Goal: Task Accomplishment & Management: Manage account settings

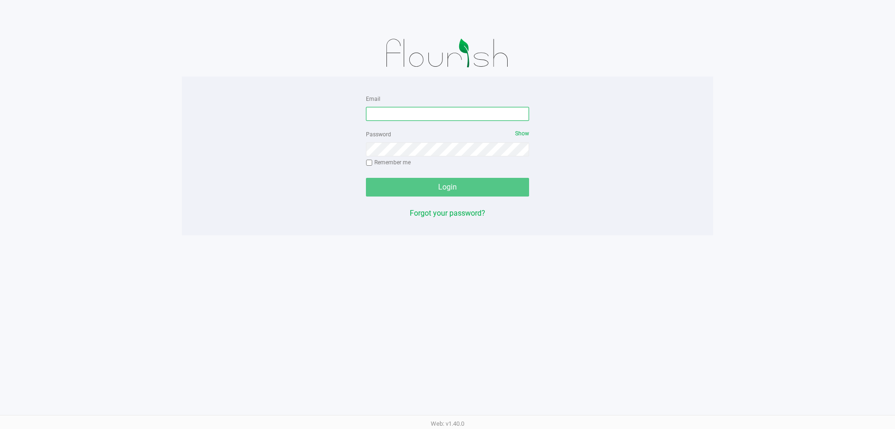
click at [481, 117] on input "Email" at bounding box center [447, 114] width 163 height 14
type input "[EMAIL_ADDRESS][DOMAIN_NAME]"
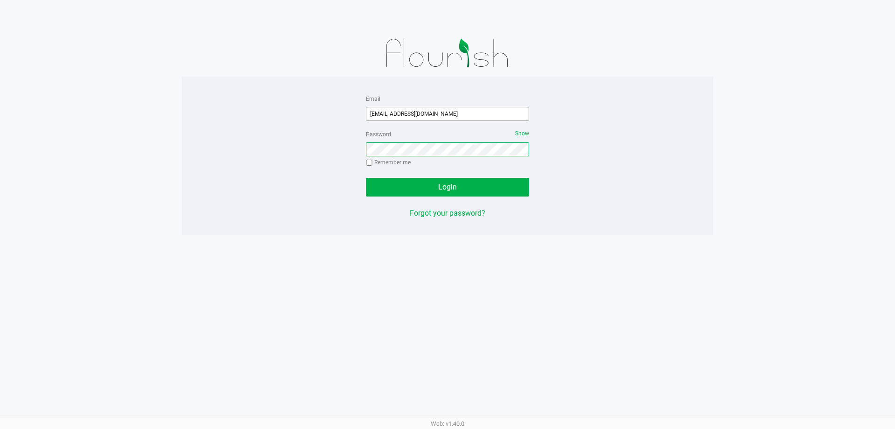
click at [366, 178] on button "Login" at bounding box center [447, 187] width 163 height 19
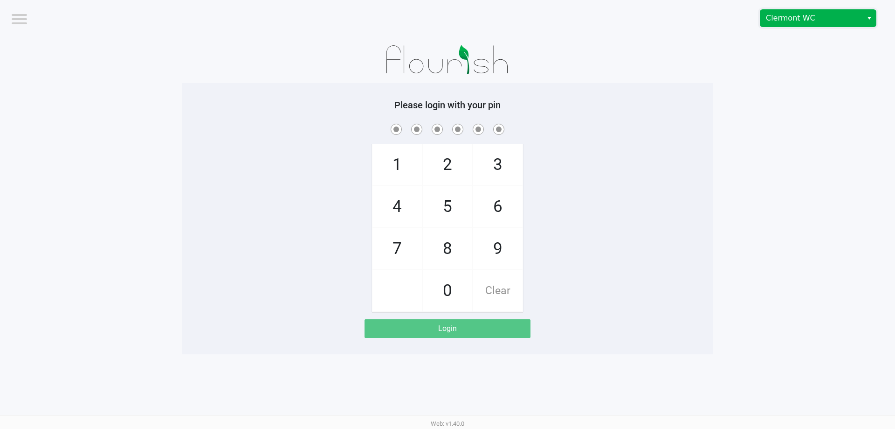
click at [800, 20] on span "Clermont WC" at bounding box center [811, 18] width 91 height 11
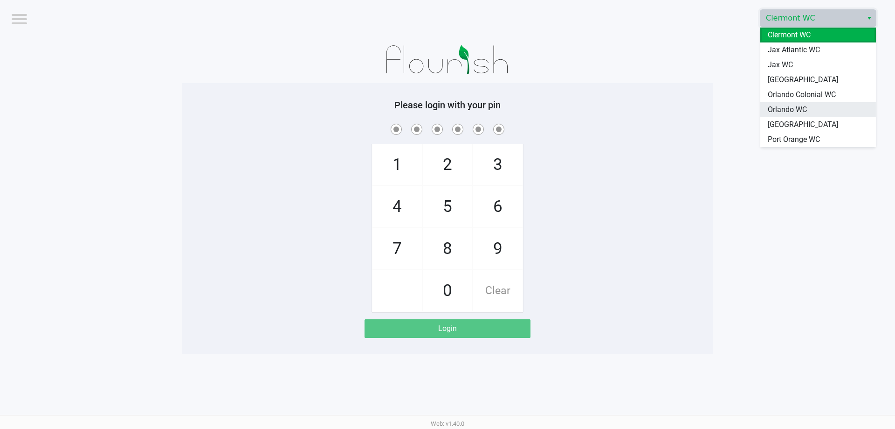
click at [787, 106] on span "Orlando WC" at bounding box center [787, 109] width 39 height 11
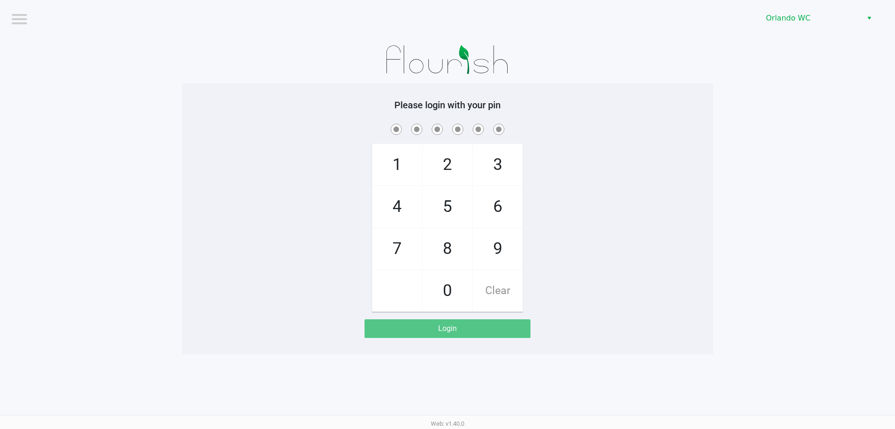
click at [641, 104] on h5 "Please login with your pin" at bounding box center [448, 104] width 518 height 11
checkbox input "true"
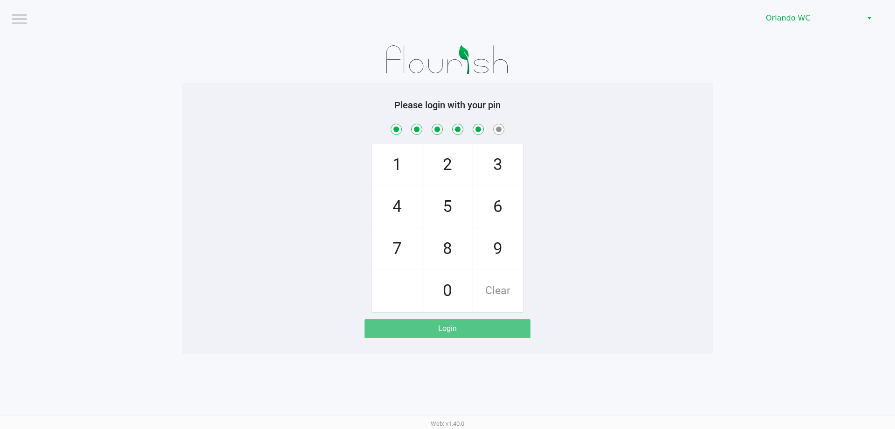
checkbox input "true"
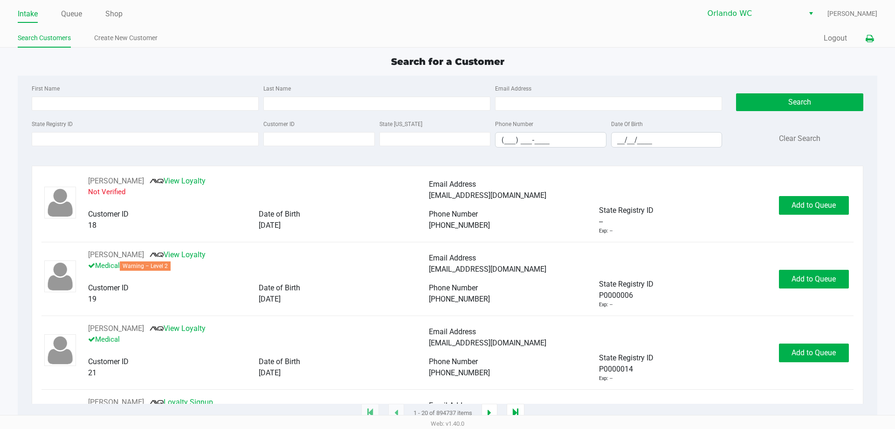
click at [871, 38] on icon at bounding box center [870, 38] width 8 height 7
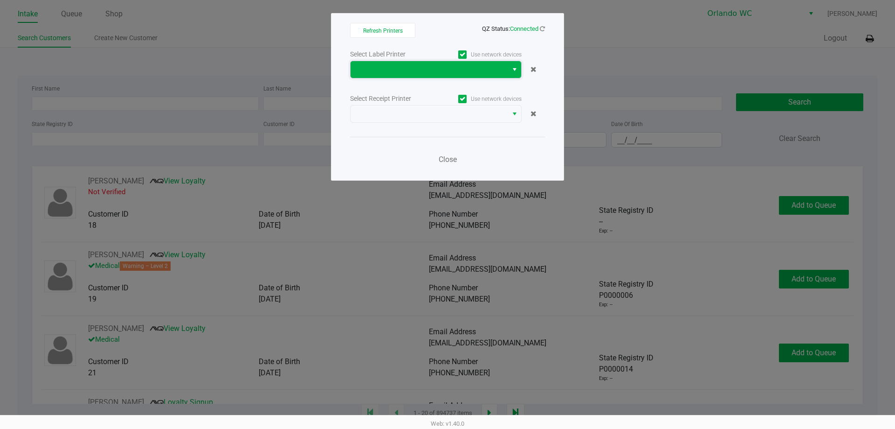
click at [402, 69] on span at bounding box center [429, 69] width 146 height 11
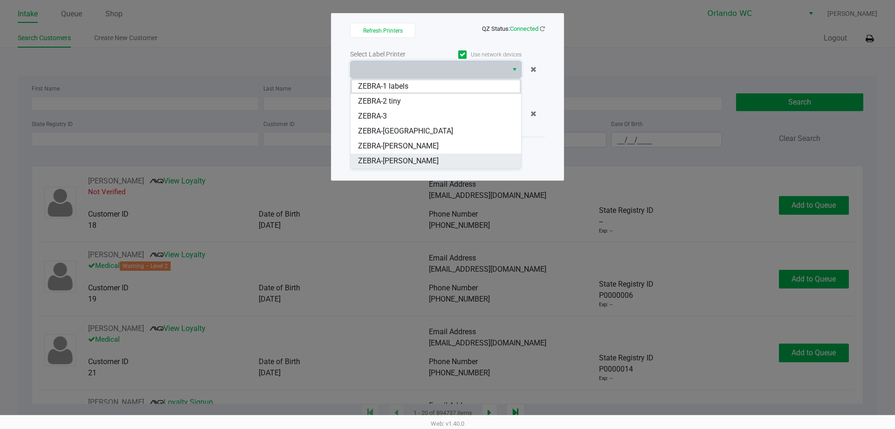
click at [420, 166] on li "ZEBRA-TYWIN-LANNISTER" at bounding box center [436, 160] width 171 height 15
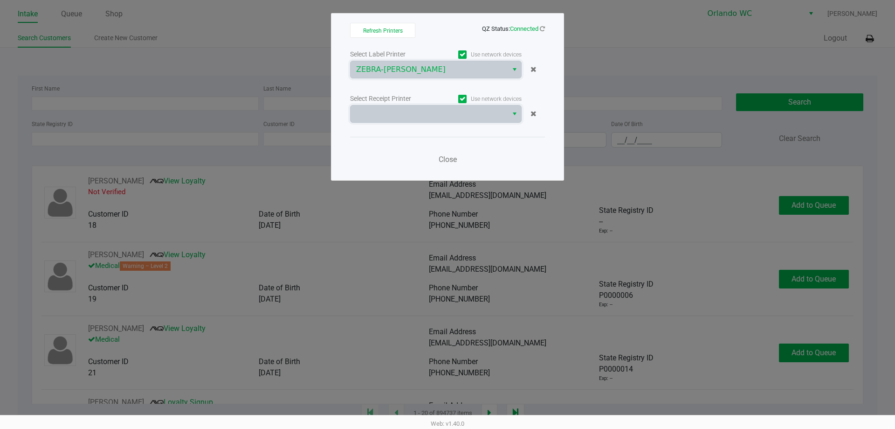
click at [420, 115] on span at bounding box center [429, 113] width 146 height 11
click at [388, 115] on span at bounding box center [429, 113] width 146 height 11
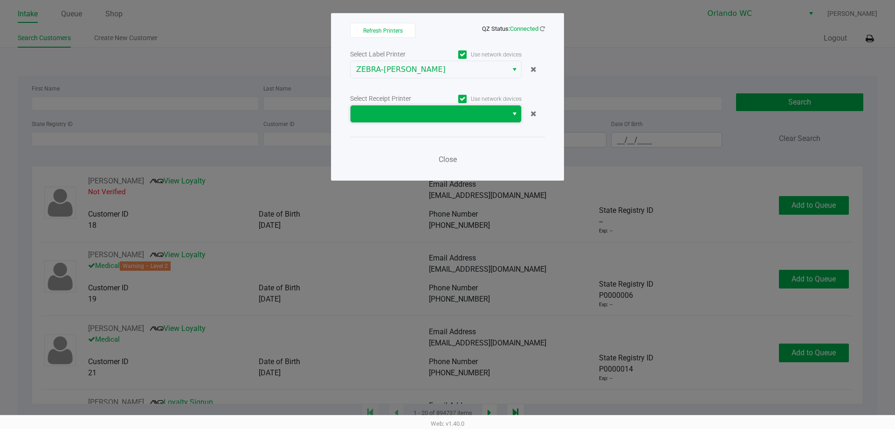
click at [392, 119] on span at bounding box center [429, 113] width 146 height 11
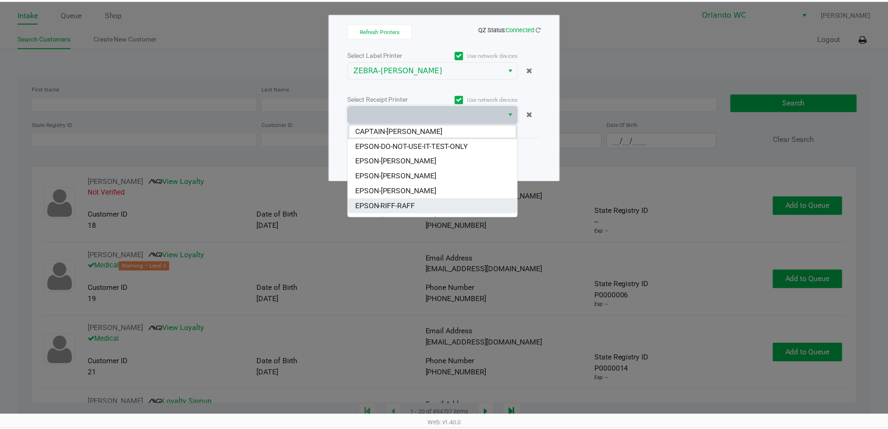
scroll to position [41, 0]
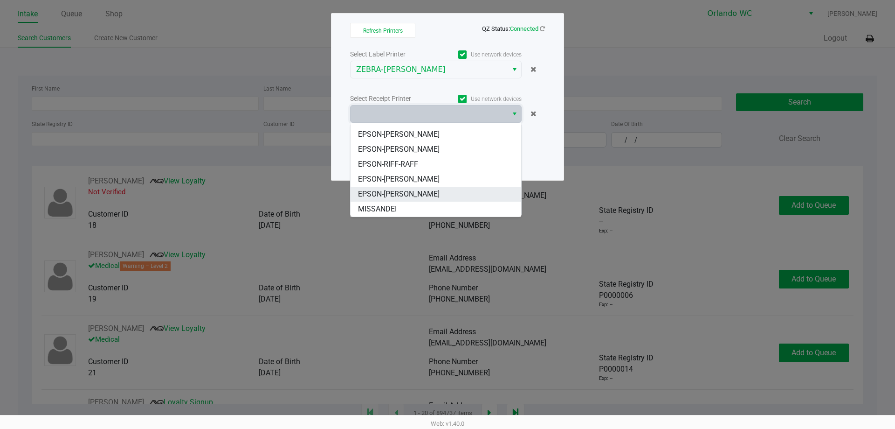
click at [402, 190] on span "EPSON-TYWIN-LANNISTER" at bounding box center [399, 193] width 82 height 11
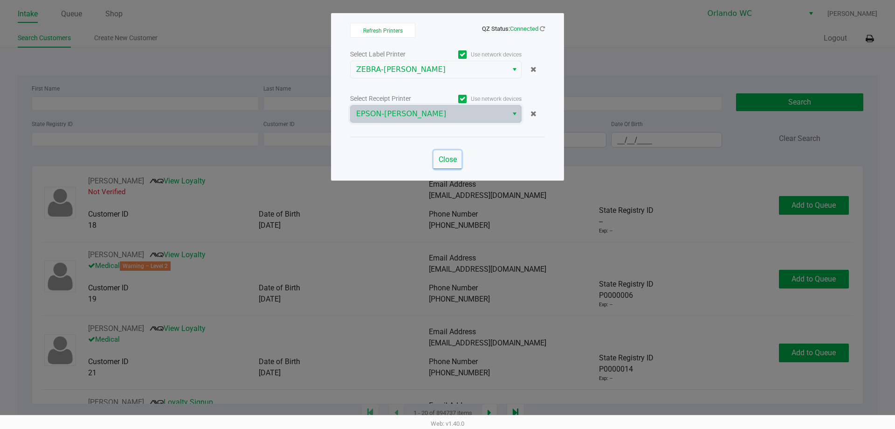
click at [453, 168] on button "Close" at bounding box center [448, 159] width 28 height 19
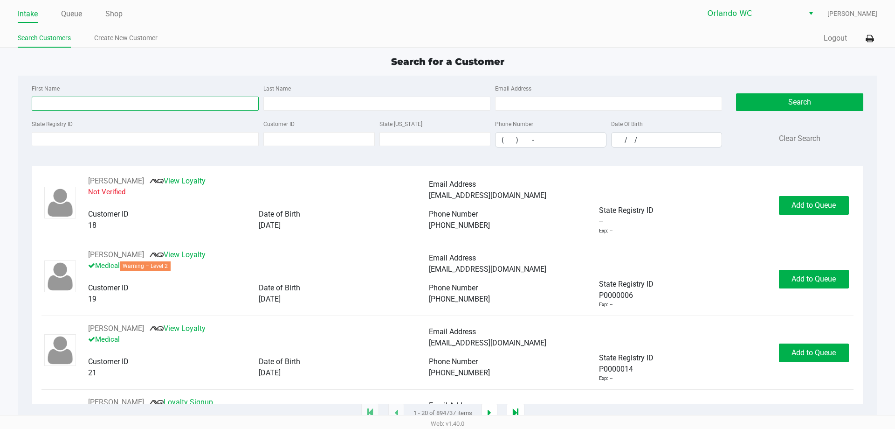
click at [53, 104] on input "First Name" at bounding box center [145, 104] width 227 height 14
type input "emma"
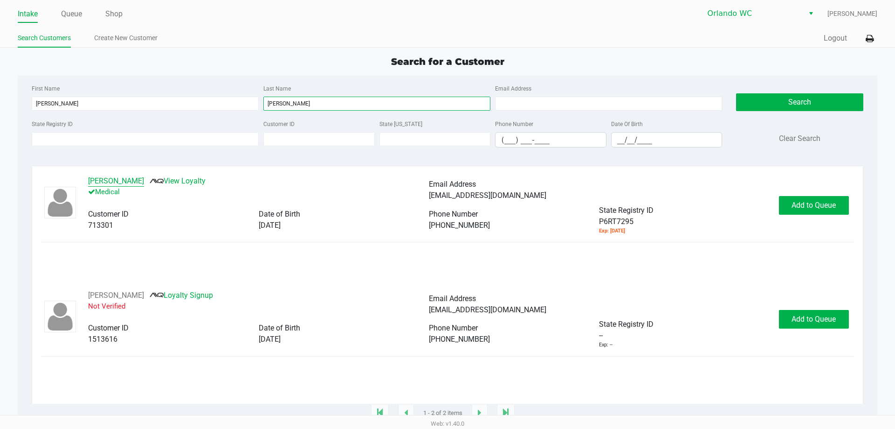
type input "evans"
click at [118, 179] on button "EMMA EVANS" at bounding box center [116, 180] width 56 height 11
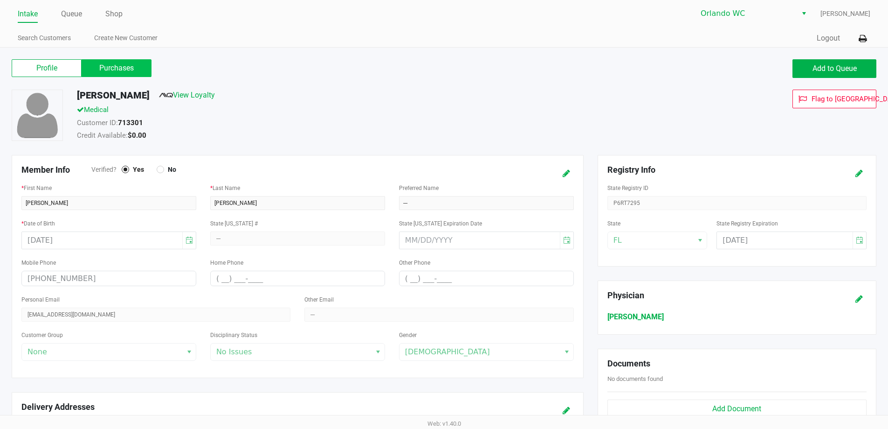
click at [136, 67] on label "Purchases" at bounding box center [117, 68] width 70 height 18
click at [0, 0] on 1 "Purchases" at bounding box center [0, 0] width 0 height 0
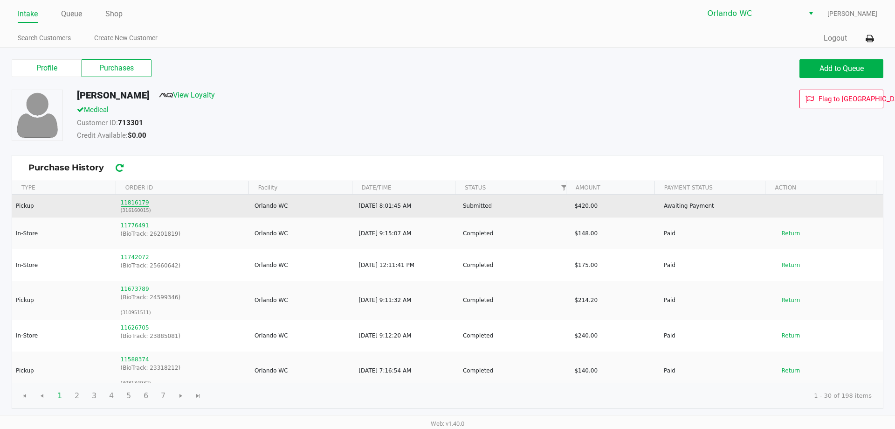
click at [126, 202] on button "11816179" at bounding box center [135, 202] width 28 height 8
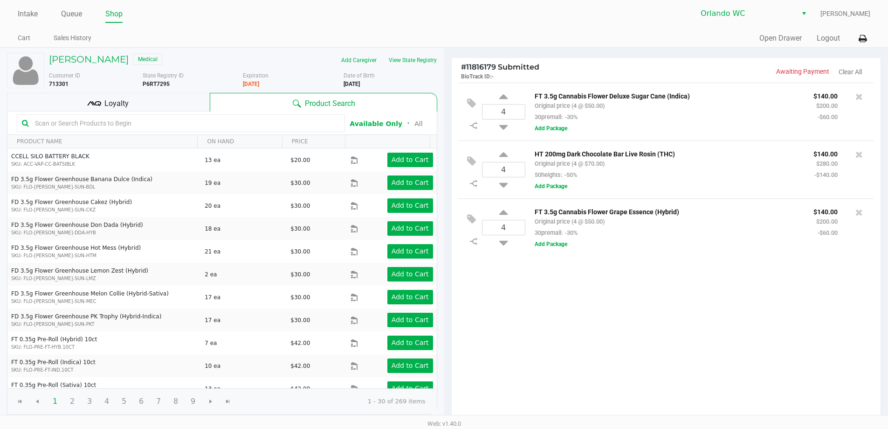
click at [78, 108] on div "Loyalty" at bounding box center [108, 102] width 203 height 19
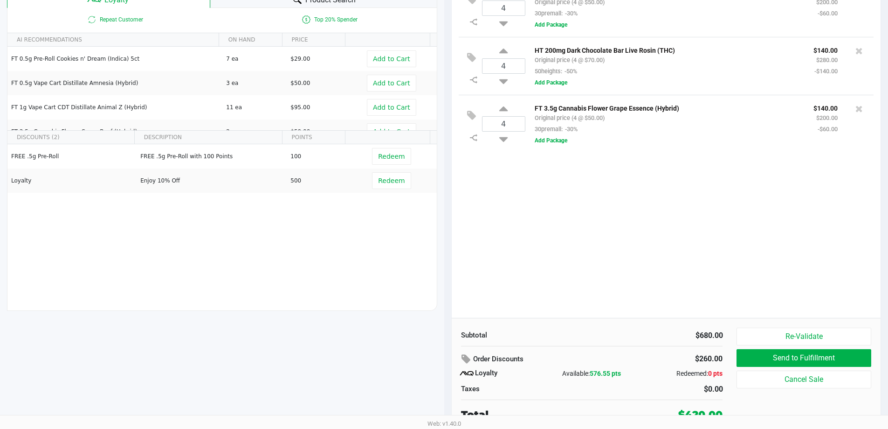
scroll to position [107, 0]
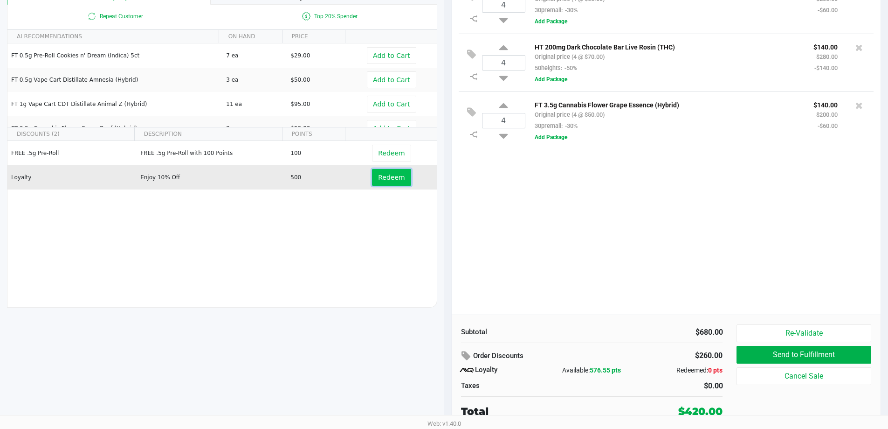
click at [395, 181] on span "Redeem" at bounding box center [391, 176] width 27 height 7
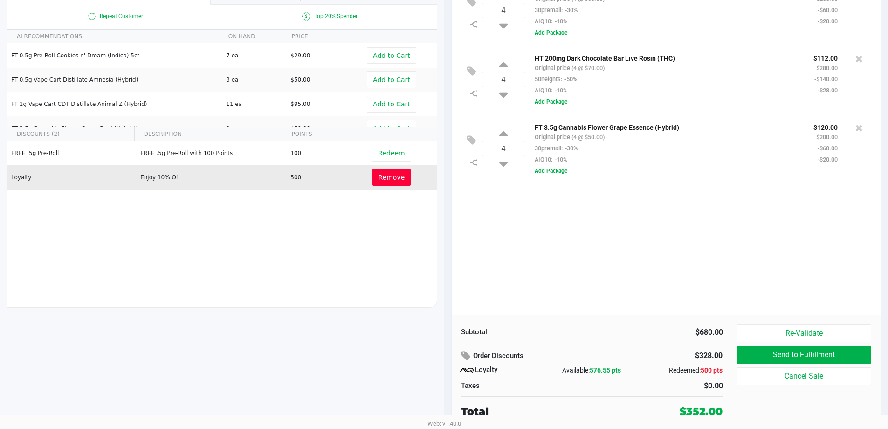
click at [577, 256] on div "4 FT 3.5g Cannabis Flower Deluxe Sugar Cane (Indica) Original price (4 @ $50.00…" at bounding box center [667, 145] width 430 height 339
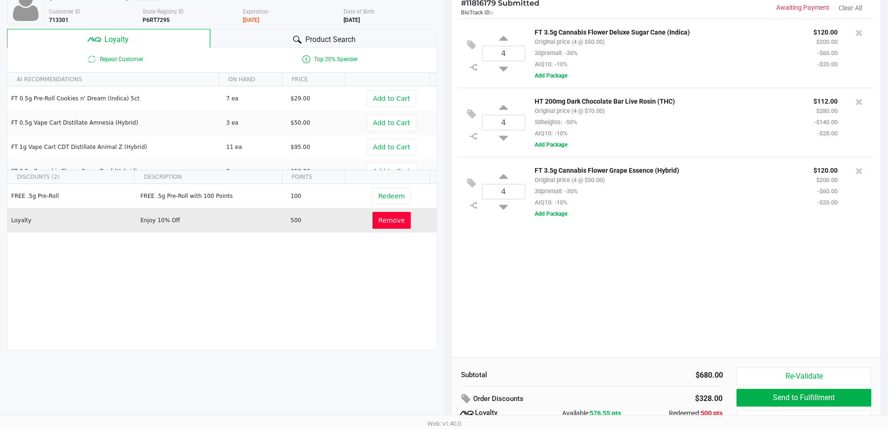
scroll to position [0, 0]
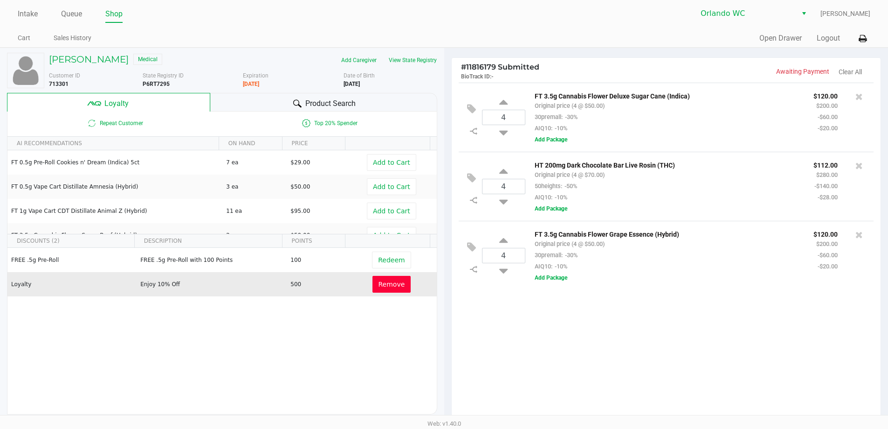
click at [296, 97] on div "Product Search" at bounding box center [323, 102] width 227 height 19
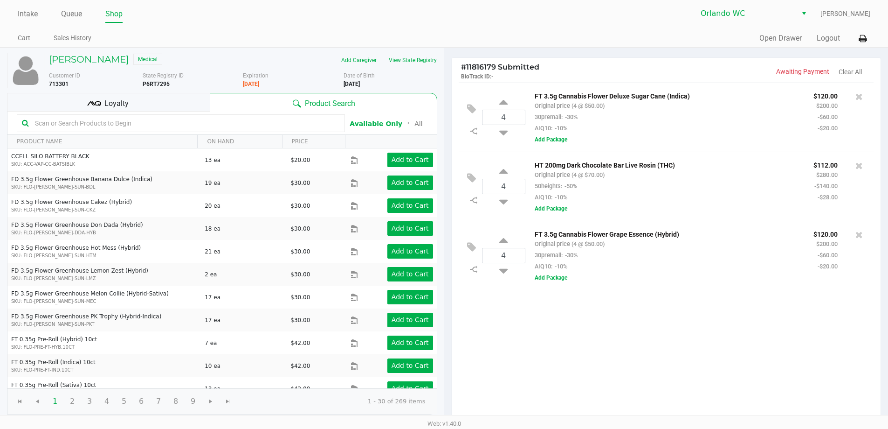
click at [223, 121] on input "text" at bounding box center [185, 123] width 309 height 14
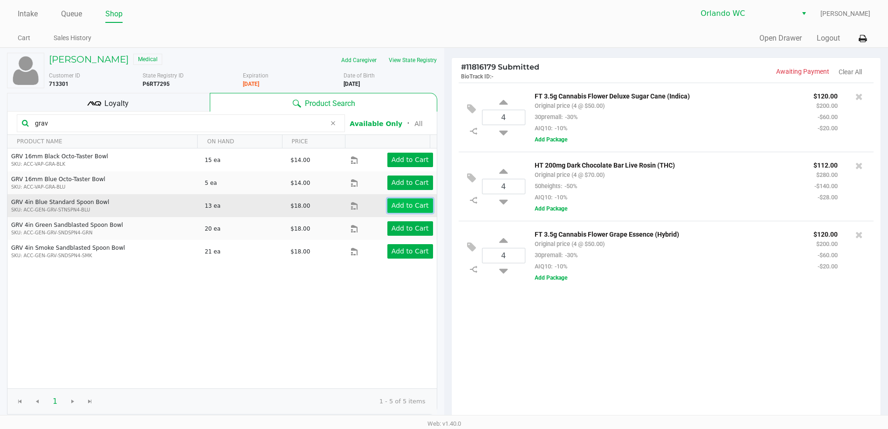
click at [405, 202] on app-button-loader "Add to Cart" at bounding box center [410, 204] width 37 height 7
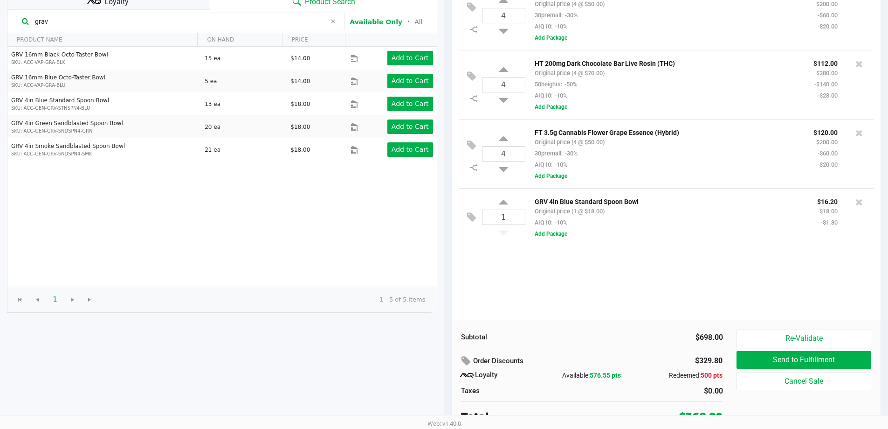
scroll to position [107, 0]
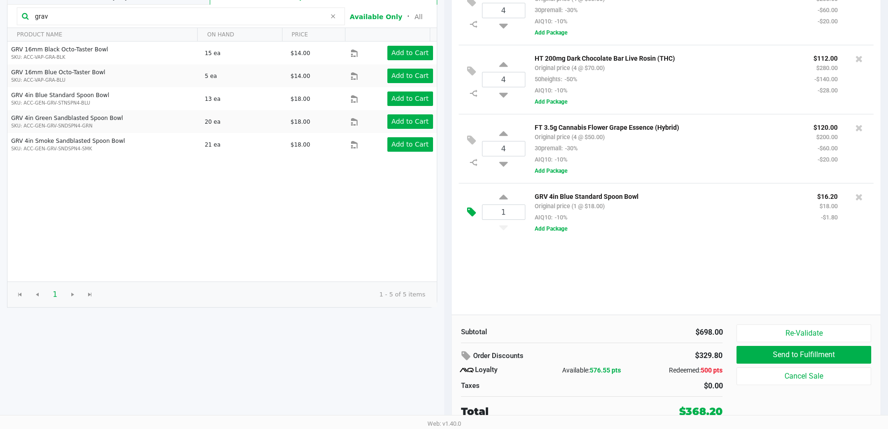
click at [473, 214] on icon at bounding box center [471, 212] width 9 height 11
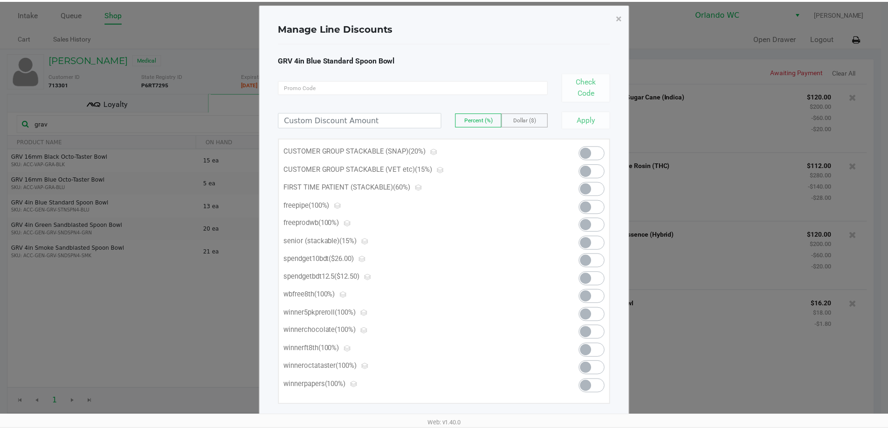
scroll to position [20, 0]
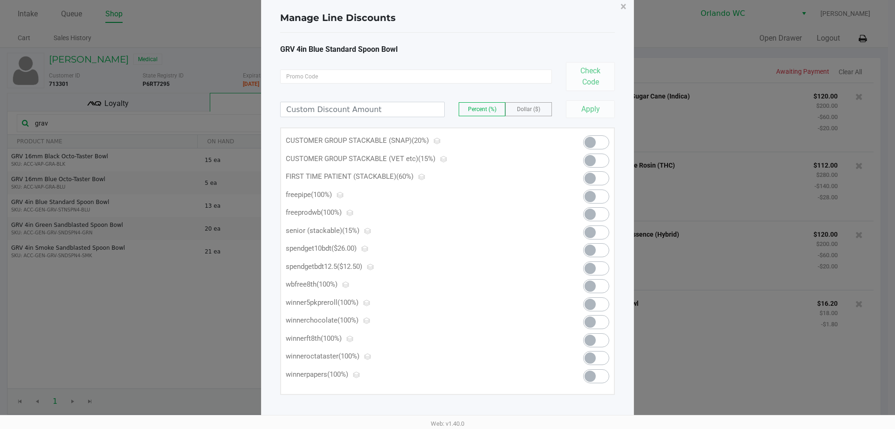
click at [602, 190] on span at bounding box center [596, 196] width 26 height 14
click at [623, 6] on span "×" at bounding box center [624, 6] width 6 height 13
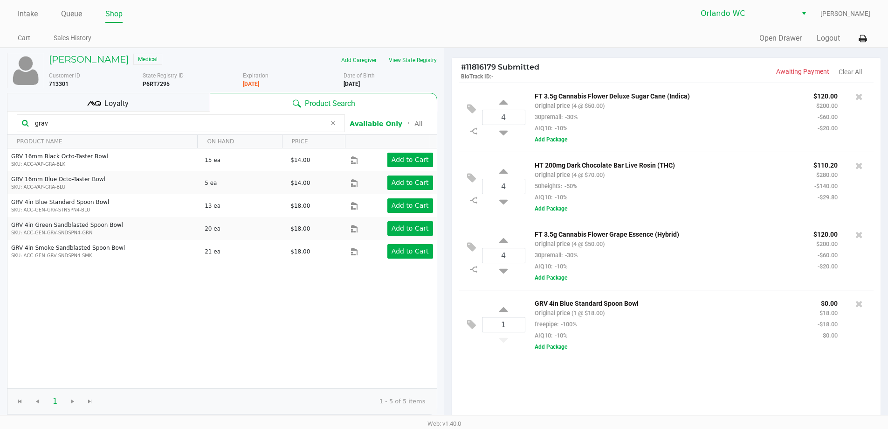
scroll to position [107, 0]
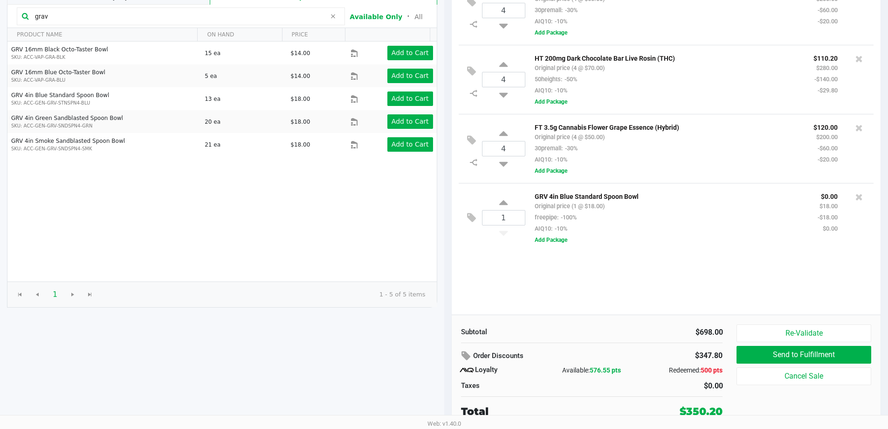
click at [650, 280] on div "4 FT 3.5g Cannabis Flower Deluxe Sugar Cane (Indica) Original price (4 @ $50.00…" at bounding box center [667, 145] width 430 height 339
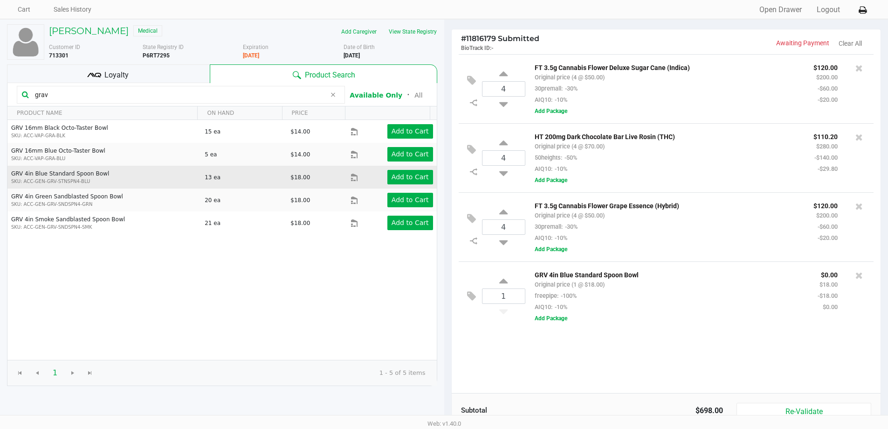
scroll to position [0, 0]
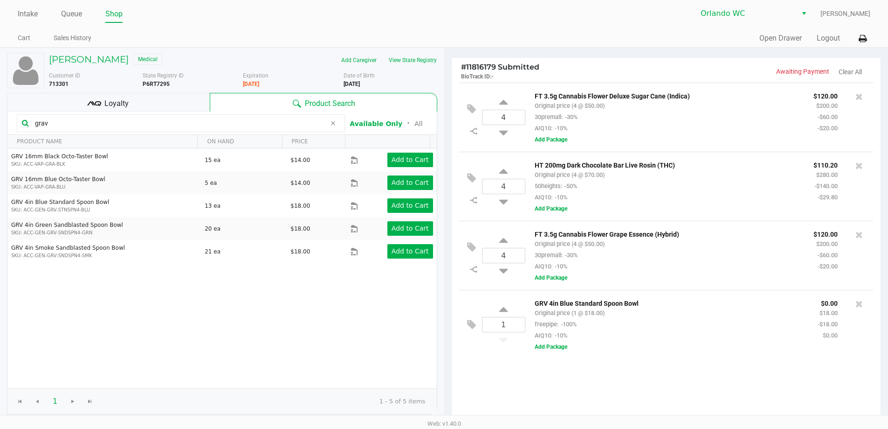
click at [95, 126] on input "grav" at bounding box center [178, 123] width 295 height 14
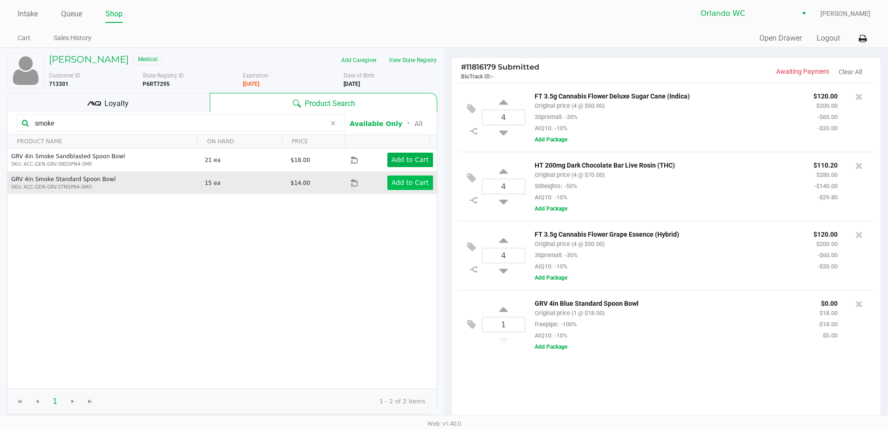
type input "smoke"
click at [395, 184] on app-button-loader "Add to Cart" at bounding box center [410, 182] width 37 height 7
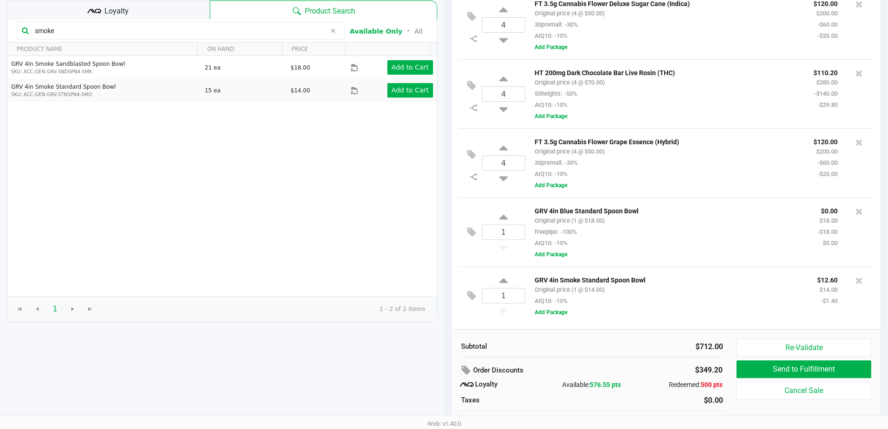
scroll to position [93, 0]
click at [860, 213] on icon at bounding box center [859, 210] width 7 height 9
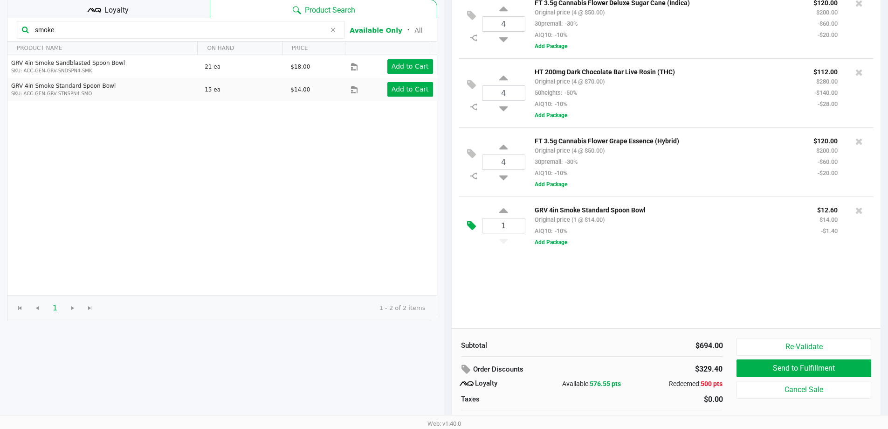
click at [471, 231] on icon at bounding box center [471, 225] width 9 height 11
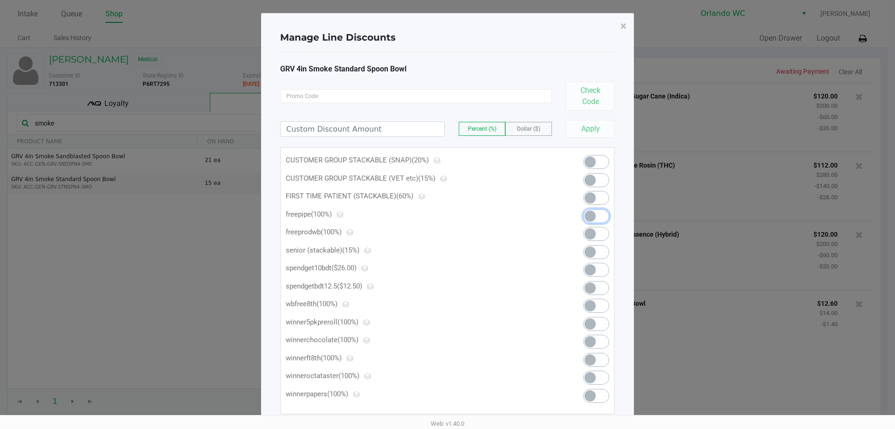
click at [592, 211] on span at bounding box center [590, 215] width 11 height 11
click at [623, 24] on span "×" at bounding box center [624, 26] width 6 height 13
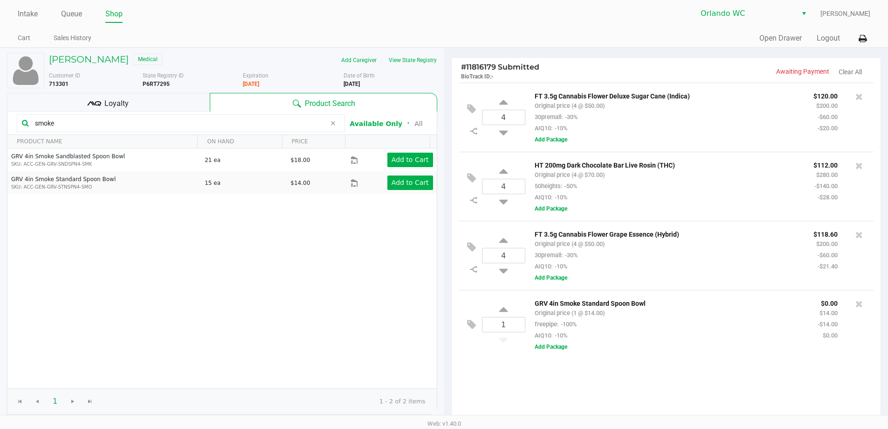
click at [547, 393] on div "4 FT 3.5g Cannabis Flower Deluxe Sugar Cane (Indica) Original price (4 @ $50.00…" at bounding box center [667, 252] width 430 height 339
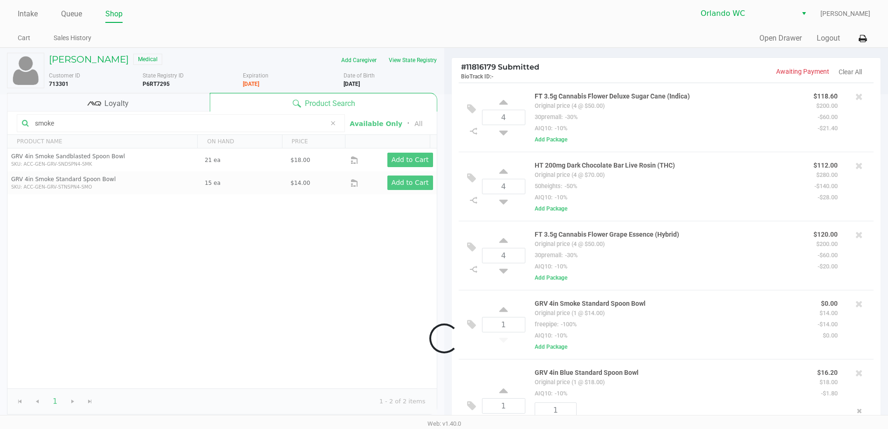
scroll to position [28, 0]
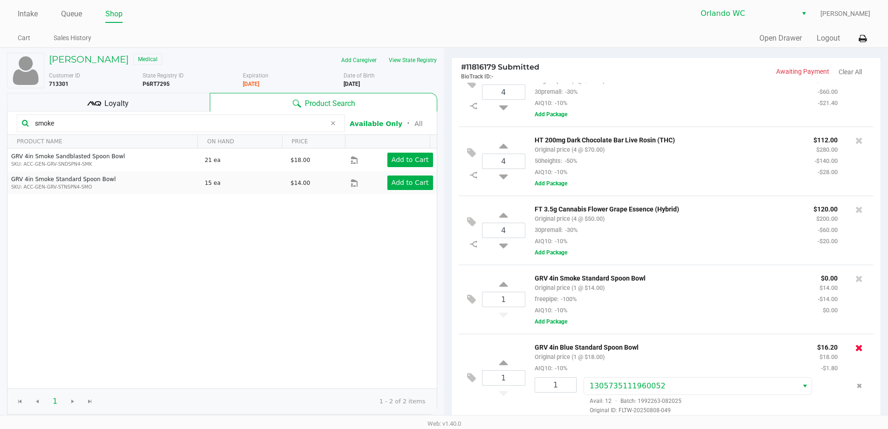
click at [856, 346] on icon at bounding box center [859, 347] width 7 height 9
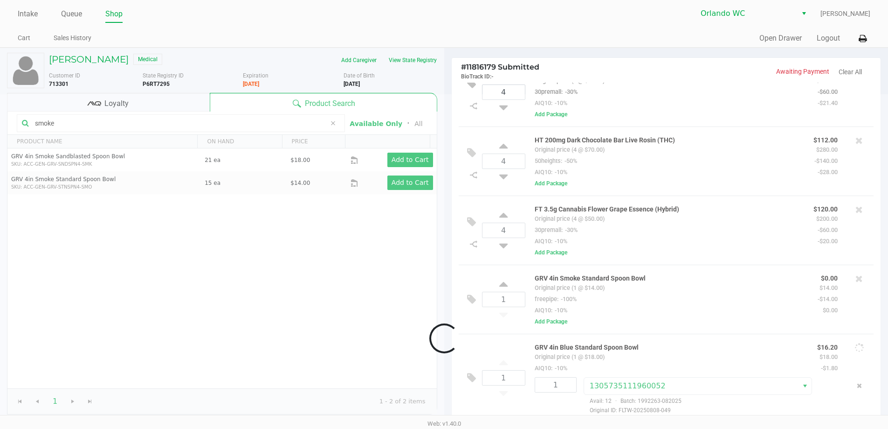
scroll to position [0, 0]
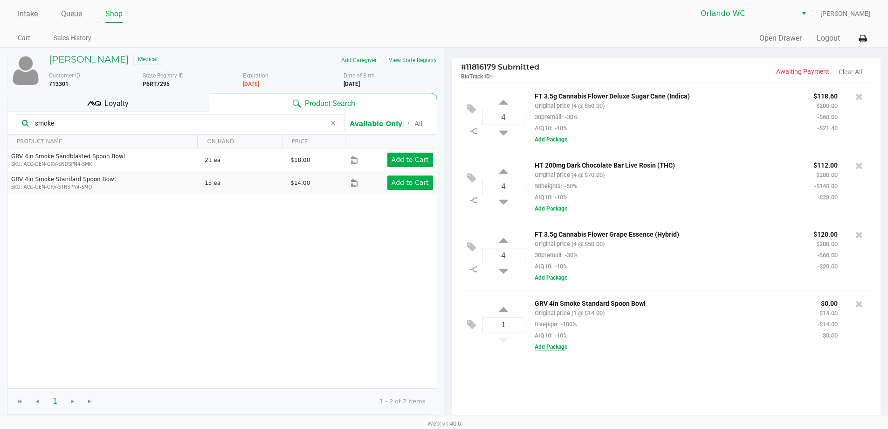
click at [549, 348] on button "Add Package" at bounding box center [551, 346] width 33 height 8
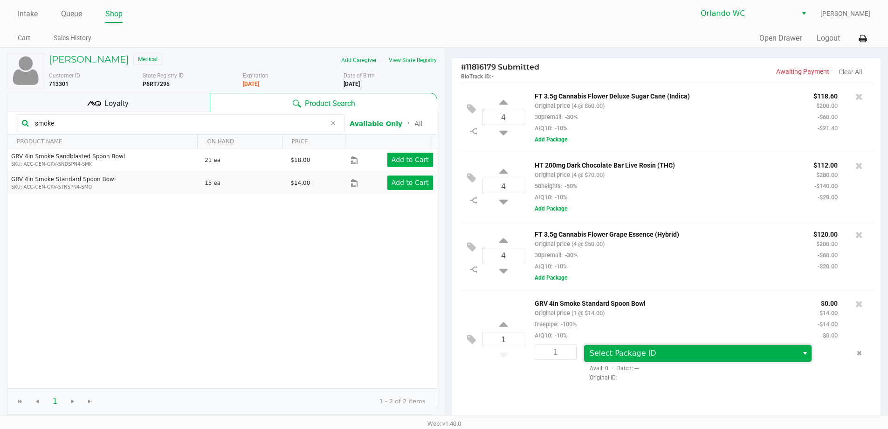
click at [633, 348] on span "Select Package ID" at bounding box center [691, 353] width 215 height 17
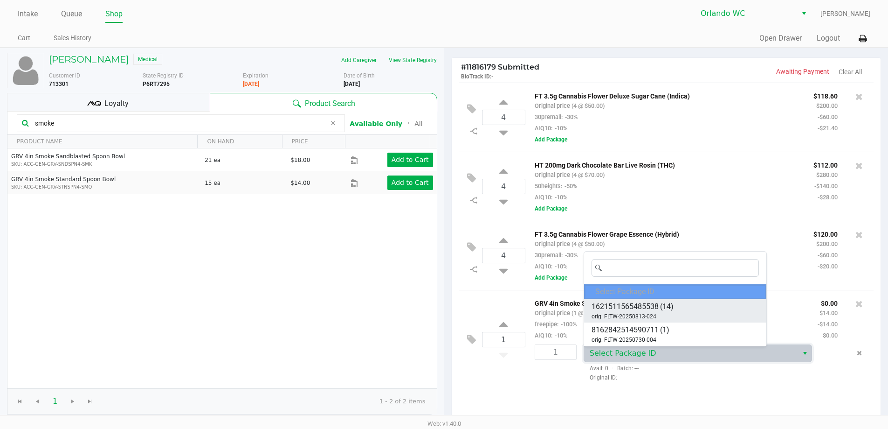
click at [644, 319] on span "orig: FLTW-20250813-024" at bounding box center [624, 316] width 65 height 8
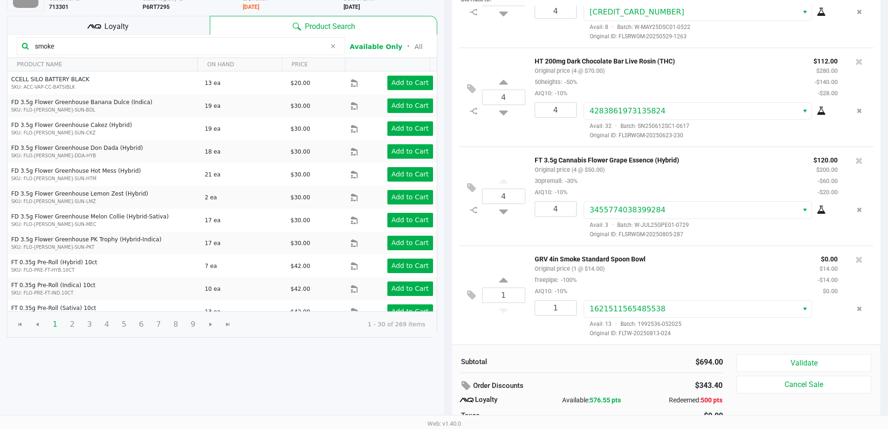
scroll to position [107, 0]
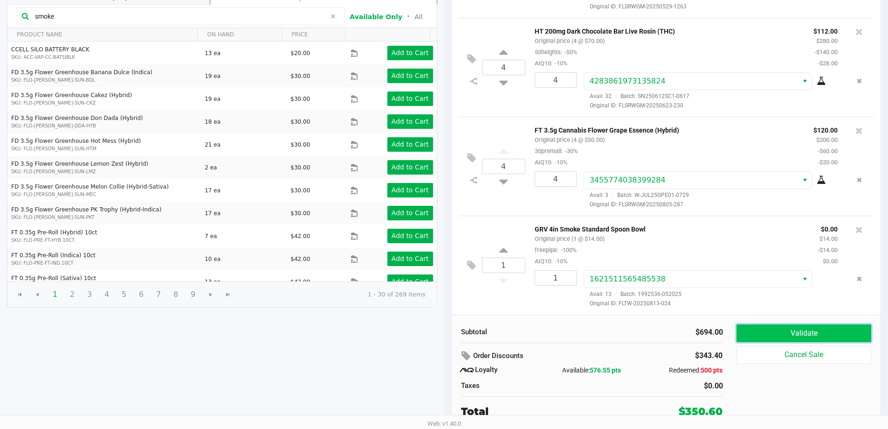
click at [794, 337] on button "Validate" at bounding box center [804, 333] width 134 height 18
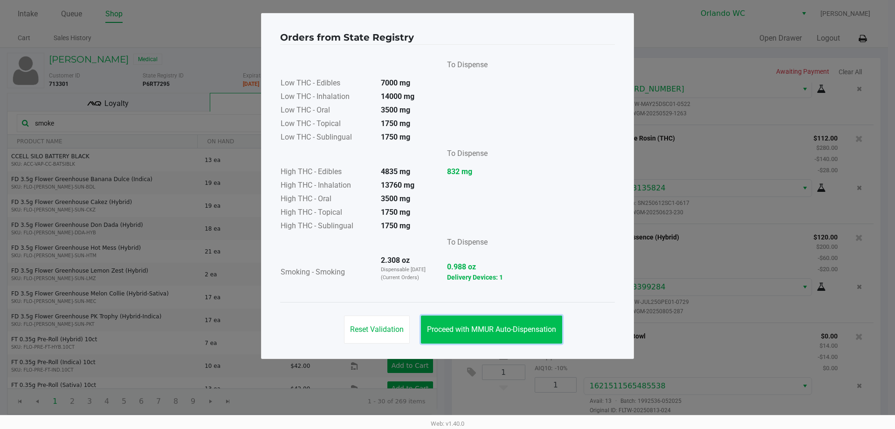
click at [501, 333] on button "Proceed with MMUR Auto-Dispensation" at bounding box center [491, 329] width 141 height 28
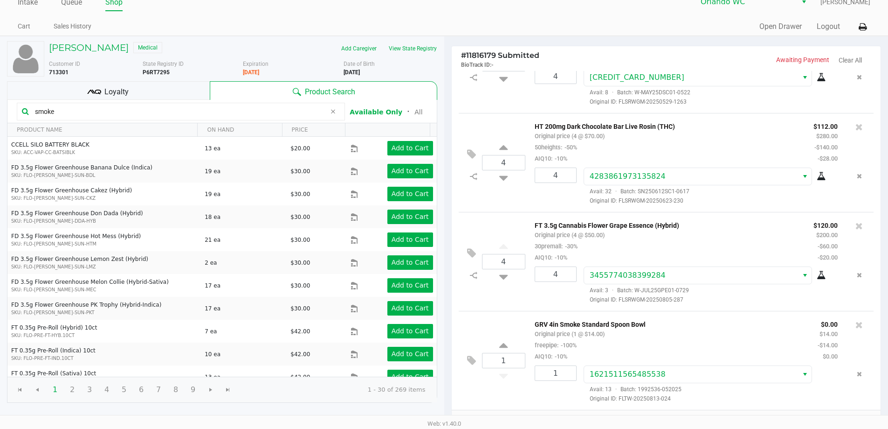
scroll to position [107, 0]
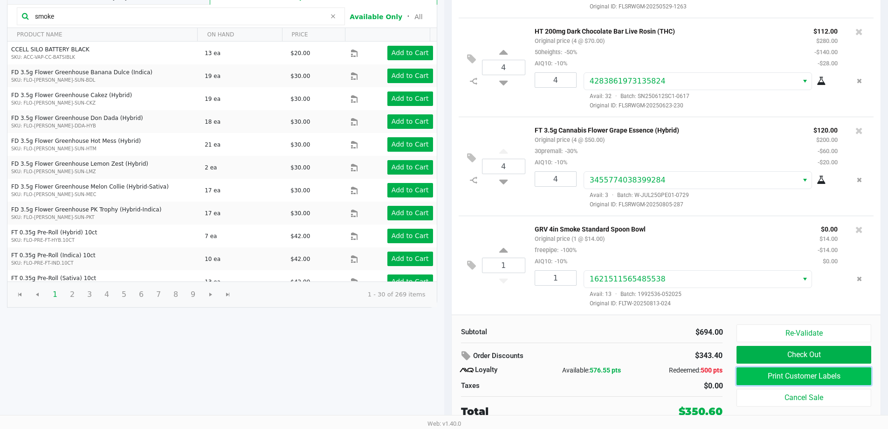
click at [811, 381] on button "Print Customer Labels" at bounding box center [804, 376] width 134 height 18
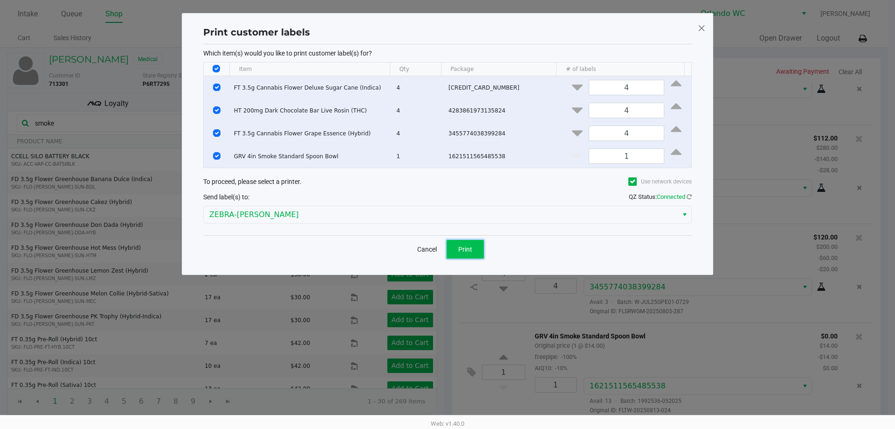
click at [467, 249] on span "Print" at bounding box center [465, 248] width 14 height 7
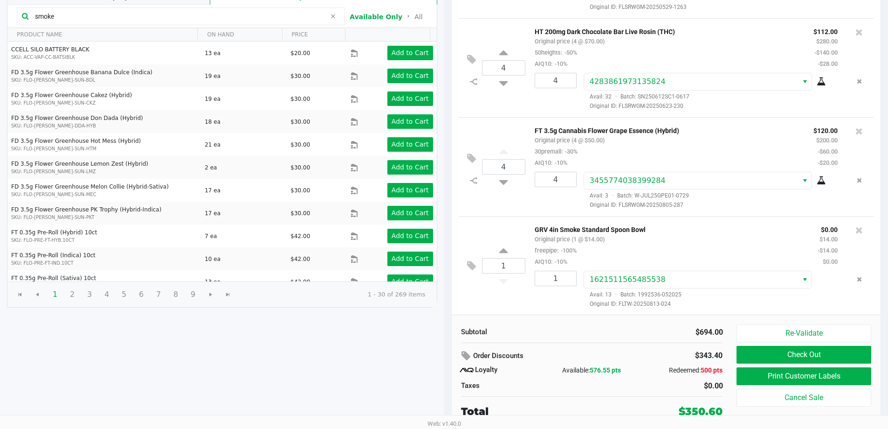
scroll to position [59, 0]
click at [771, 353] on button "Check Out" at bounding box center [804, 355] width 134 height 18
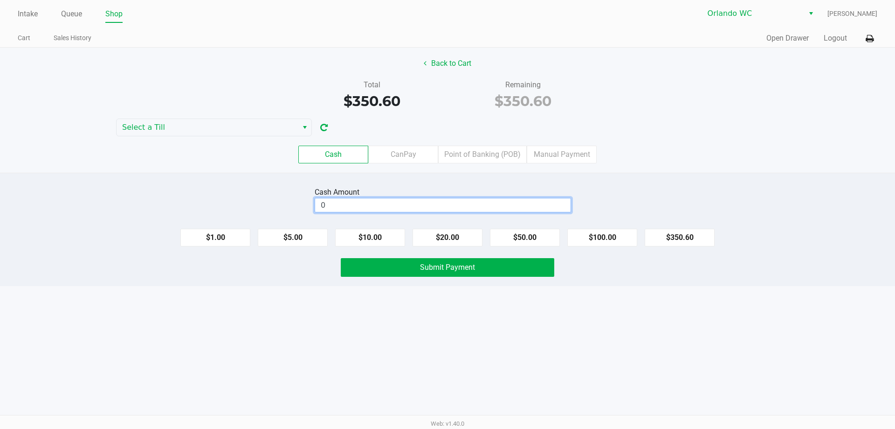
click at [458, 207] on input "0" at bounding box center [443, 205] width 256 height 14
click at [461, 271] on button "Submit Payment" at bounding box center [448, 267] width 214 height 19
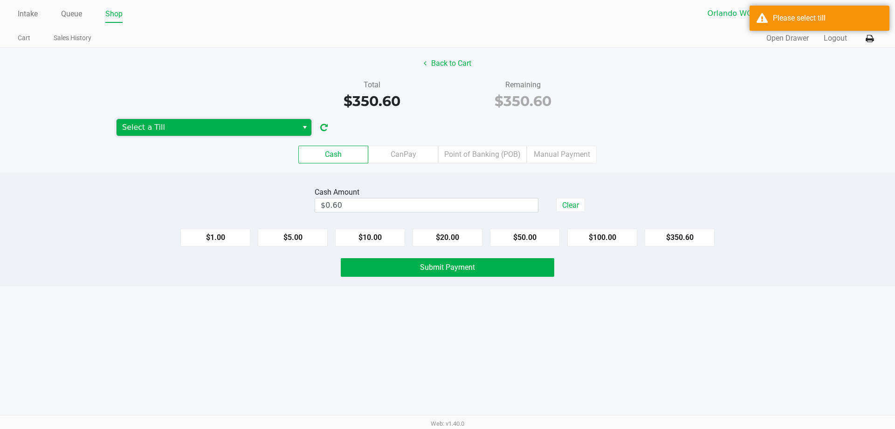
click at [212, 131] on span "Select a Till" at bounding box center [207, 127] width 170 height 11
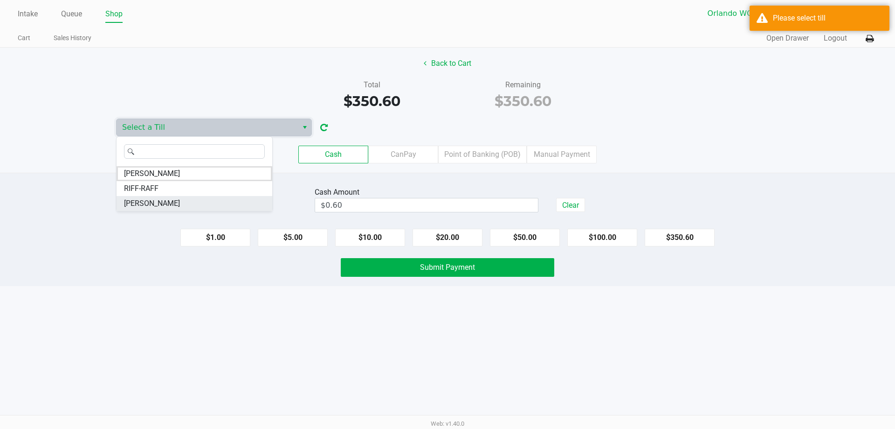
click at [193, 202] on li "TYWIN-LANNISTER" at bounding box center [195, 203] width 156 height 15
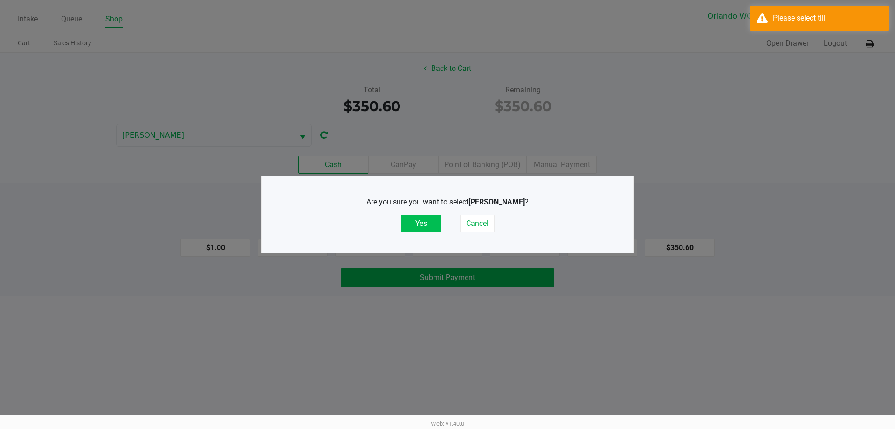
click at [406, 218] on button "Yes" at bounding box center [421, 224] width 41 height 18
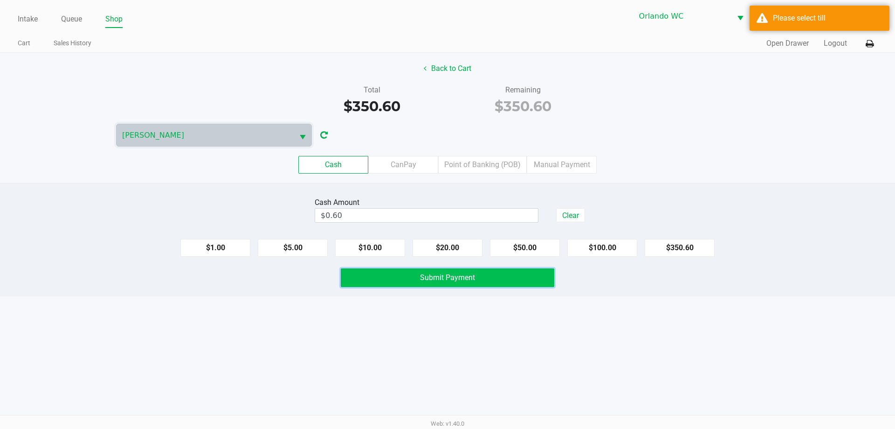
click at [440, 276] on span "Submit Payment" at bounding box center [447, 277] width 55 height 9
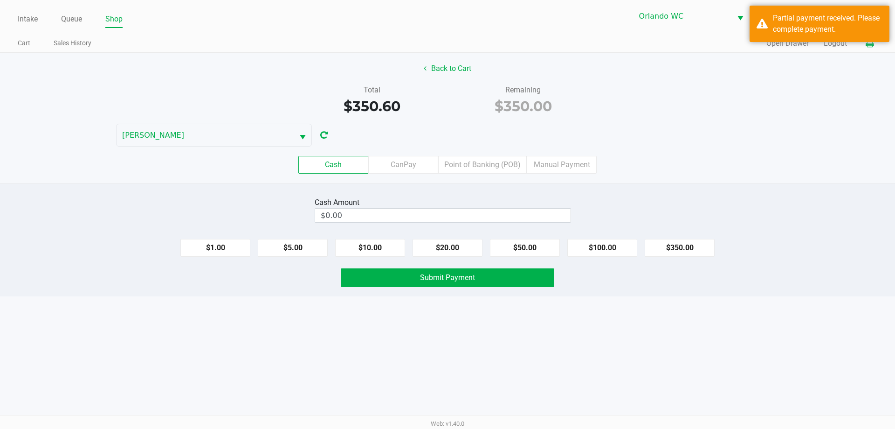
click at [875, 46] on button at bounding box center [869, 43] width 15 height 17
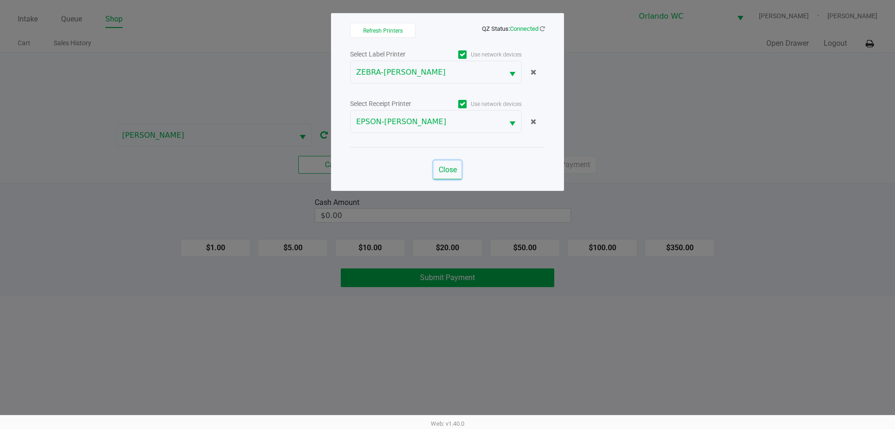
click at [447, 166] on span "Close" at bounding box center [448, 169] width 18 height 9
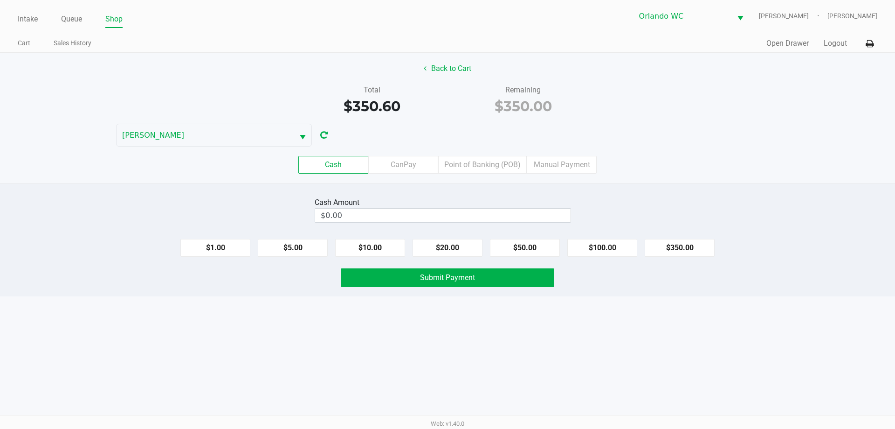
click at [479, 166] on label "Point of Banking (POB)" at bounding box center [482, 165] width 89 height 18
click at [0, 0] on 7 "Point of Banking (POB)" at bounding box center [0, 0] width 0 height 0
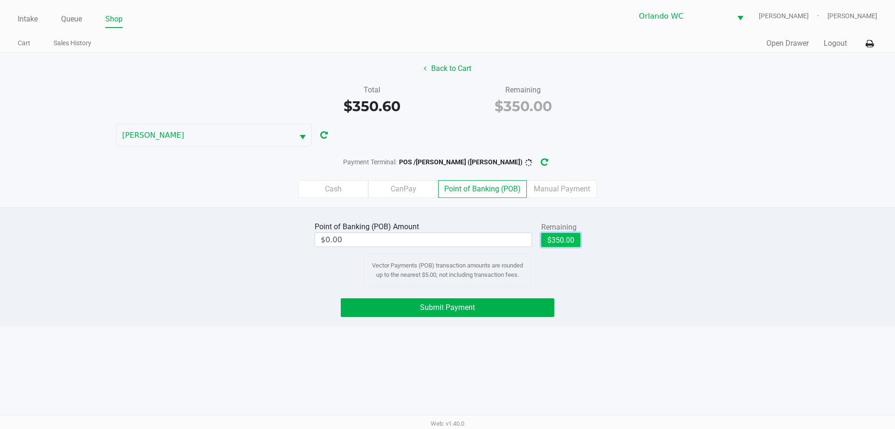
click at [569, 238] on button "$350.00" at bounding box center [560, 240] width 39 height 14
type input "$350.00"
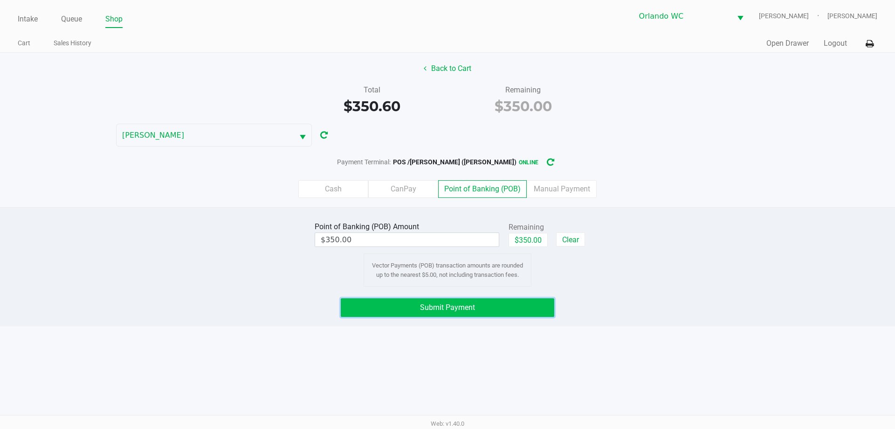
click at [498, 308] on button "Submit Payment" at bounding box center [448, 307] width 214 height 19
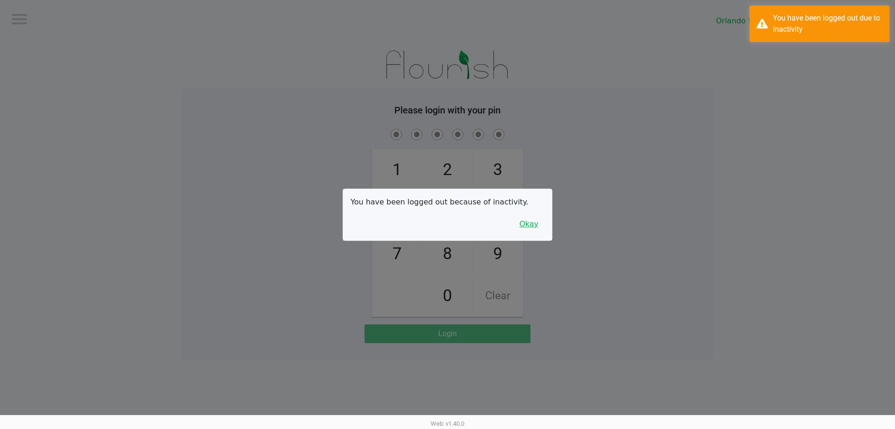
click at [529, 218] on button "Okay" at bounding box center [528, 224] width 31 height 18
click at [561, 202] on div "1 4 7 2 5 8 0 3 6 9 Clear" at bounding box center [448, 222] width 532 height 190
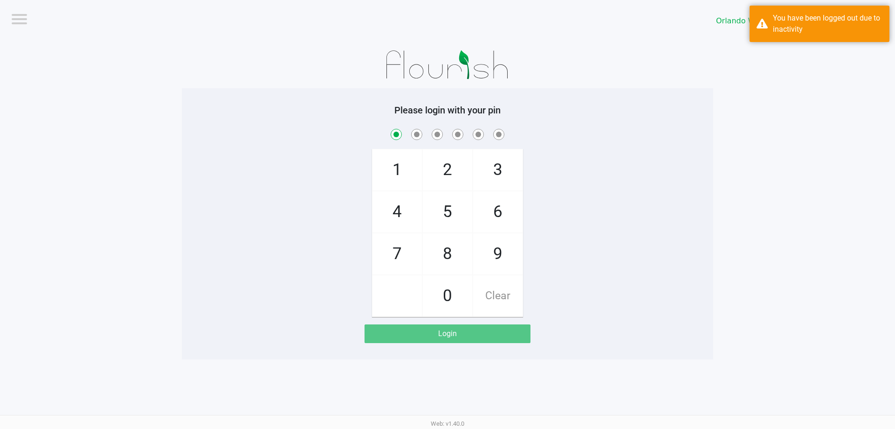
checkbox input "true"
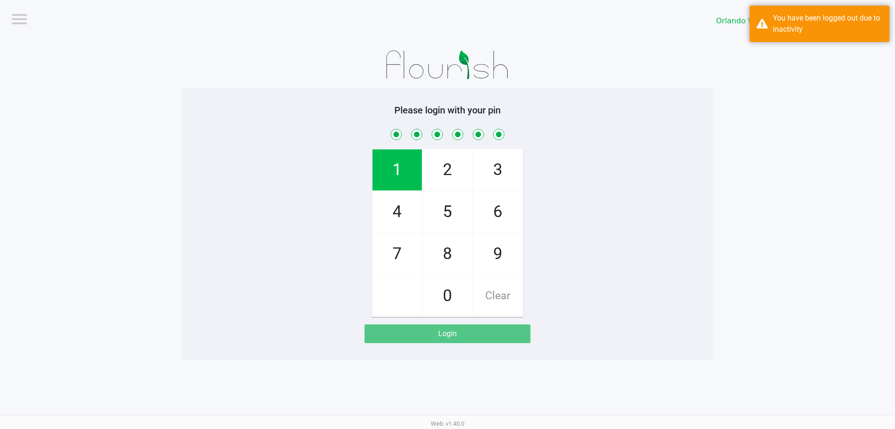
checkbox input "true"
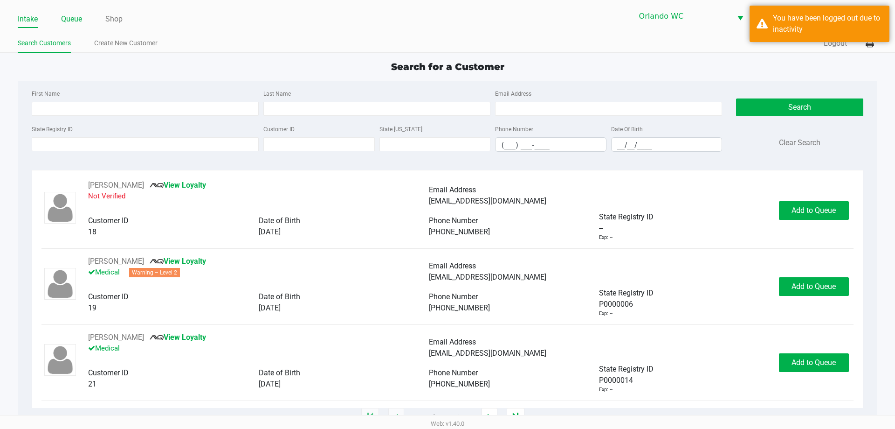
click at [68, 18] on link "Queue" at bounding box center [71, 19] width 21 height 13
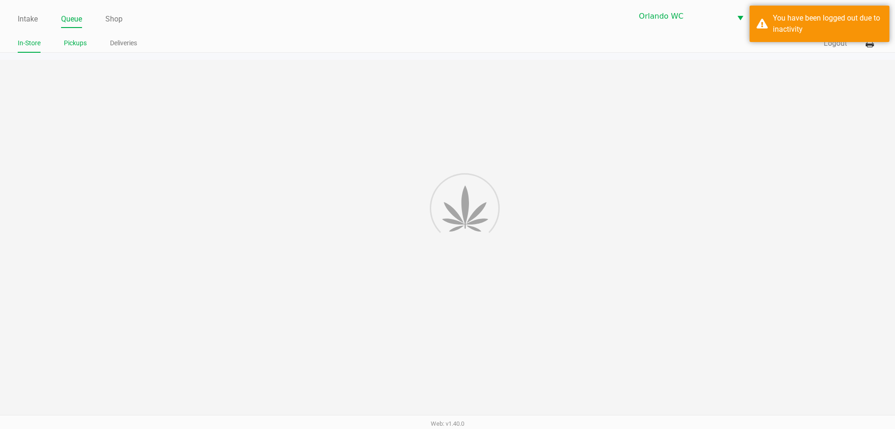
click at [80, 44] on link "Pickups" at bounding box center [75, 43] width 23 height 12
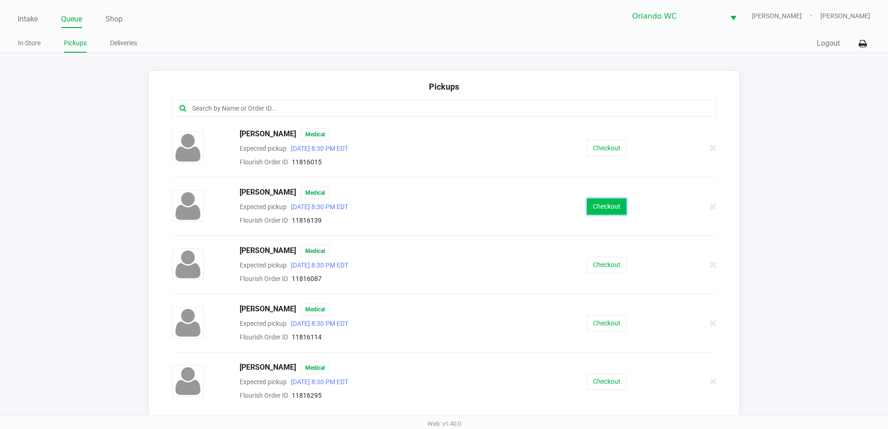
click at [595, 204] on button "Checkout" at bounding box center [607, 206] width 40 height 16
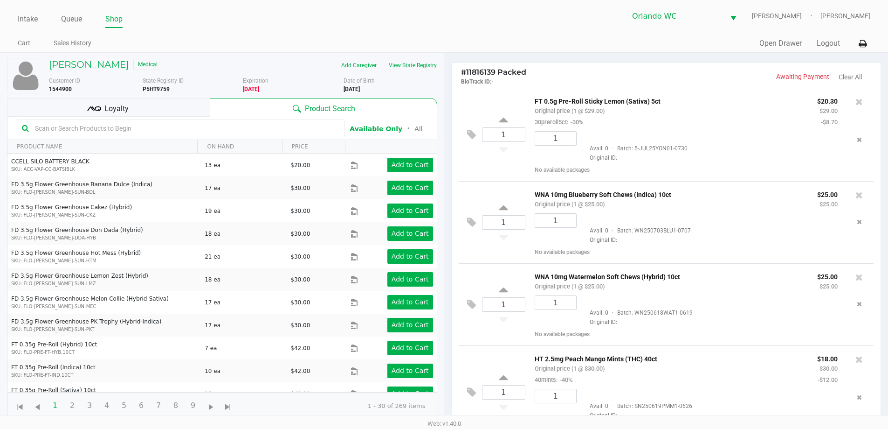
drag, startPoint x: 126, startPoint y: 115, endPoint x: 151, endPoint y: 111, distance: 24.5
click at [126, 114] on div "Loyalty" at bounding box center [108, 107] width 203 height 19
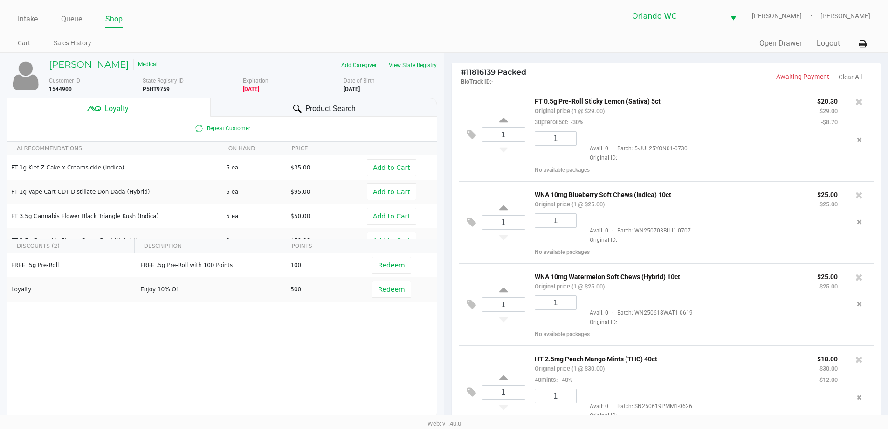
click at [319, 105] on span "Product Search" at bounding box center [330, 108] width 50 height 11
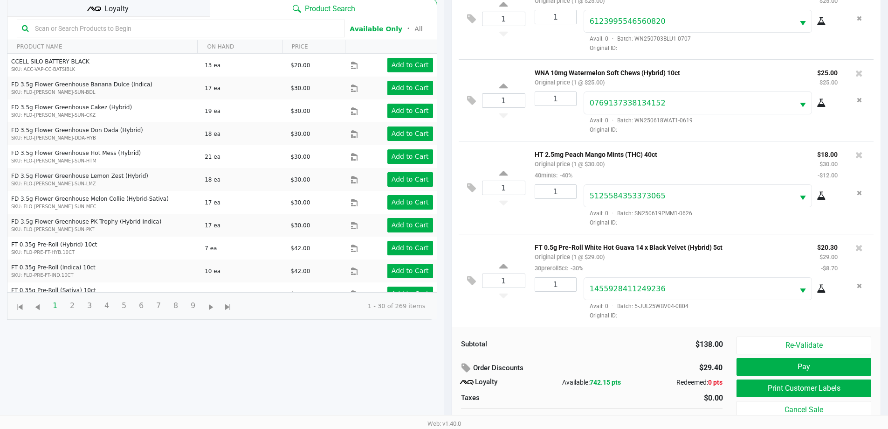
scroll to position [112, 0]
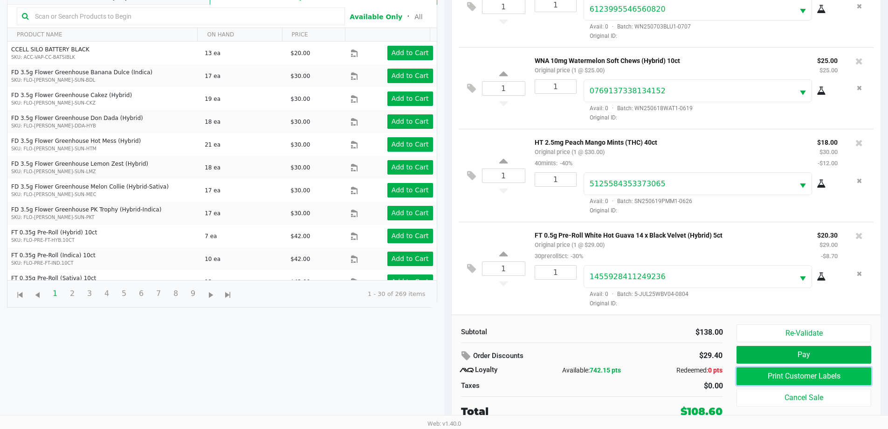
click at [781, 375] on button "Print Customer Labels" at bounding box center [804, 376] width 134 height 18
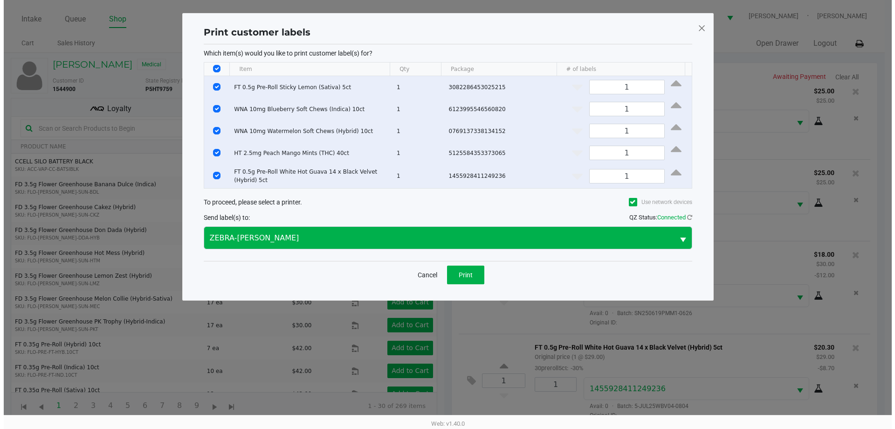
scroll to position [0, 0]
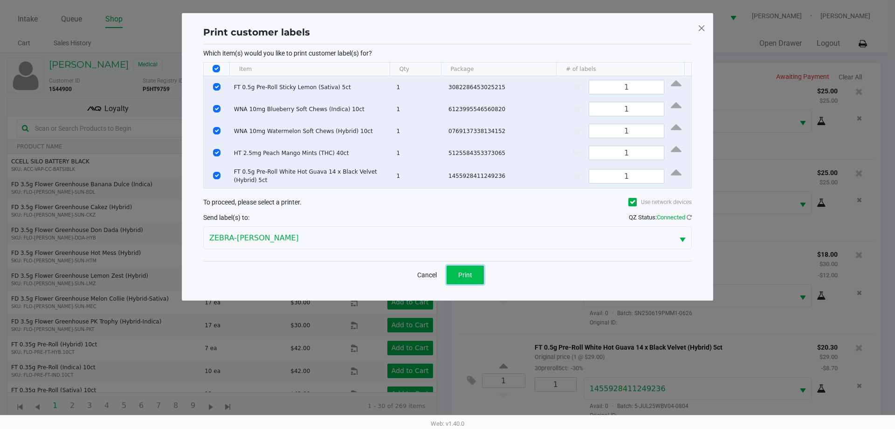
click at [482, 273] on button "Print" at bounding box center [465, 274] width 37 height 19
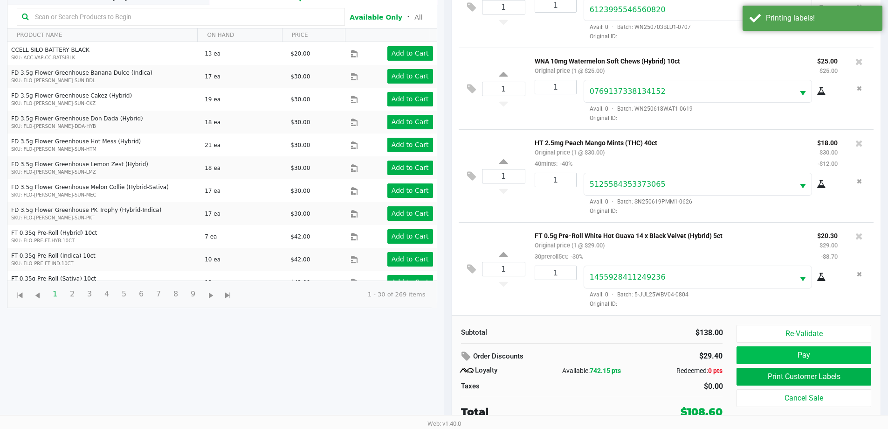
scroll to position [112, 0]
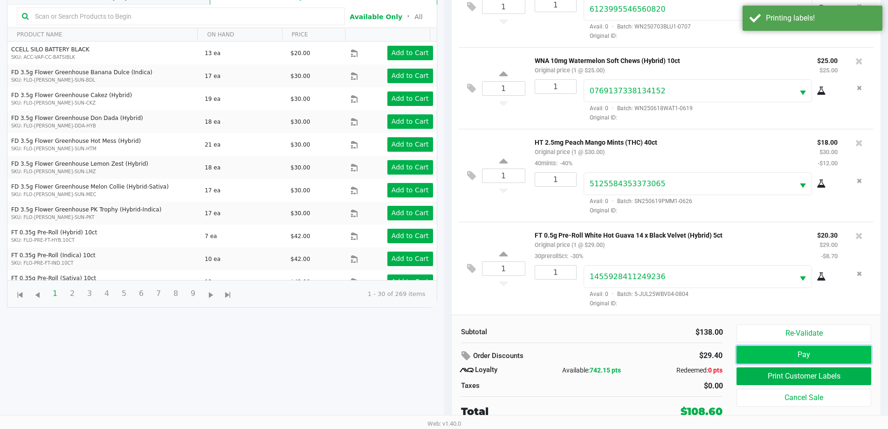
click at [795, 358] on button "Pay" at bounding box center [804, 355] width 134 height 18
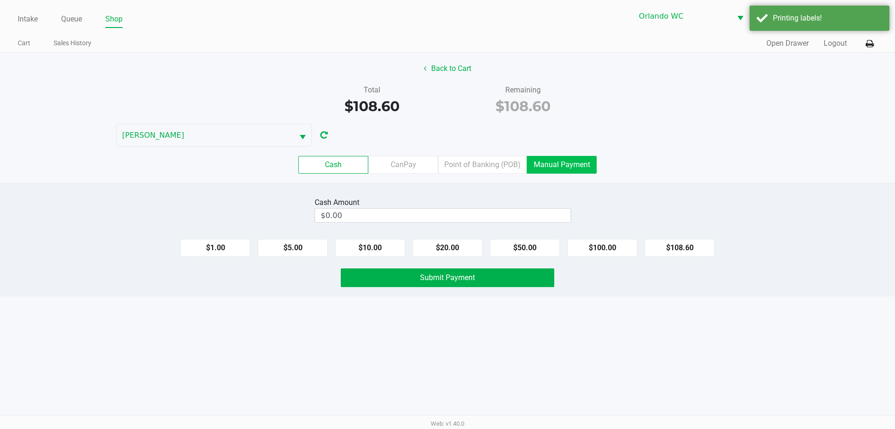
click at [555, 168] on label "Manual Payment" at bounding box center [562, 165] width 70 height 18
click at [0, 0] on 8 "Manual Payment" at bounding box center [0, 0] width 0 height 0
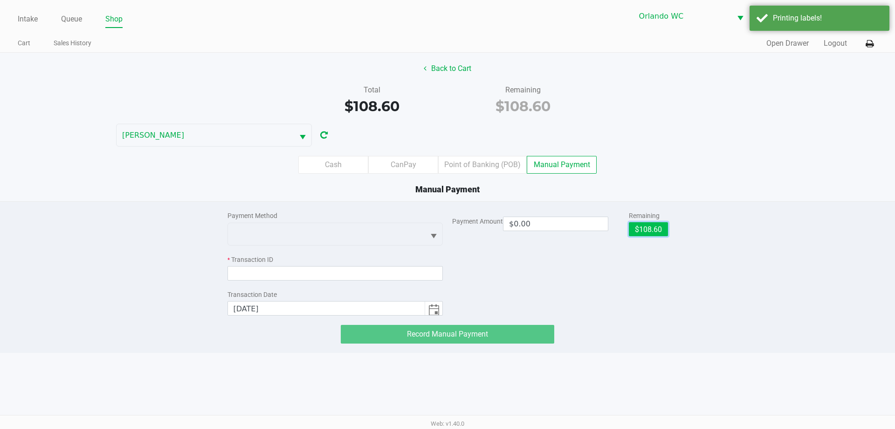
click at [661, 223] on button "$108.60" at bounding box center [648, 229] width 39 height 14
type input "$108.60"
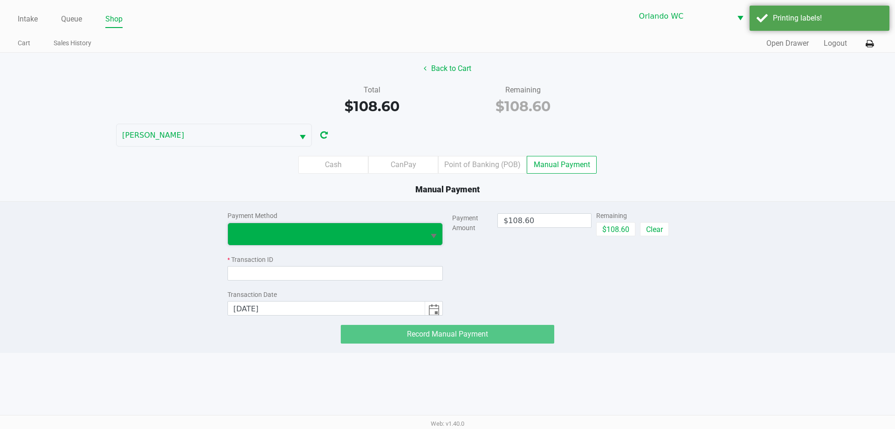
click at [326, 224] on span at bounding box center [326, 234] width 197 height 22
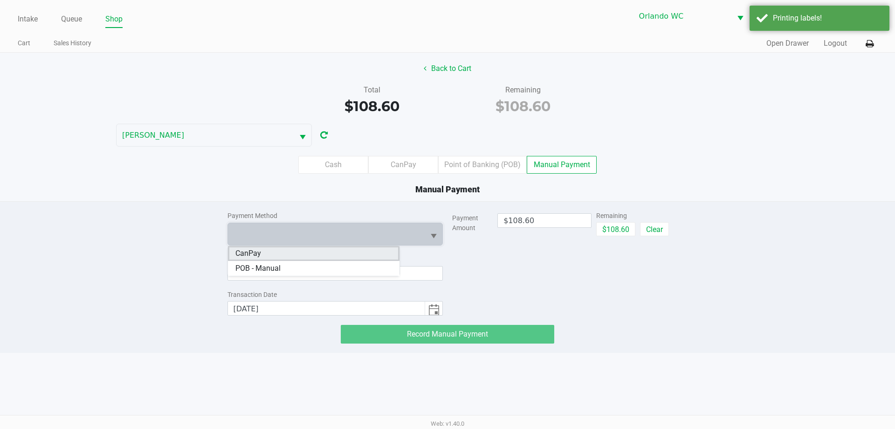
click at [275, 255] on li "CanPay" at bounding box center [314, 253] width 172 height 15
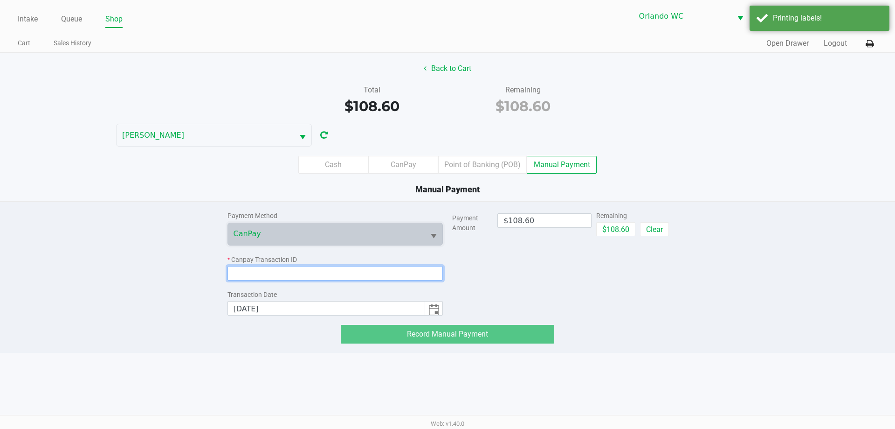
click at [272, 269] on input at bounding box center [336, 273] width 216 height 14
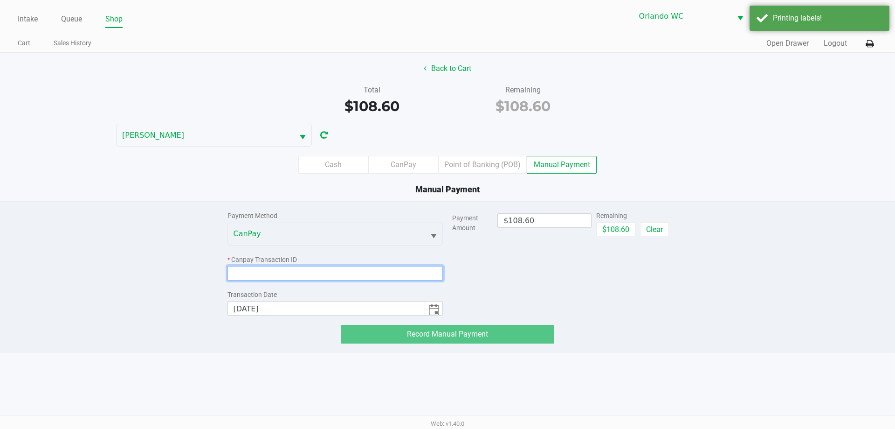
paste input "IFI5A0I1ILET"
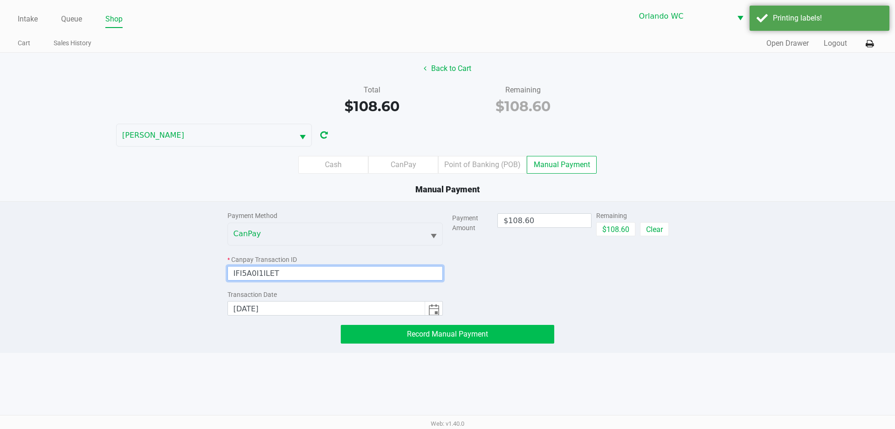
type input "IFI5A0I1ILET"
click at [488, 339] on button "Record Manual Payment" at bounding box center [448, 334] width 214 height 19
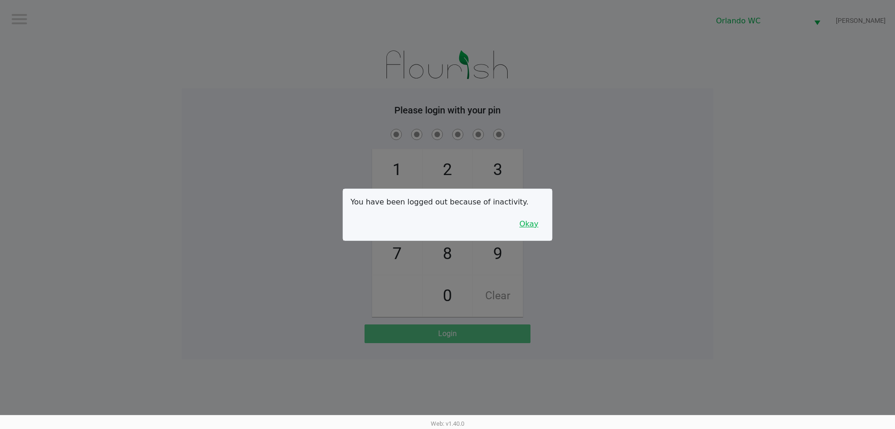
click at [540, 225] on button "Okay" at bounding box center [528, 224] width 31 height 18
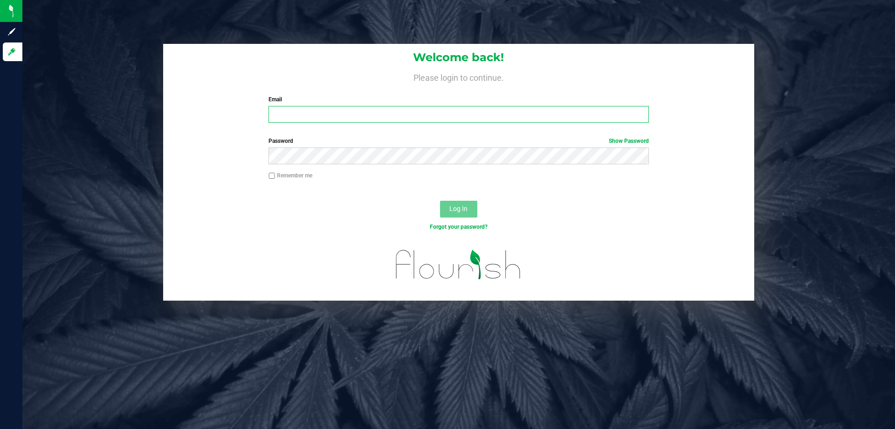
click at [331, 118] on input "Email" at bounding box center [459, 114] width 380 height 17
type input "[EMAIL_ADDRESS][DOMAIN_NAME]"
click at [440, 201] on button "Log In" at bounding box center [458, 209] width 37 height 17
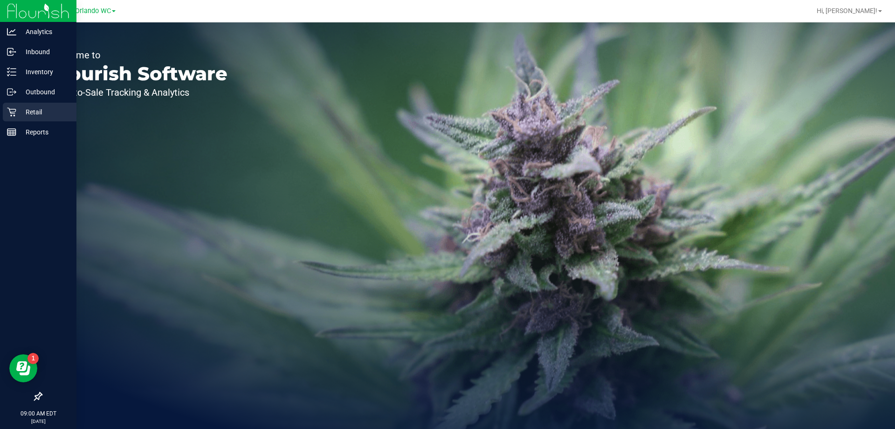
click at [16, 109] on p "Retail" at bounding box center [44, 111] width 56 height 11
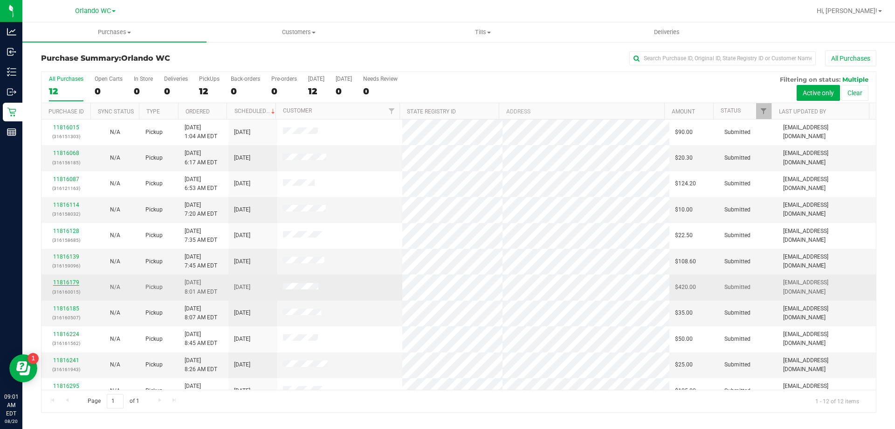
click at [66, 280] on link "11816179" at bounding box center [66, 282] width 26 height 7
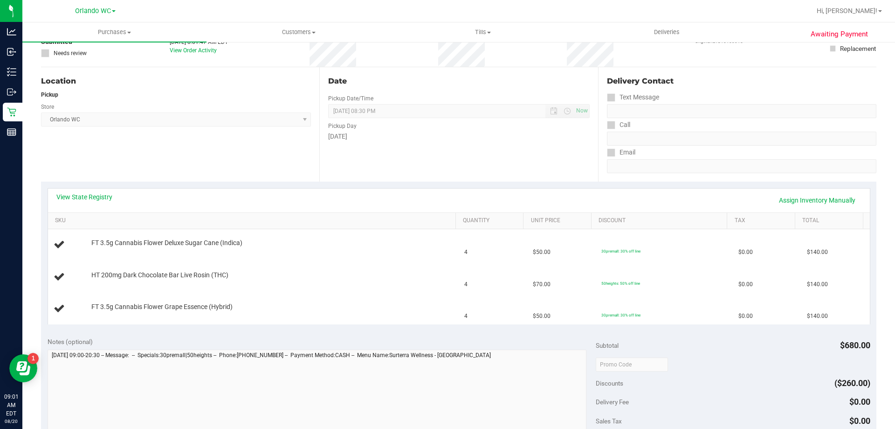
scroll to position [93, 0]
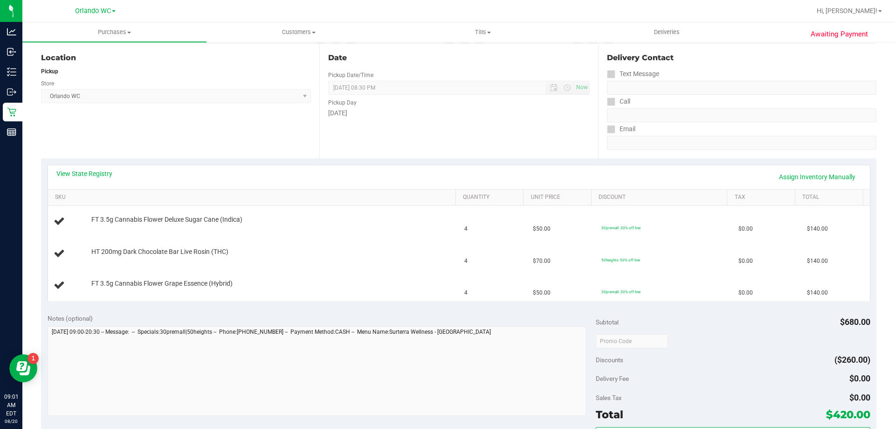
click at [67, 164] on div "View State Registry Assign Inventory Manually SKU Quantity Unit Price Discount …" at bounding box center [459, 232] width 836 height 149
click at [69, 168] on div "View State Registry Assign Inventory Manually" at bounding box center [459, 177] width 822 height 24
click at [72, 175] on link "View State Registry" at bounding box center [84, 173] width 56 height 9
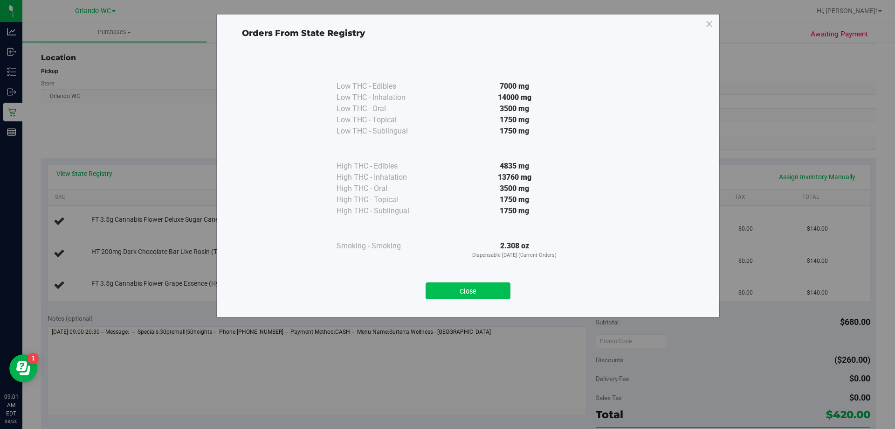
click at [492, 290] on button "Close" at bounding box center [468, 290] width 85 height 17
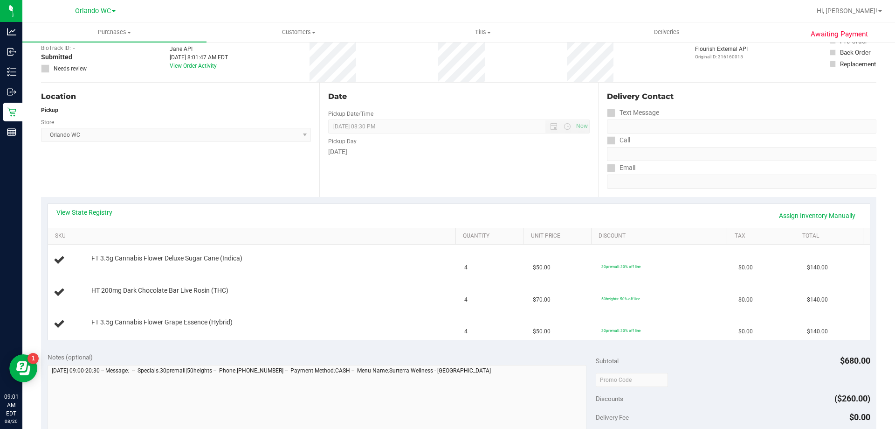
scroll to position [0, 0]
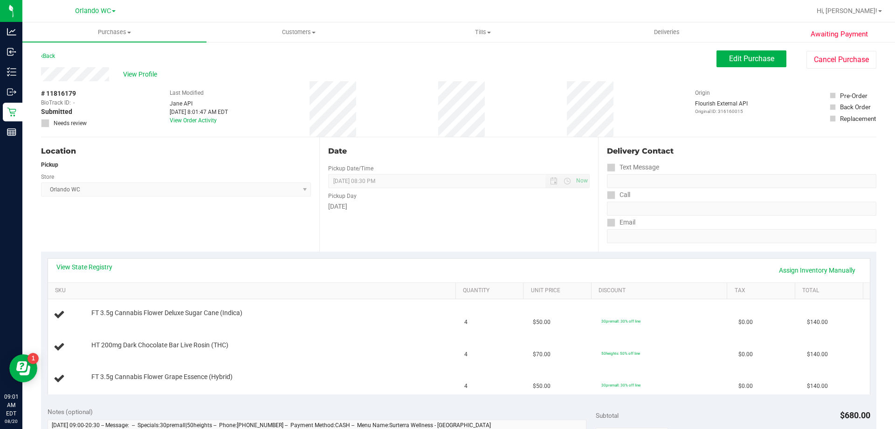
click at [459, 223] on div "Date Pickup Date/Time 08/20/2025 Now 08/20/2025 08:30 PM Now Pickup Day Wednesd…" at bounding box center [458, 194] width 278 height 114
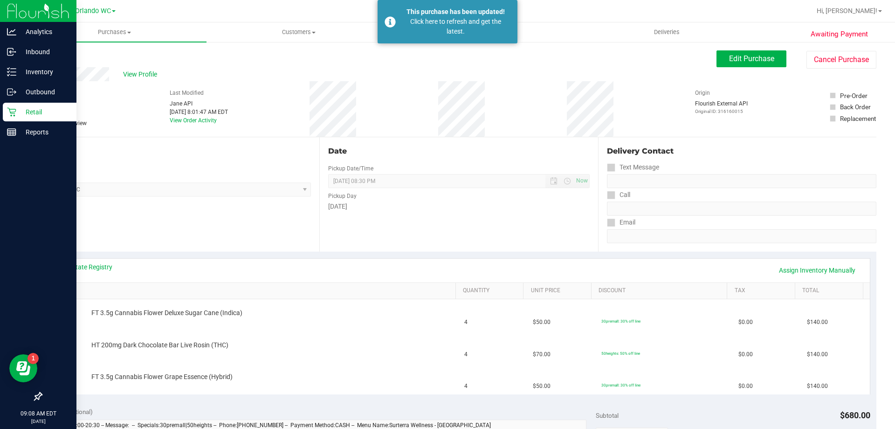
click at [20, 109] on p "Retail" at bounding box center [44, 111] width 56 height 11
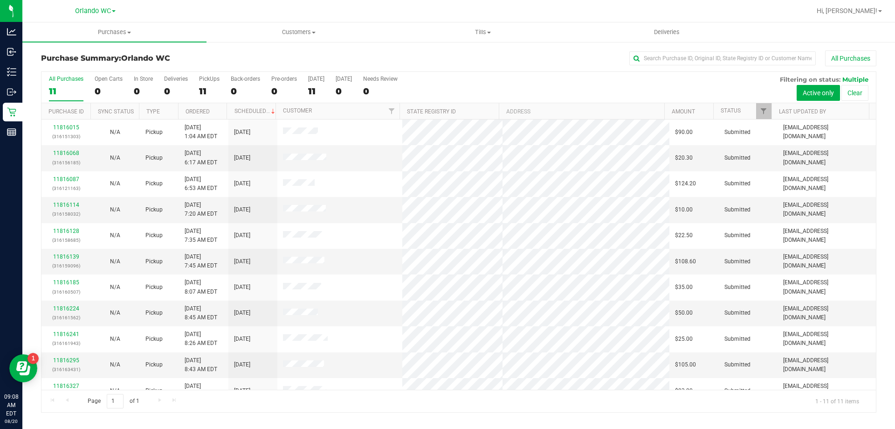
click at [214, 107] on th "Ordered" at bounding box center [202, 111] width 49 height 16
click at [71, 153] on link "11816068" at bounding box center [66, 153] width 26 height 7
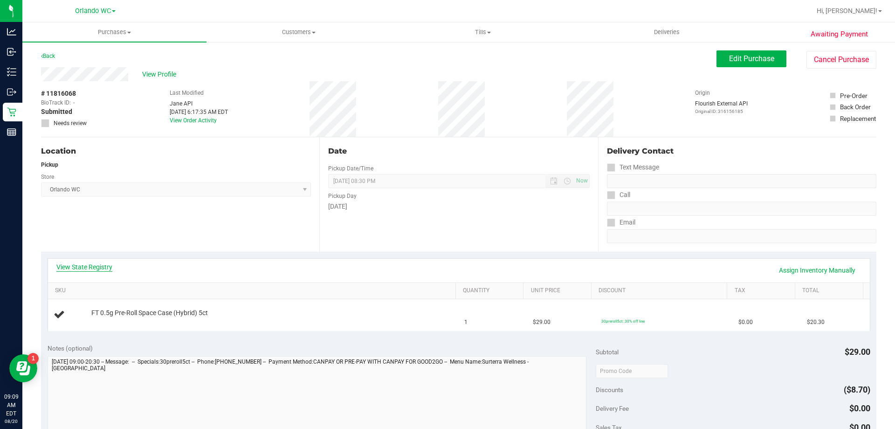
click at [75, 264] on link "View State Registry" at bounding box center [84, 266] width 56 height 9
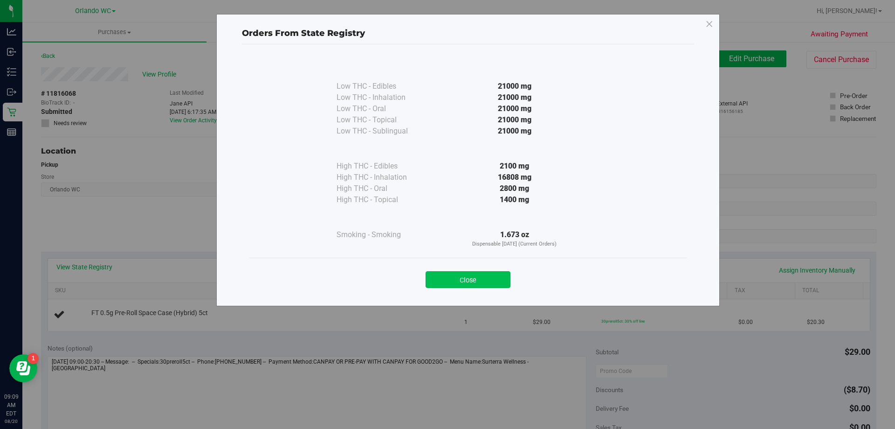
click at [482, 278] on button "Close" at bounding box center [468, 279] width 85 height 17
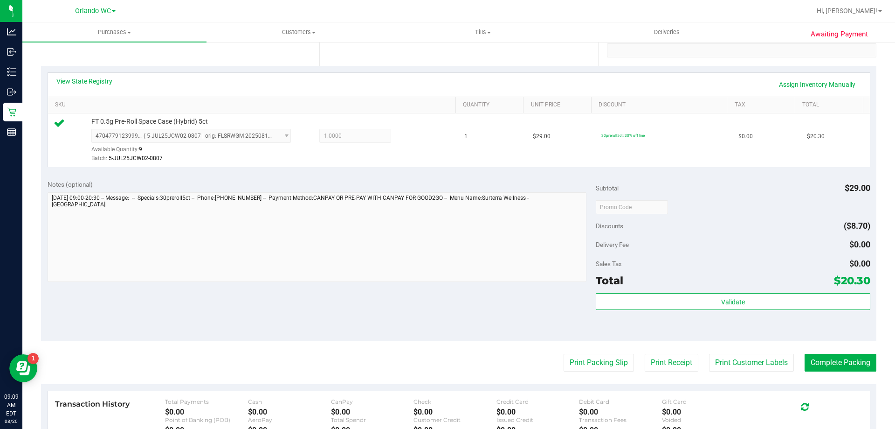
scroll to position [187, 0]
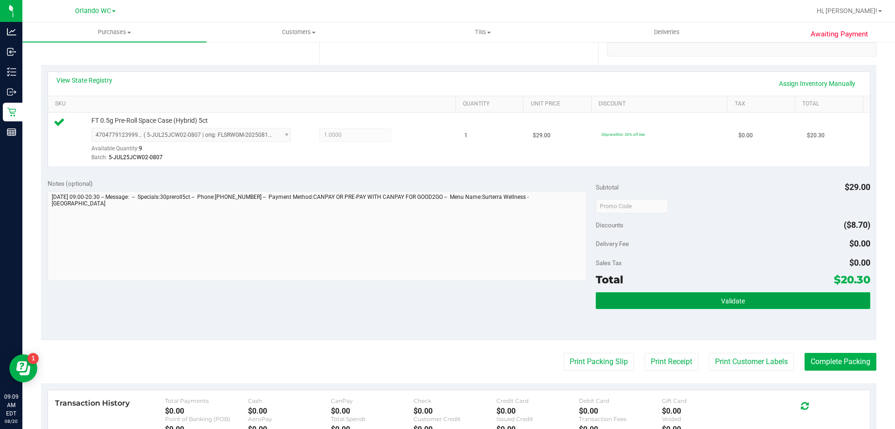
click at [743, 302] on button "Validate" at bounding box center [733, 300] width 274 height 17
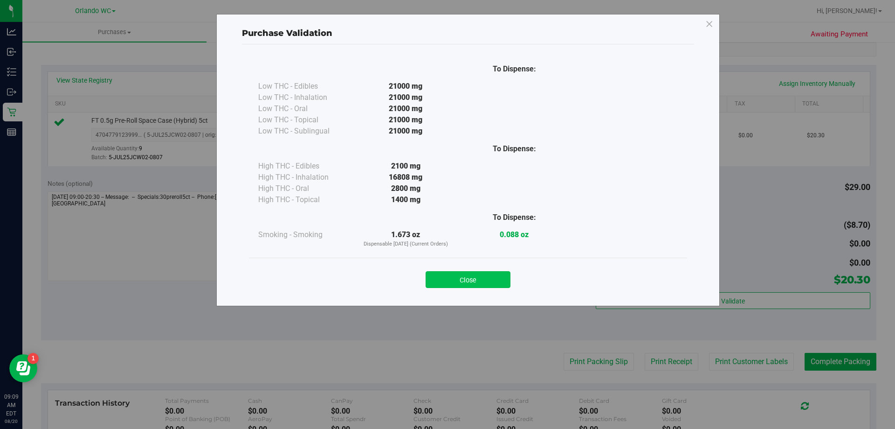
click at [482, 278] on button "Close" at bounding box center [468, 279] width 85 height 17
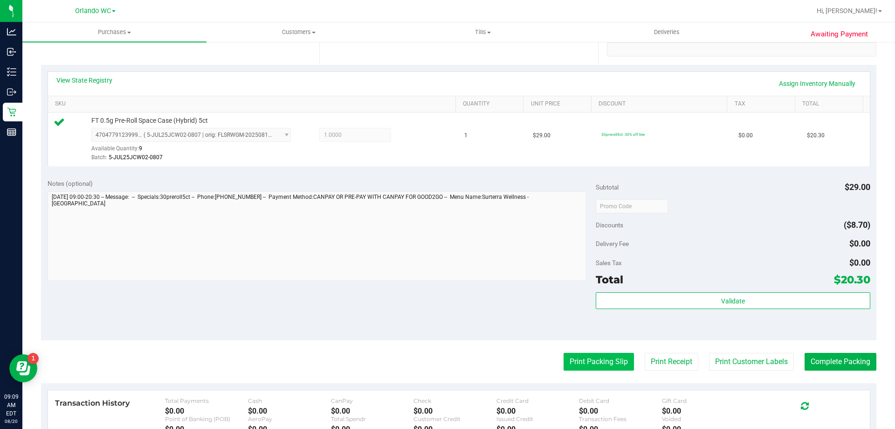
click at [596, 370] on button "Print Packing Slip" at bounding box center [599, 362] width 70 height 18
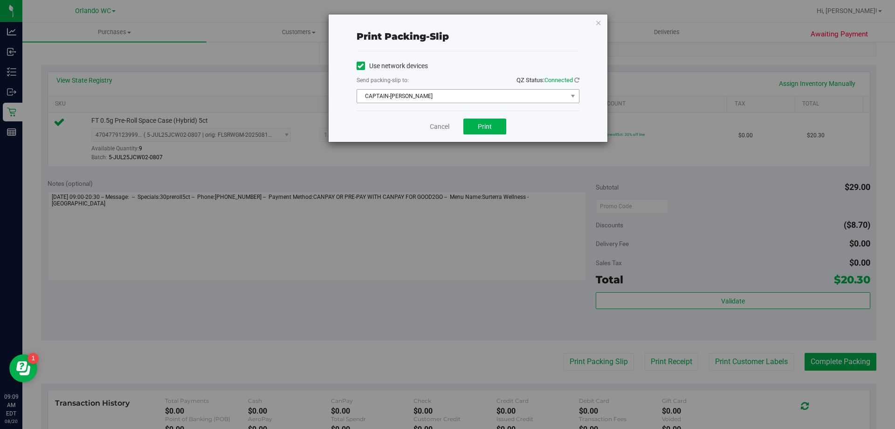
click at [453, 99] on span "CAPTAIN-KANGA" at bounding box center [462, 96] width 210 height 13
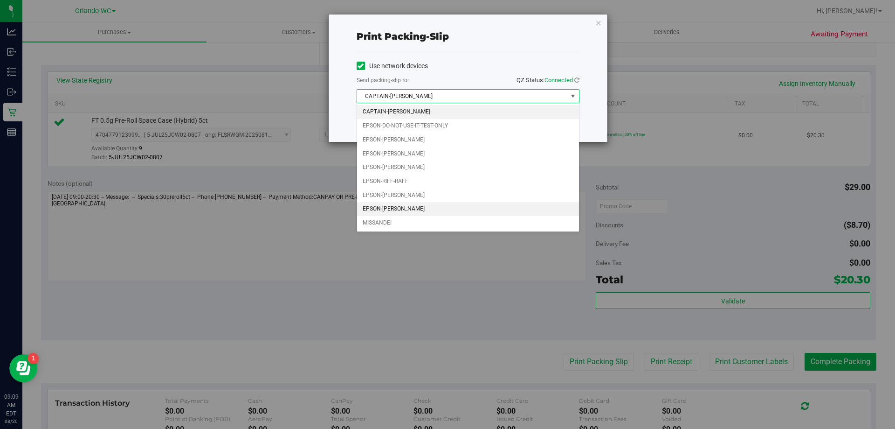
click at [409, 210] on li "EPSON-TYWIN-LANNISTER" at bounding box center [468, 209] width 222 height 14
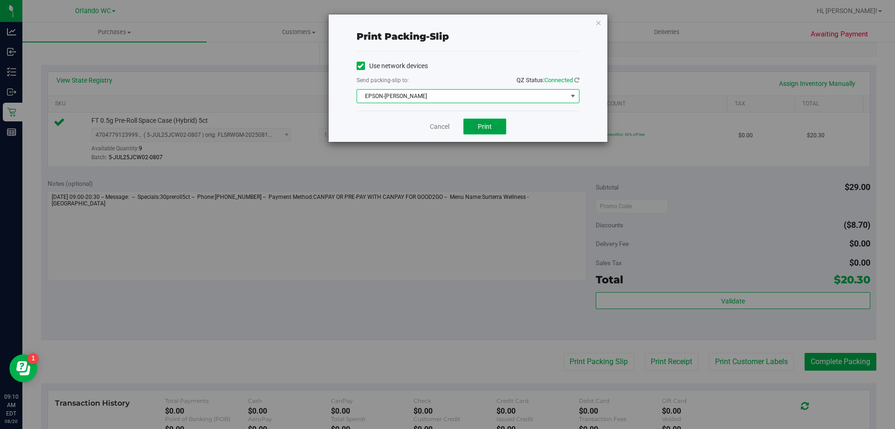
click at [485, 123] on span "Print" at bounding box center [485, 126] width 14 height 7
click at [445, 124] on link "Cancel" at bounding box center [440, 127] width 20 height 10
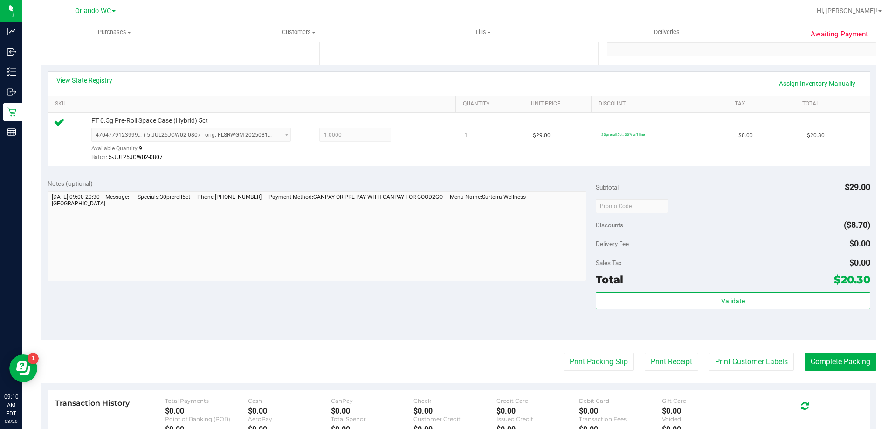
click at [853, 343] on purchase-details "Back Edit Purchase Cancel Purchase View Profile # 11816068 BioTrack ID: - Submi…" at bounding box center [459, 210] width 836 height 693
click at [822, 379] on purchase-details "Back Edit Purchase Cancel Purchase View Profile # 11816068 BioTrack ID: - Submi…" at bounding box center [459, 210] width 836 height 693
click at [838, 362] on button "Complete Packing" at bounding box center [841, 362] width 72 height 18
click at [840, 356] on button "Complete Packing" at bounding box center [841, 362] width 72 height 18
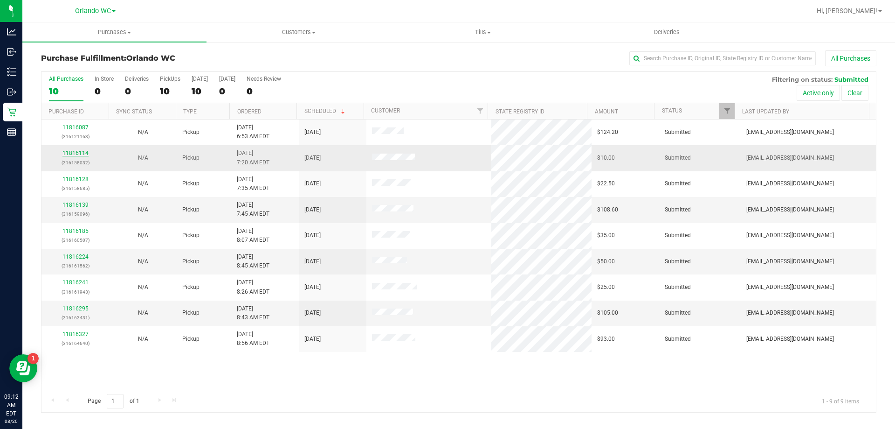
click at [84, 152] on link "11816114" at bounding box center [75, 153] width 26 height 7
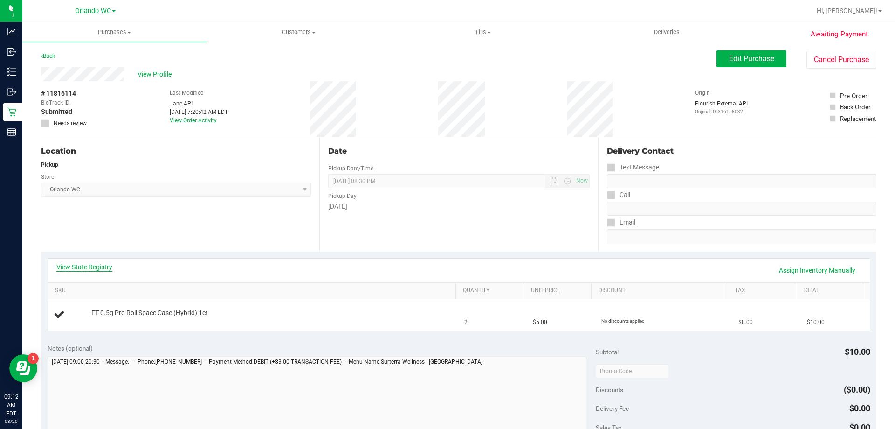
click at [85, 271] on link "View State Registry" at bounding box center [84, 266] width 56 height 9
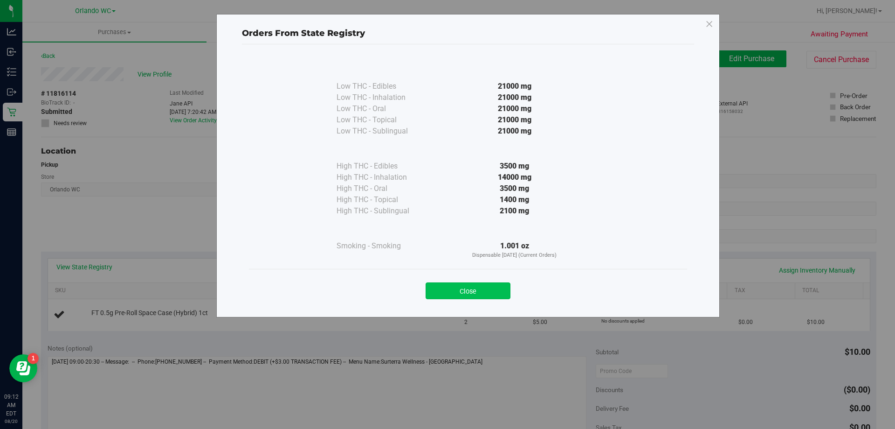
click at [495, 296] on button "Close" at bounding box center [468, 290] width 85 height 17
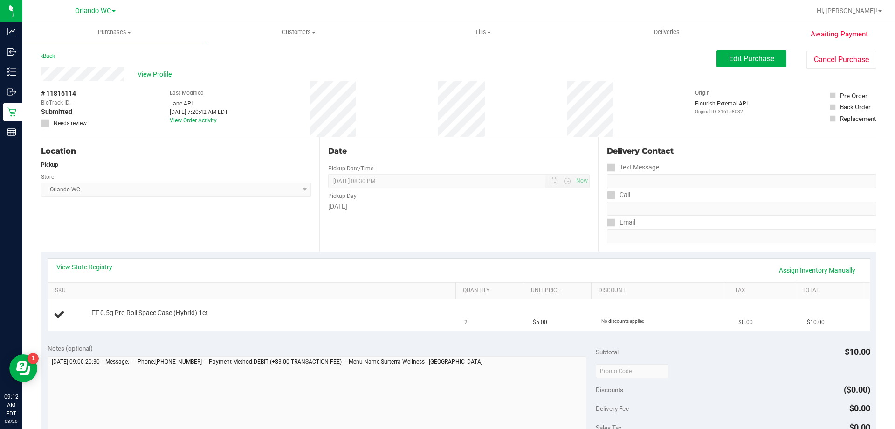
click at [413, 248] on div "Date Pickup Date/Time 08/20/2025 Now 08/20/2025 08:30 PM Now Pickup Day Wednesd…" at bounding box center [458, 194] width 278 height 114
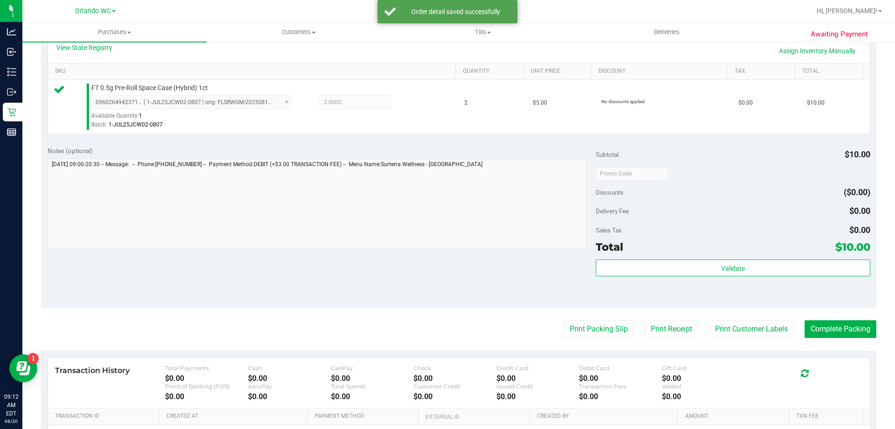
scroll to position [280, 0]
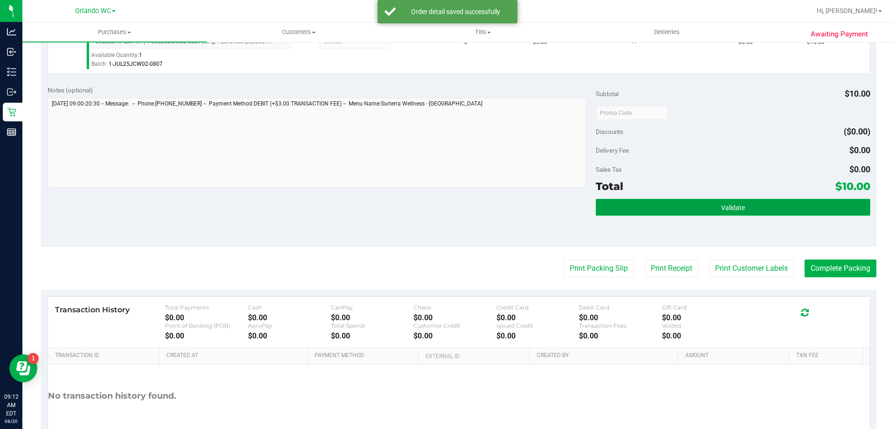
click at [754, 208] on button "Validate" at bounding box center [733, 207] width 274 height 17
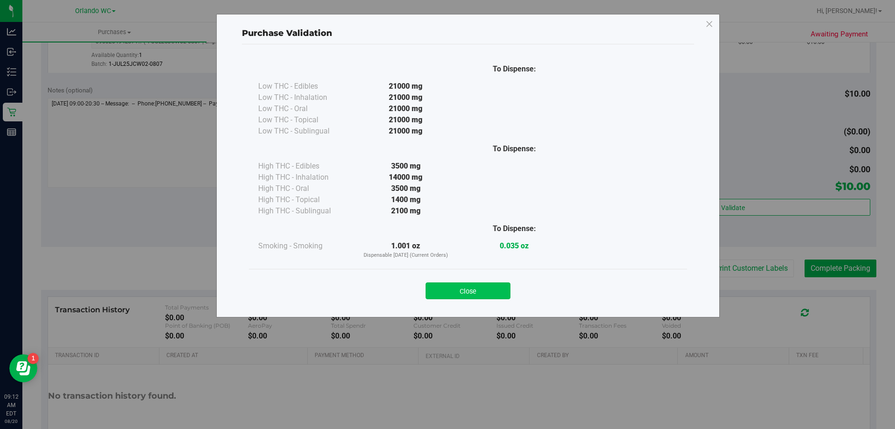
click at [485, 292] on button "Close" at bounding box center [468, 290] width 85 height 17
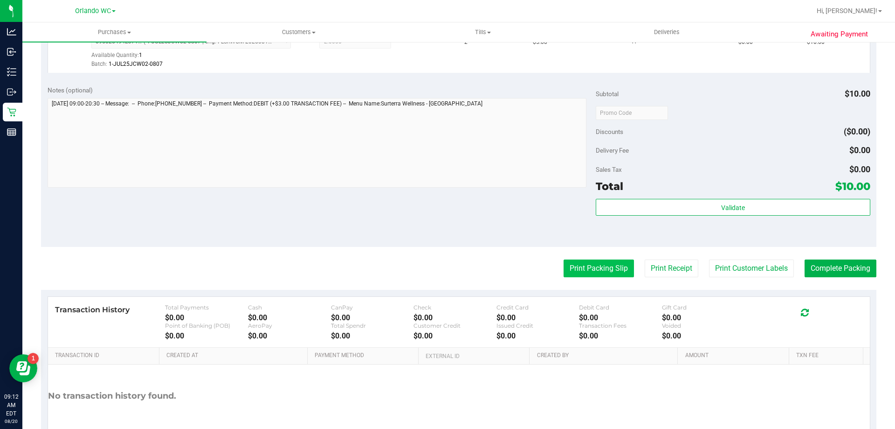
click at [586, 272] on button "Print Packing Slip" at bounding box center [599, 268] width 70 height 18
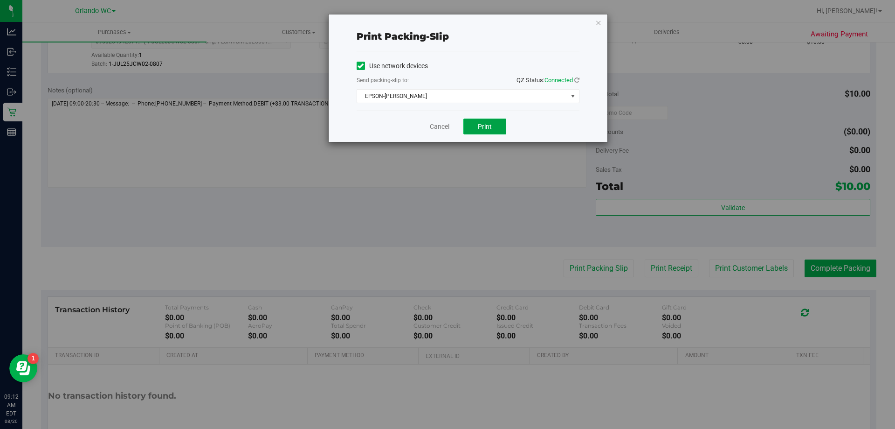
click at [474, 127] on button "Print" at bounding box center [485, 126] width 43 height 16
click at [437, 125] on link "Cancel" at bounding box center [440, 127] width 20 height 10
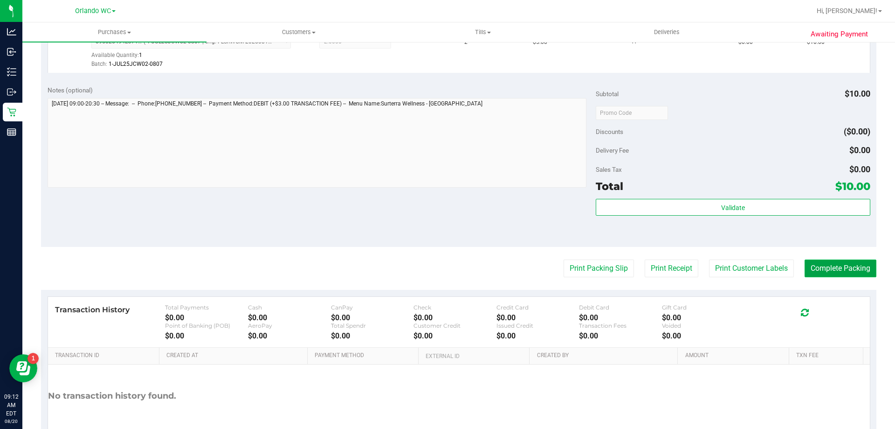
click at [852, 265] on button "Complete Packing" at bounding box center [841, 268] width 72 height 18
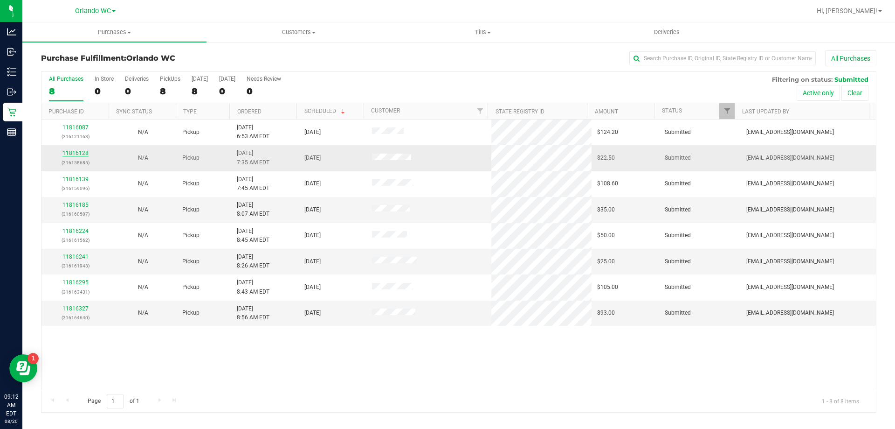
click at [77, 153] on link "11816128" at bounding box center [75, 153] width 26 height 7
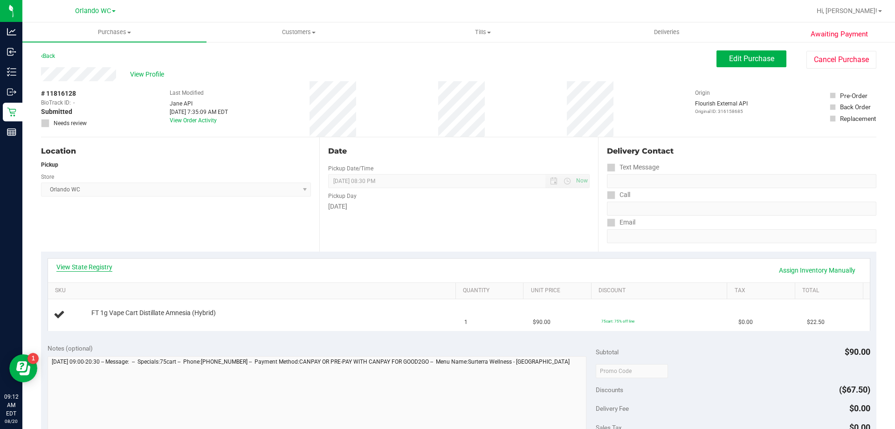
click at [100, 263] on link "View State Registry" at bounding box center [84, 266] width 56 height 9
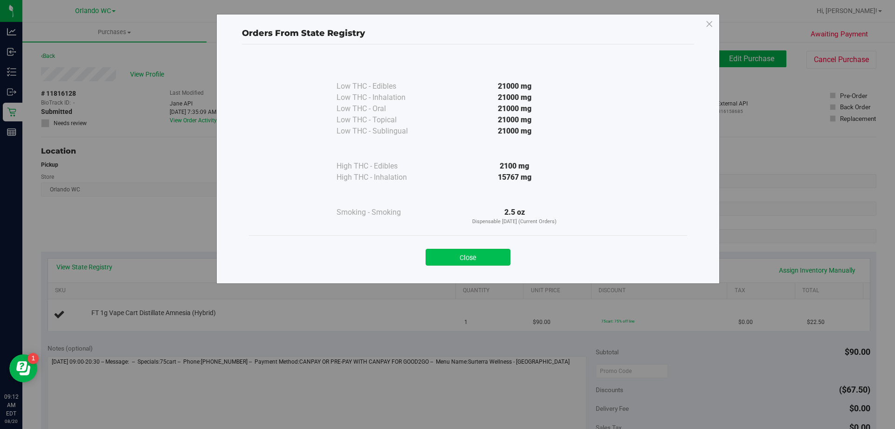
click at [491, 263] on button "Close" at bounding box center [468, 257] width 85 height 17
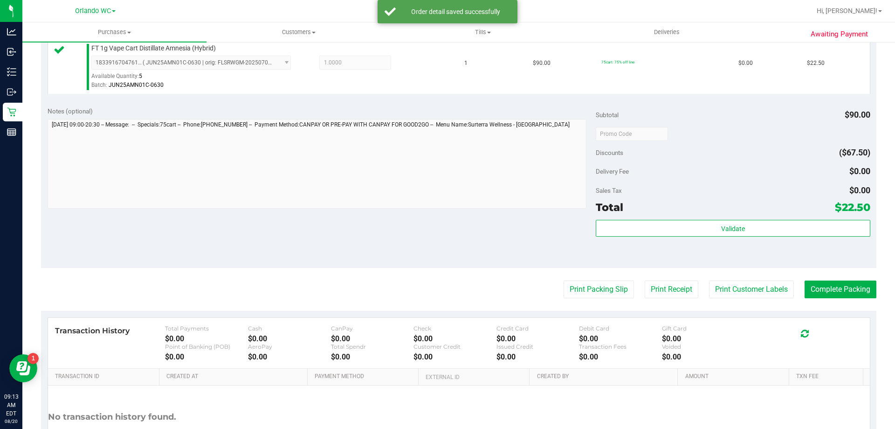
scroll to position [280, 0]
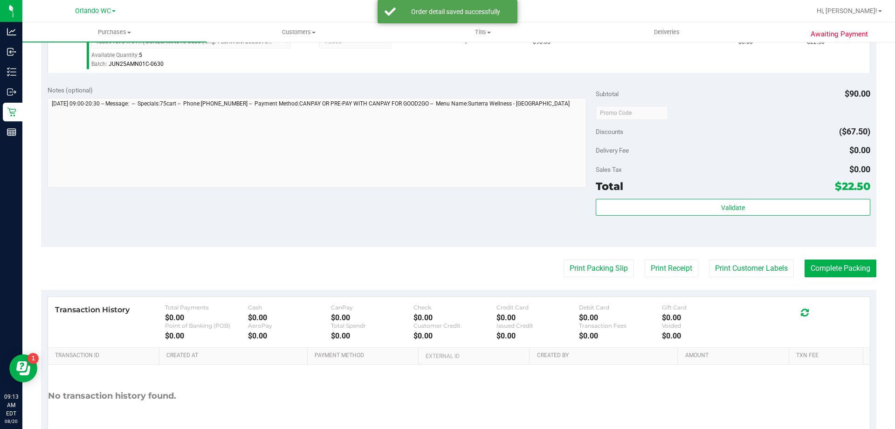
click at [716, 216] on div "Validate" at bounding box center [733, 220] width 274 height 42
click at [717, 216] on div "Validate" at bounding box center [733, 220] width 274 height 42
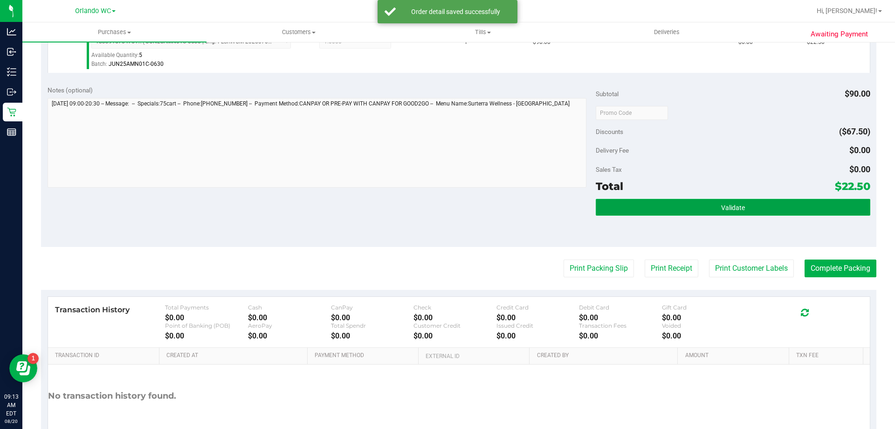
click at [721, 209] on span "Validate" at bounding box center [733, 207] width 24 height 7
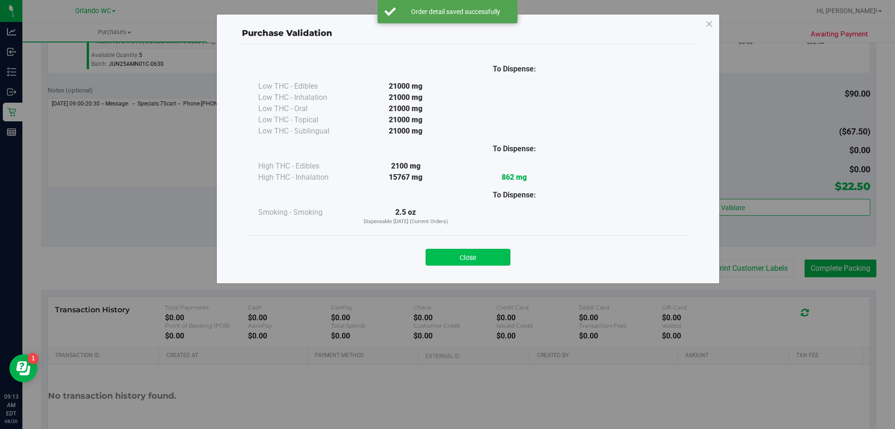
click at [448, 256] on button "Close" at bounding box center [468, 257] width 85 height 17
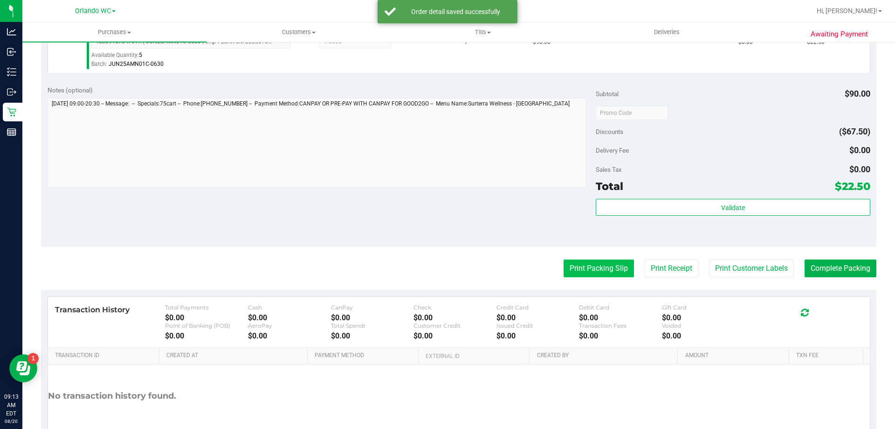
click at [606, 276] on button "Print Packing Slip" at bounding box center [599, 268] width 70 height 18
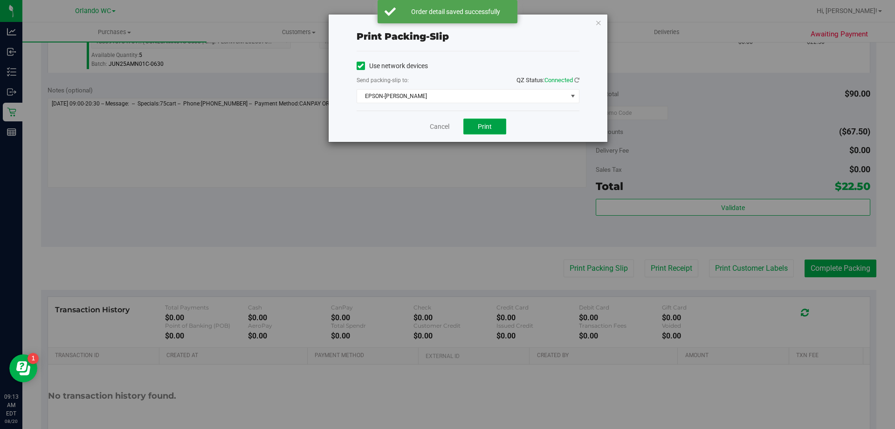
click at [479, 126] on span "Print" at bounding box center [485, 126] width 14 height 7
click at [443, 130] on link "Cancel" at bounding box center [440, 127] width 20 height 10
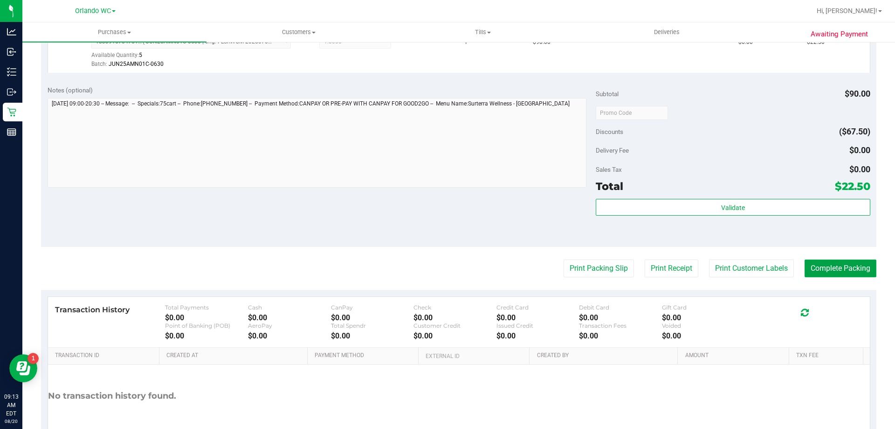
click at [811, 272] on button "Complete Packing" at bounding box center [841, 268] width 72 height 18
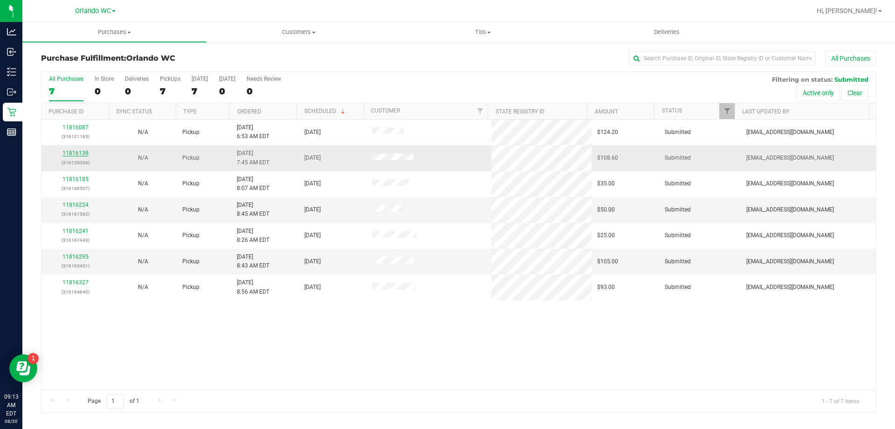
click at [82, 153] on link "11816139" at bounding box center [75, 153] width 26 height 7
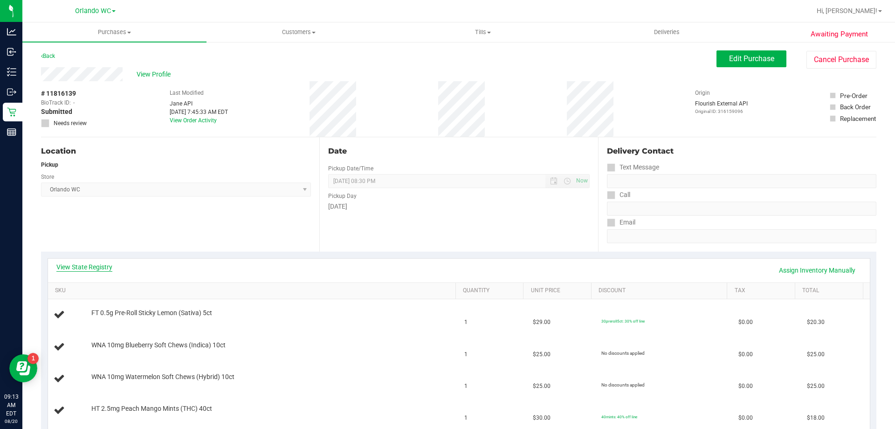
click at [95, 264] on link "View State Registry" at bounding box center [84, 266] width 56 height 9
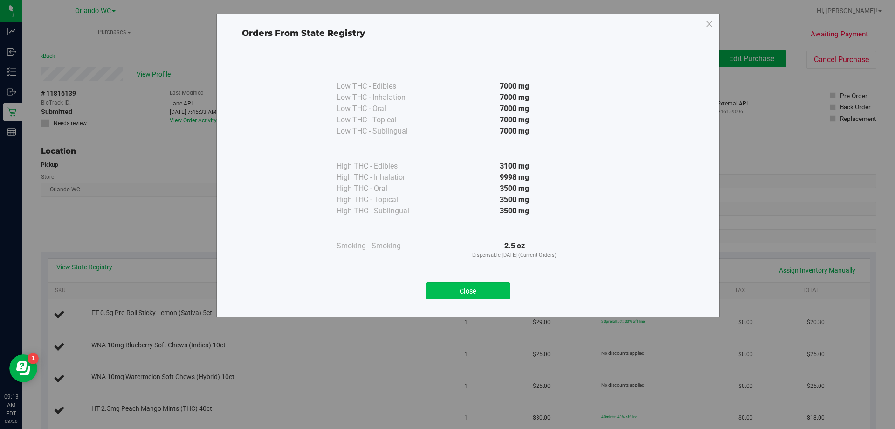
click at [497, 290] on button "Close" at bounding box center [468, 290] width 85 height 17
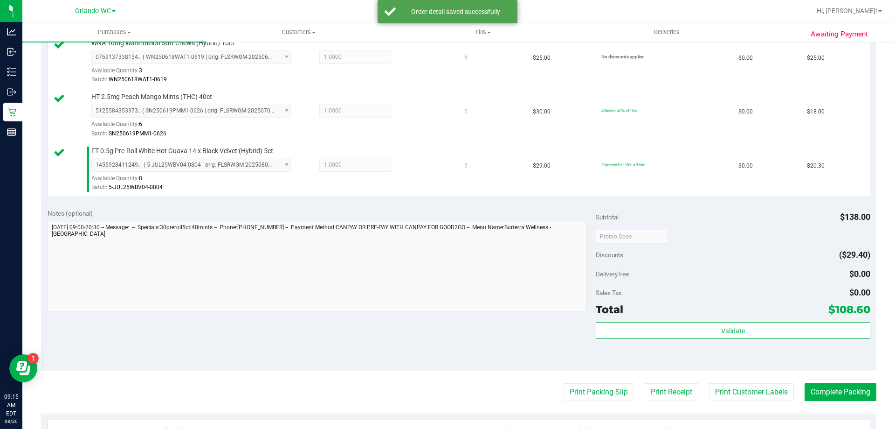
scroll to position [373, 0]
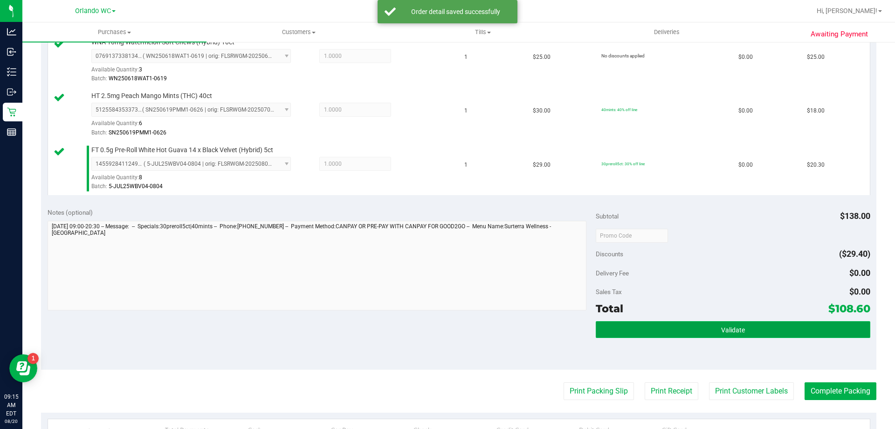
click at [748, 329] on button "Validate" at bounding box center [733, 329] width 274 height 17
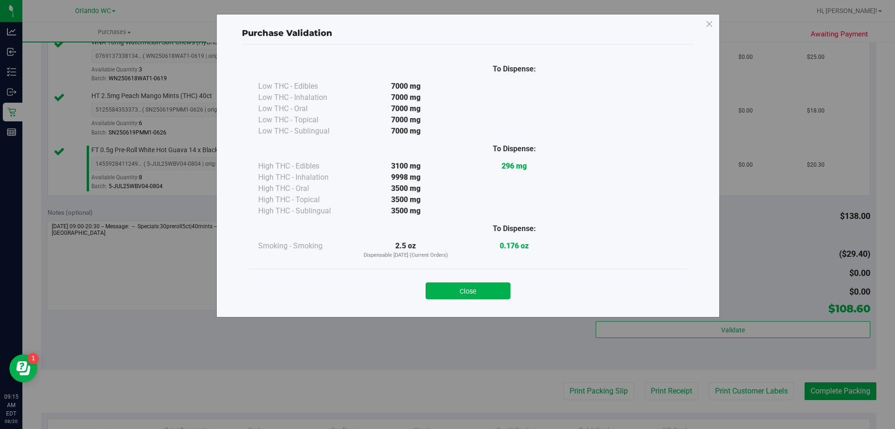
click at [501, 287] on button "Close" at bounding box center [468, 290] width 85 height 17
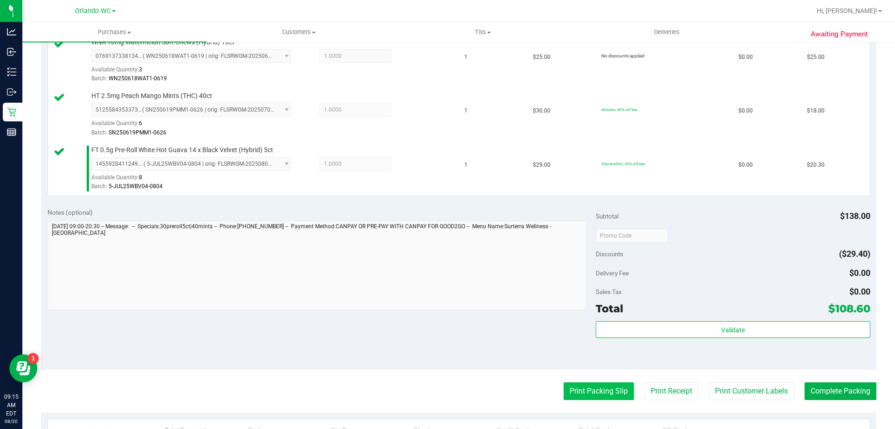
click at [566, 383] on button "Print Packing Slip" at bounding box center [599, 391] width 70 height 18
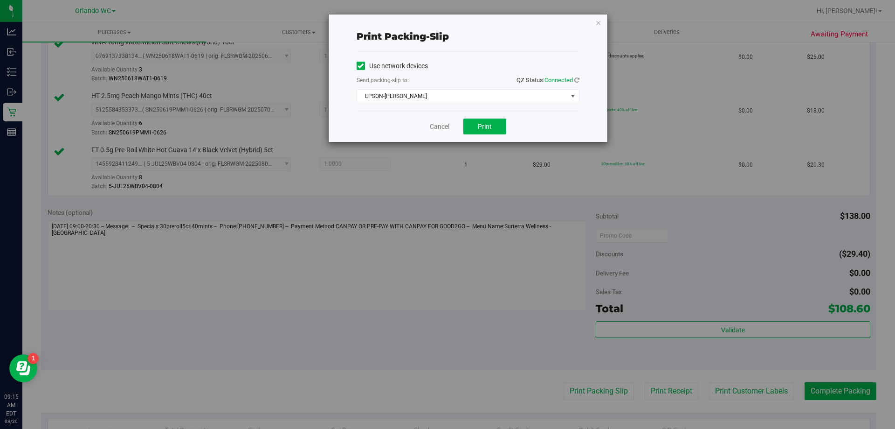
click at [510, 125] on div "Cancel Print" at bounding box center [468, 126] width 223 height 31
click at [498, 126] on button "Print" at bounding box center [485, 126] width 43 height 16
click at [443, 130] on link "Cancel" at bounding box center [440, 127] width 20 height 10
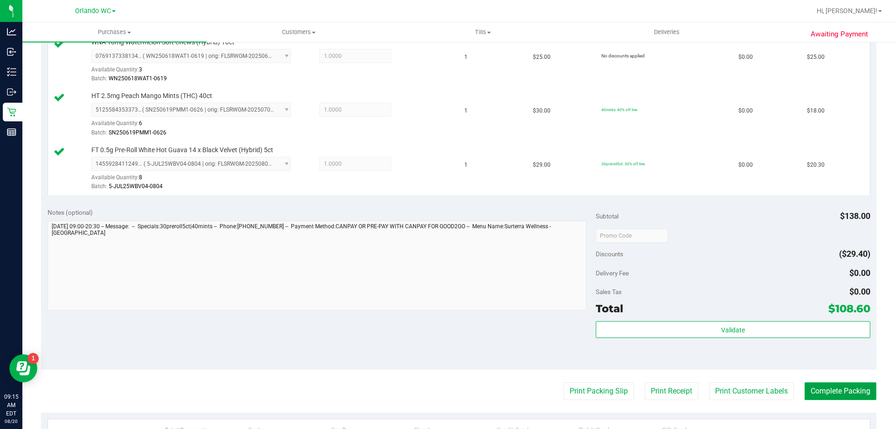
click at [845, 384] on button "Complete Packing" at bounding box center [841, 391] width 72 height 18
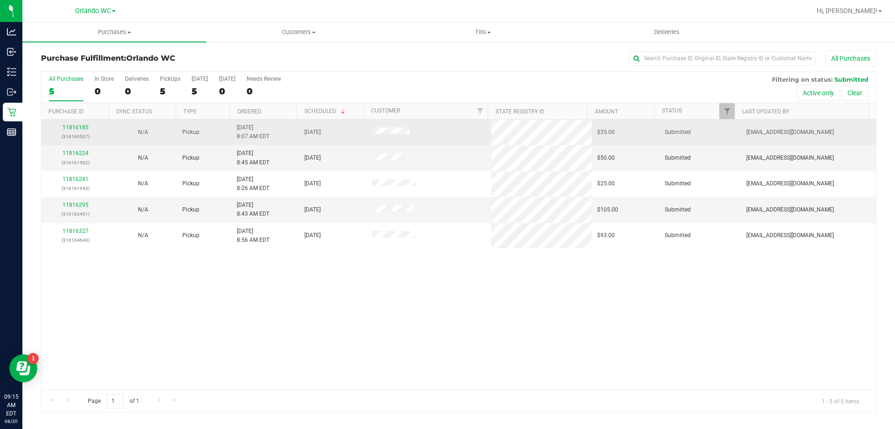
click at [83, 139] on p "(316160507)" at bounding box center [75, 136] width 56 height 9
click at [78, 128] on link "11816185" at bounding box center [75, 127] width 26 height 7
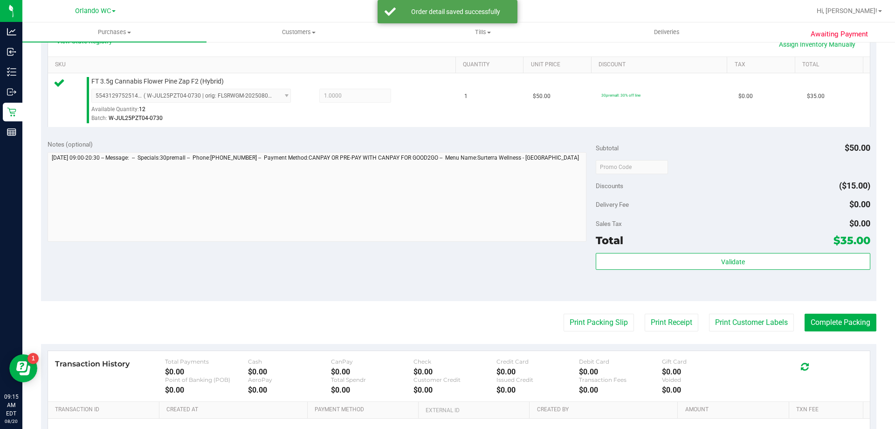
scroll to position [233, 0]
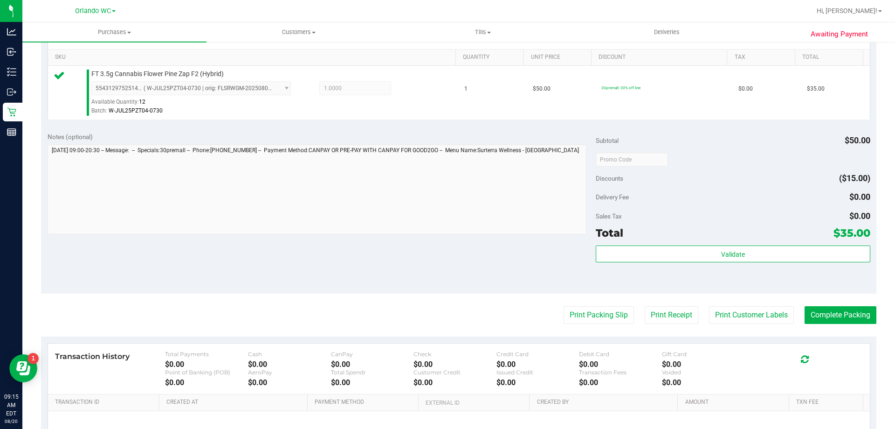
click at [807, 269] on div "Validate" at bounding box center [733, 266] width 274 height 42
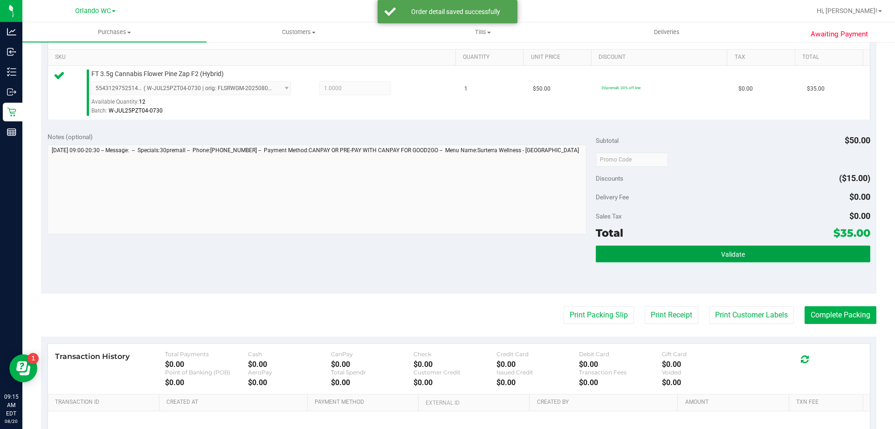
click at [807, 255] on button "Validate" at bounding box center [733, 253] width 274 height 17
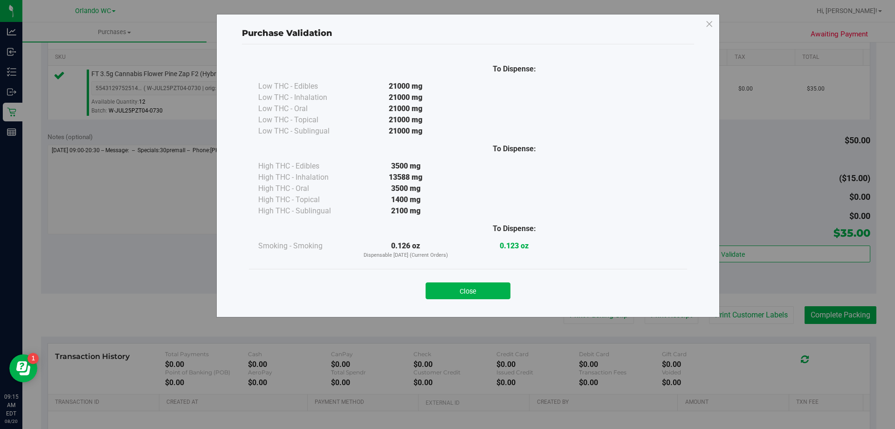
click at [483, 280] on div "Close" at bounding box center [468, 287] width 424 height 23
click at [485, 305] on div "Close" at bounding box center [468, 288] width 438 height 38
click at [496, 285] on button "Close" at bounding box center [468, 290] width 85 height 17
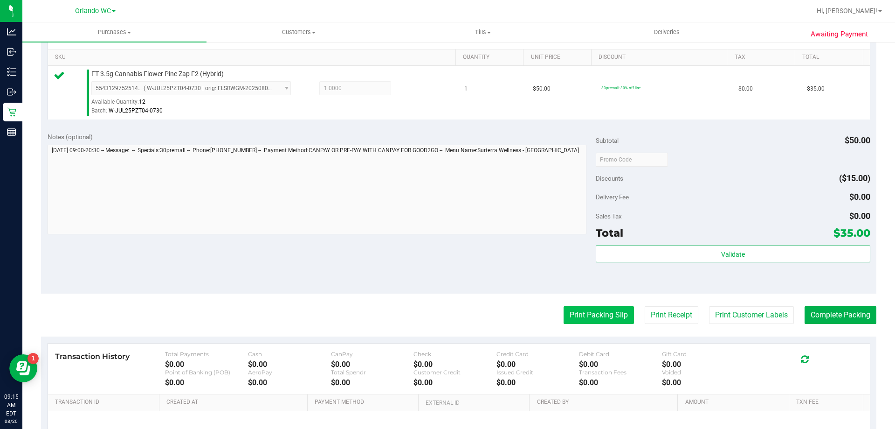
click at [570, 312] on button "Print Packing Slip" at bounding box center [599, 315] width 70 height 18
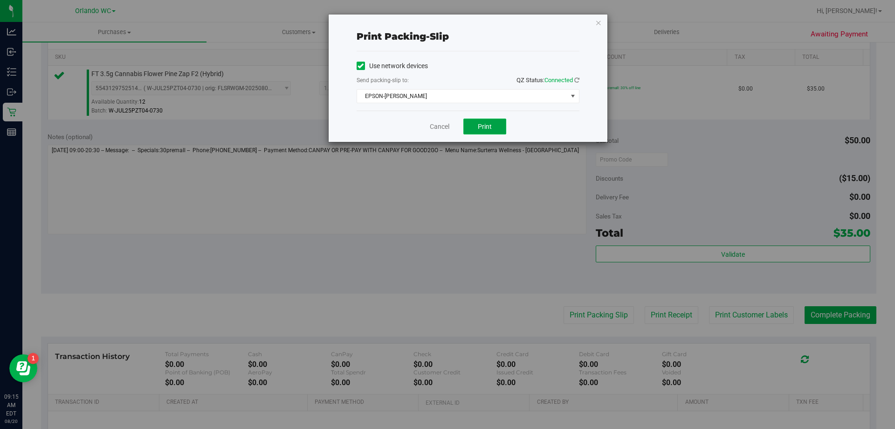
click at [481, 122] on button "Print" at bounding box center [485, 126] width 43 height 16
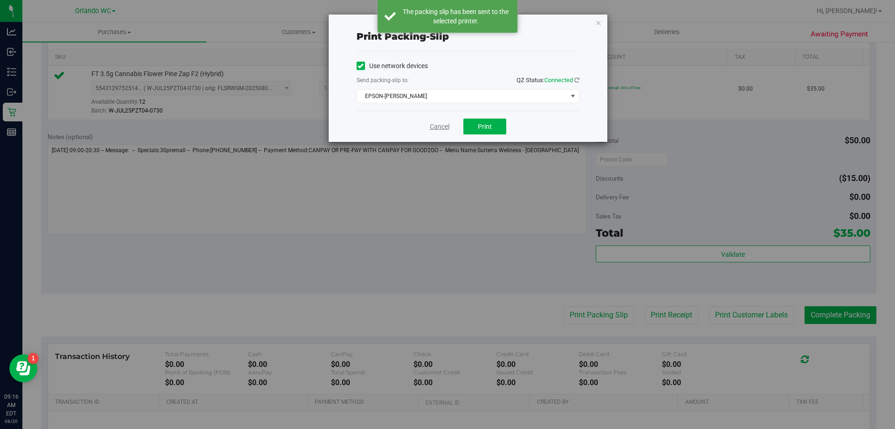
click at [438, 123] on link "Cancel" at bounding box center [440, 127] width 20 height 10
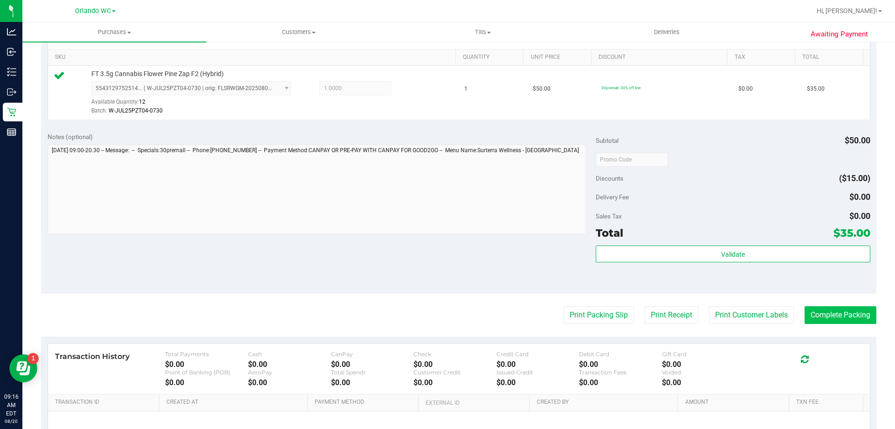
click at [856, 307] on button "Complete Packing" at bounding box center [841, 315] width 72 height 18
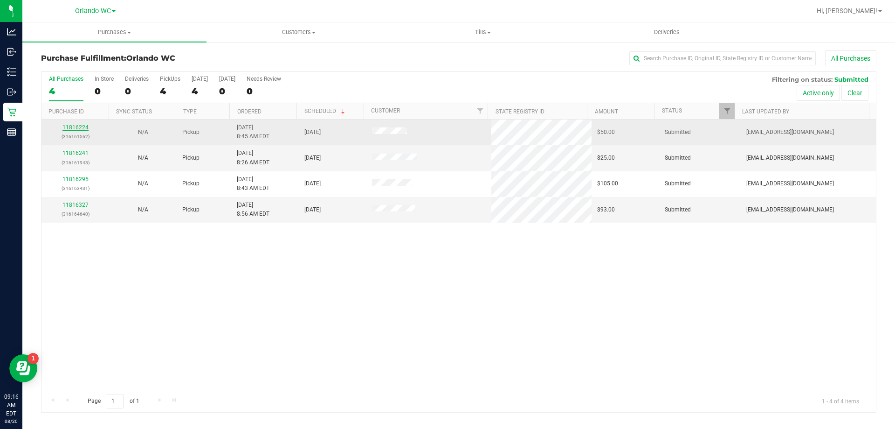
click at [78, 129] on link "11816224" at bounding box center [75, 127] width 26 height 7
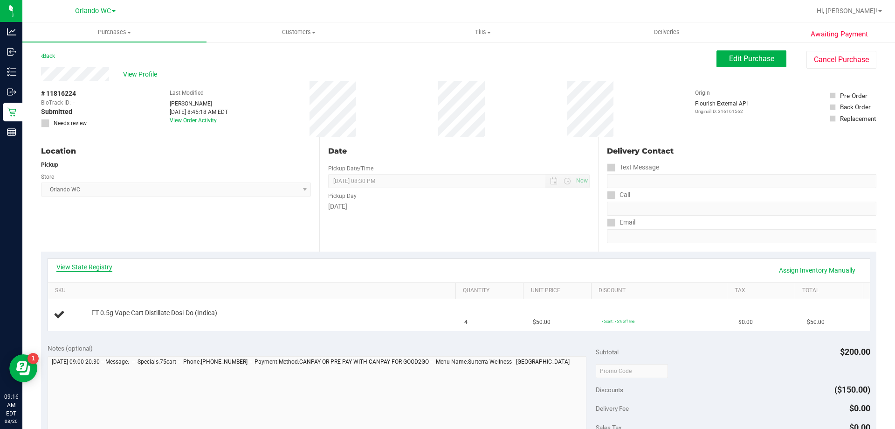
click at [84, 265] on link "View State Registry" at bounding box center [84, 266] width 56 height 9
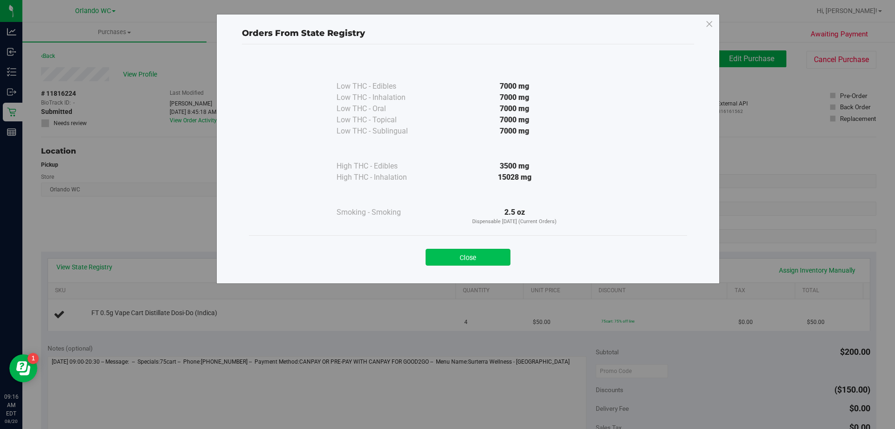
click at [492, 263] on button "Close" at bounding box center [468, 257] width 85 height 17
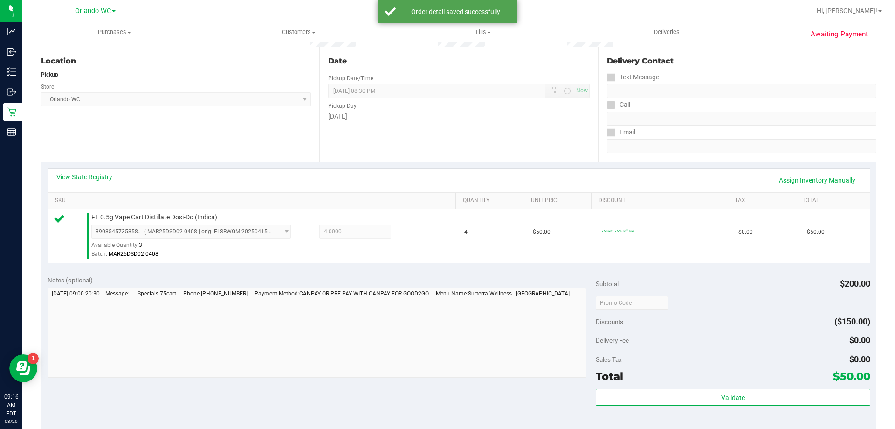
scroll to position [187, 0]
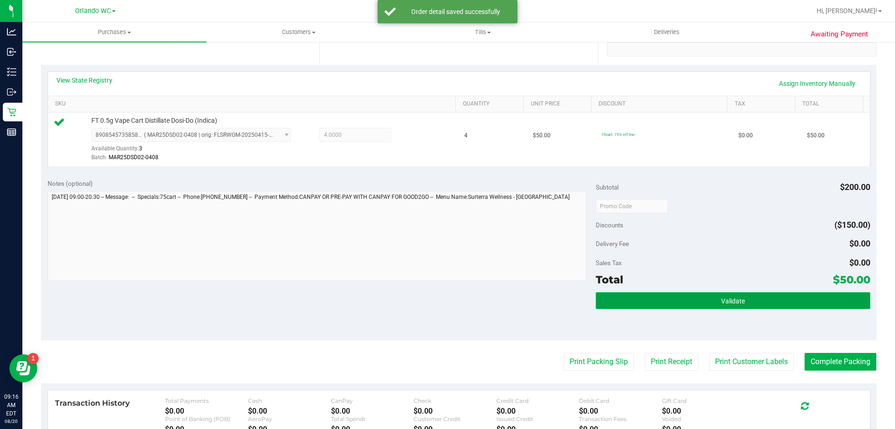
click at [746, 293] on button "Validate" at bounding box center [733, 300] width 274 height 17
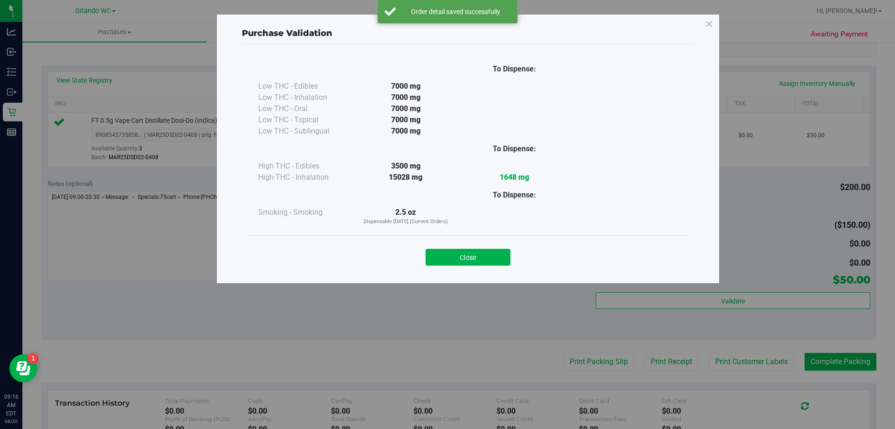
click at [481, 236] on div "Close" at bounding box center [468, 254] width 438 height 38
click at [488, 259] on button "Close" at bounding box center [468, 257] width 85 height 17
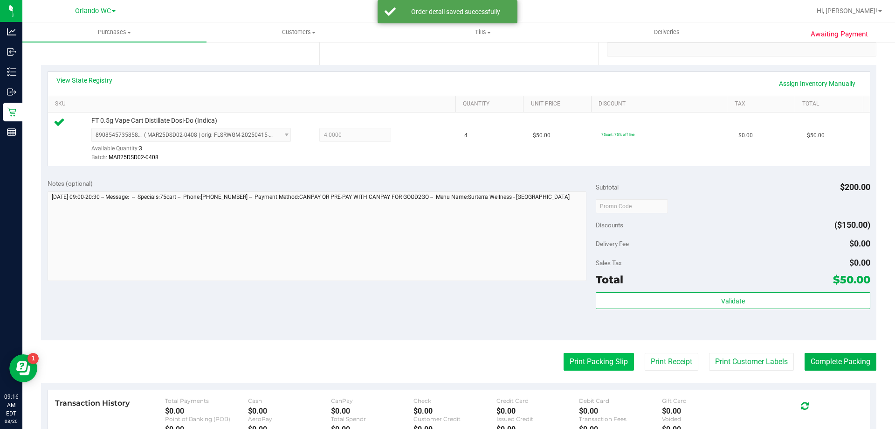
click at [575, 356] on button "Print Packing Slip" at bounding box center [599, 362] width 70 height 18
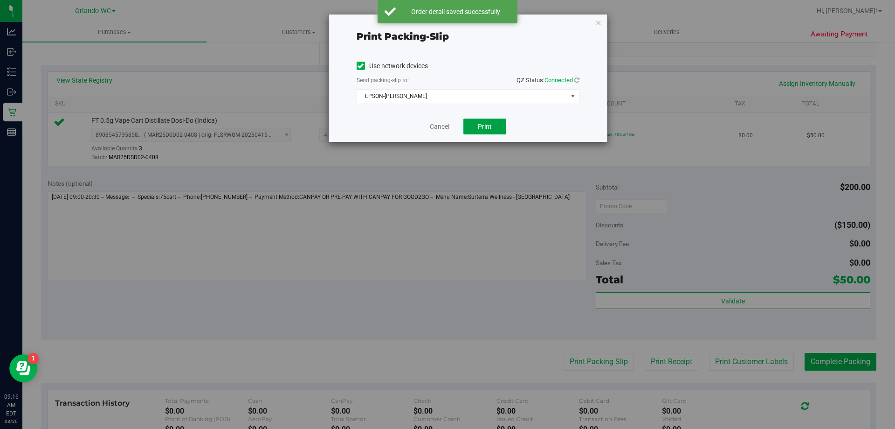
click at [495, 126] on button "Print" at bounding box center [485, 126] width 43 height 16
click at [443, 128] on link "Cancel" at bounding box center [440, 127] width 20 height 10
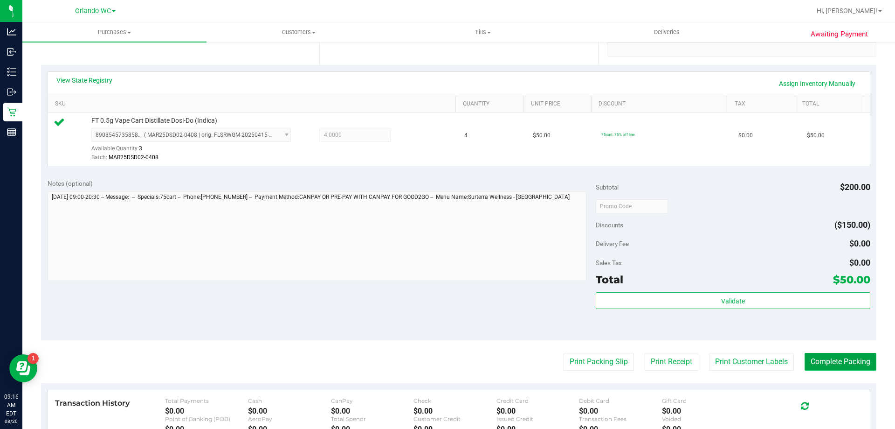
click at [836, 363] on button "Complete Packing" at bounding box center [841, 362] width 72 height 18
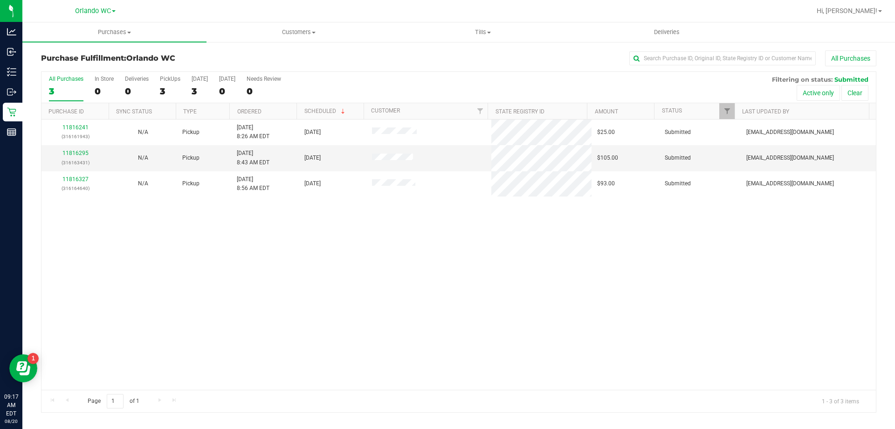
click at [244, 294] on div "11816241 (316161943) N/A Pickup 8/20/2025 8:26 AM EDT 8/20/2025 $25.00 Submitte…" at bounding box center [459, 254] width 835 height 270
click at [78, 149] on div "11816295 (316163431)" at bounding box center [75, 158] width 56 height 18
click at [78, 154] on link "11816295" at bounding box center [75, 153] width 26 height 7
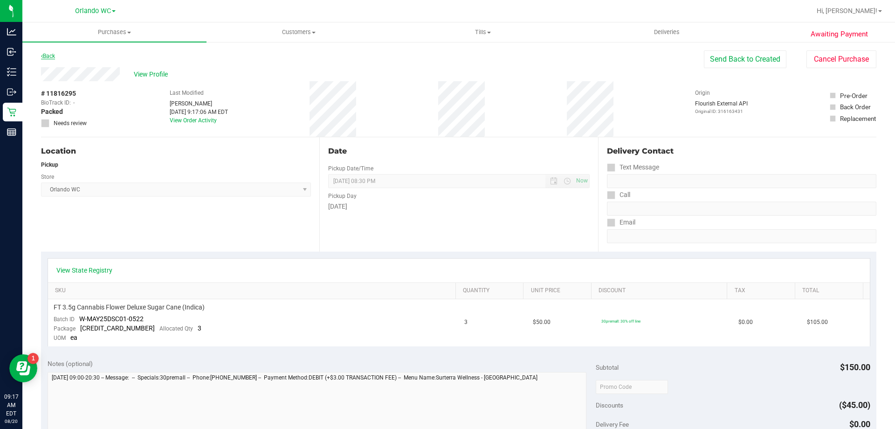
click at [46, 55] on link "Back" at bounding box center [48, 56] width 14 height 7
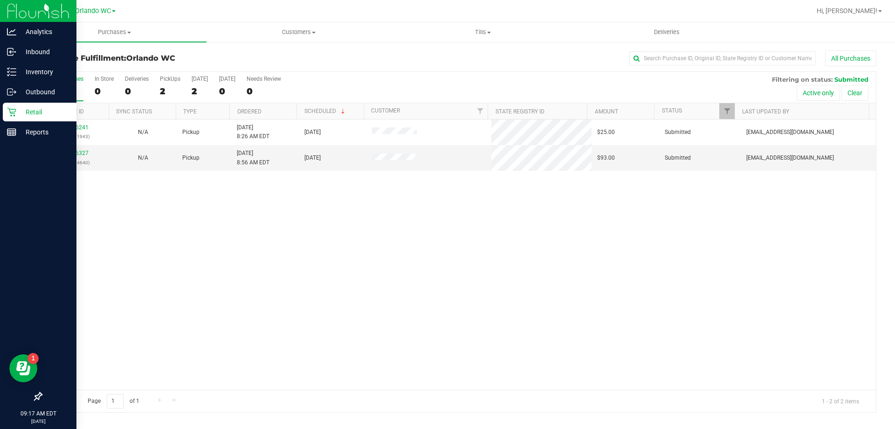
click at [10, 114] on icon at bounding box center [11, 111] width 9 height 9
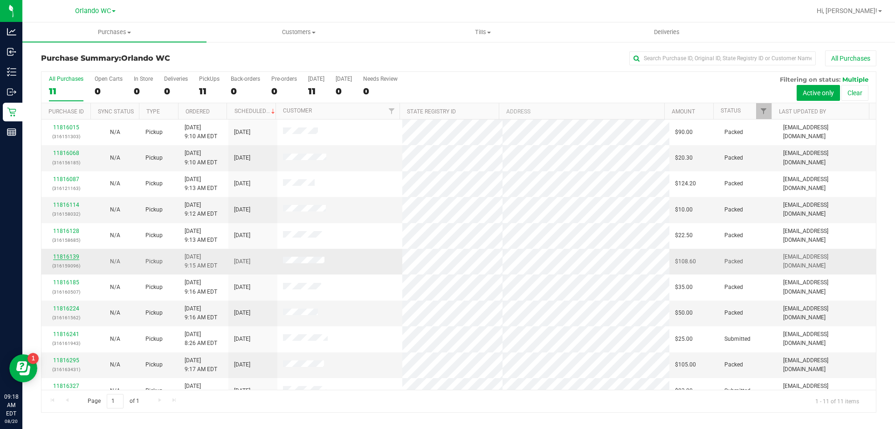
click at [69, 256] on link "11816139" at bounding box center [66, 256] width 26 height 7
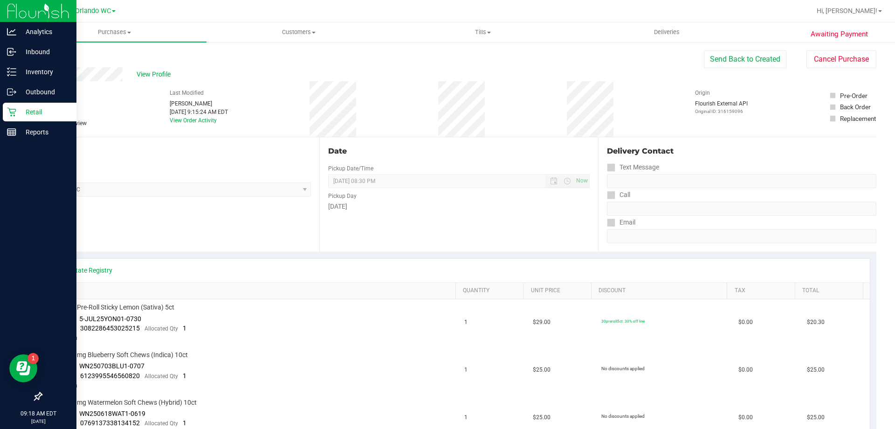
click at [15, 109] on icon at bounding box center [11, 111] width 9 height 9
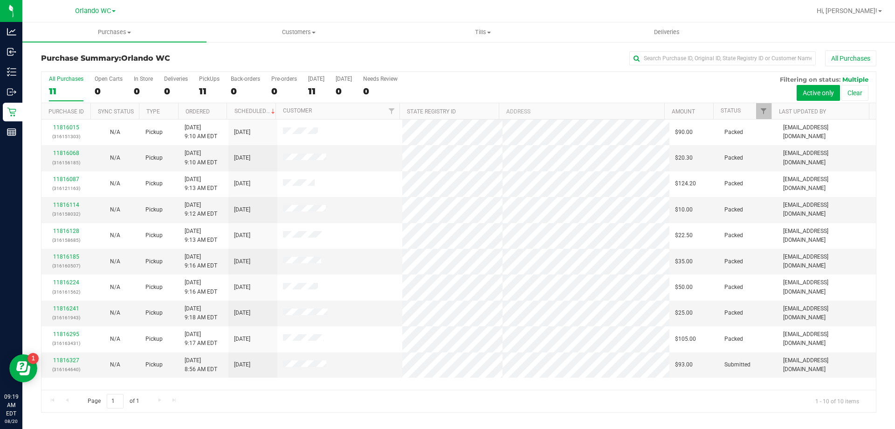
click at [66, 88] on div "11" at bounding box center [66, 91] width 35 height 11
click at [0, 0] on input "All Purchases 11" at bounding box center [0, 0] width 0 height 0
click at [421, 64] on div "All Purchases" at bounding box center [597, 58] width 557 height 16
click at [68, 89] on div "10" at bounding box center [66, 91] width 35 height 11
click at [0, 0] on input "All Purchases 10" at bounding box center [0, 0] width 0 height 0
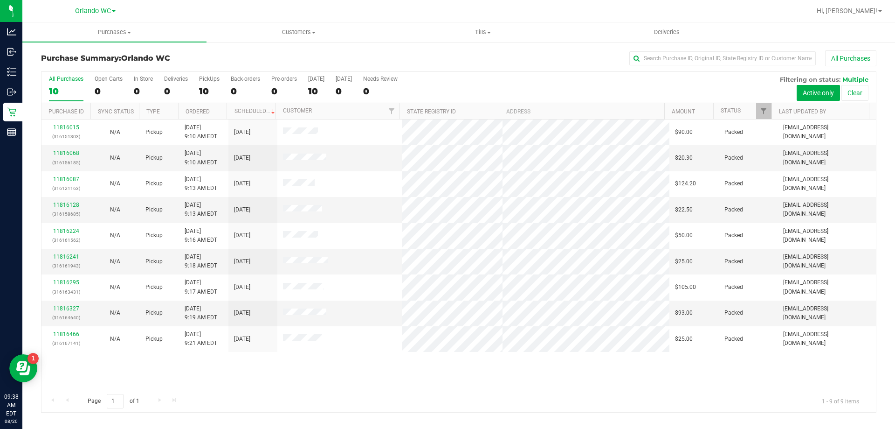
click at [62, 91] on div "10" at bounding box center [66, 91] width 35 height 11
click at [0, 0] on input "All Purchases 10" at bounding box center [0, 0] width 0 height 0
click at [51, 94] on div "9" at bounding box center [66, 91] width 35 height 11
click at [0, 0] on input "All Purchases 9" at bounding box center [0, 0] width 0 height 0
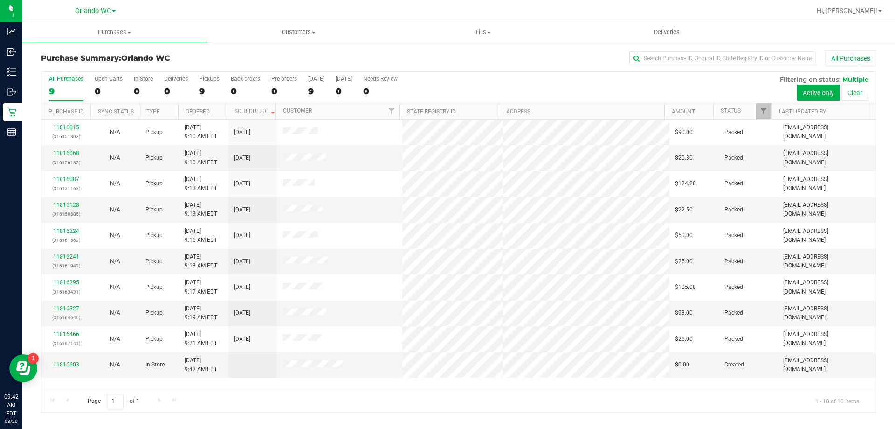
click at [65, 73] on div "All Purchases 9 Open Carts 0 In Store 0 Deliveries 0 PickUps 9 Back-orders 0 Pr…" at bounding box center [459, 75] width 835 height 7
click at [65, 76] on div "All Purchases" at bounding box center [66, 79] width 35 height 7
click at [0, 0] on input "All Purchases 9" at bounding box center [0, 0] width 0 height 0
click at [78, 76] on div "All Purchases" at bounding box center [66, 79] width 35 height 7
click at [0, 0] on input "All Purchases 10" at bounding box center [0, 0] width 0 height 0
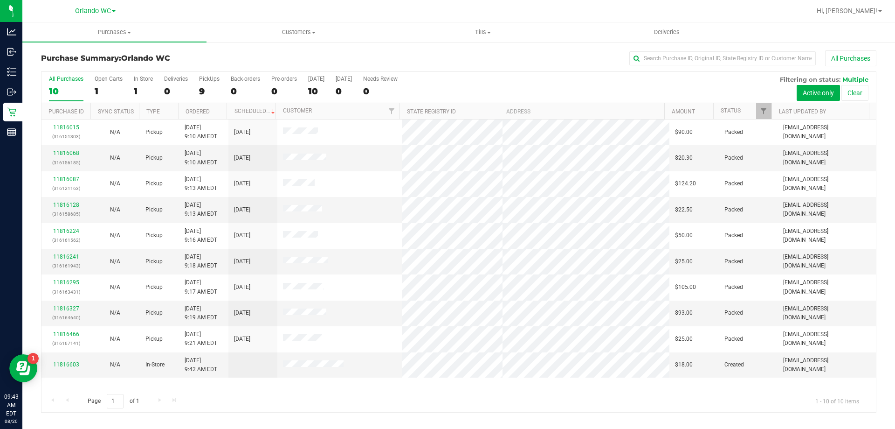
click at [43, 83] on div "All Purchases 10 Open Carts 1 In Store 1 Deliveries 0 PickUps 9 Back-orders 0 P…" at bounding box center [459, 87] width 835 height 31
click at [63, 83] on label "All Purchases 10" at bounding box center [66, 89] width 35 height 26
click at [0, 0] on input "All Purchases 10" at bounding box center [0, 0] width 0 height 0
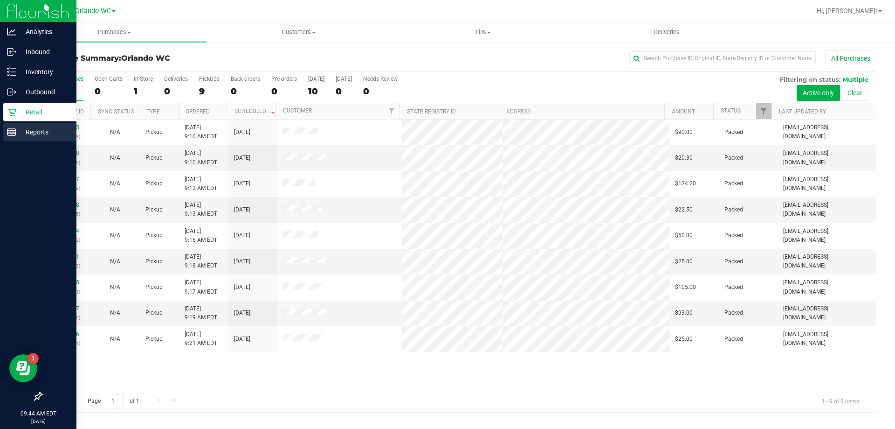
click at [16, 139] on div "Reports" at bounding box center [40, 132] width 74 height 19
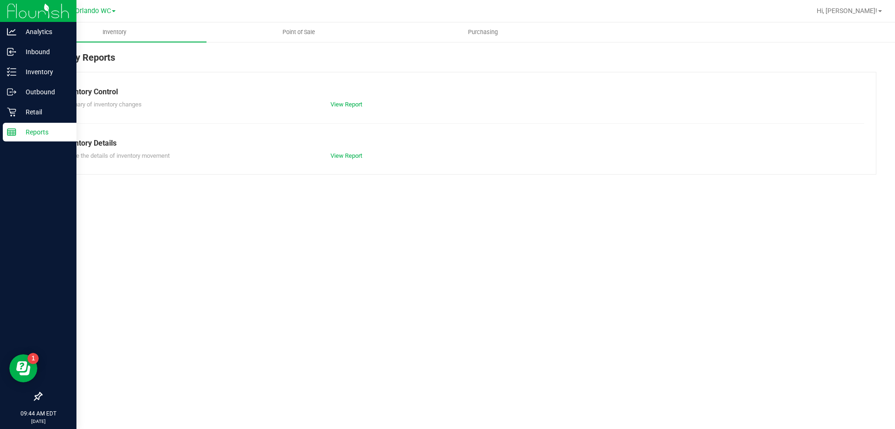
click at [311, 34] on span "Point of Sale" at bounding box center [299, 32] width 58 height 8
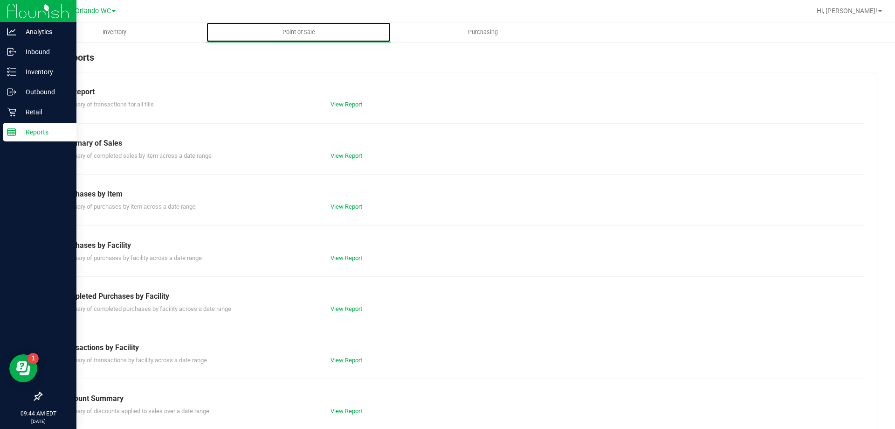
click at [353, 360] on link "View Report" at bounding box center [347, 359] width 32 height 7
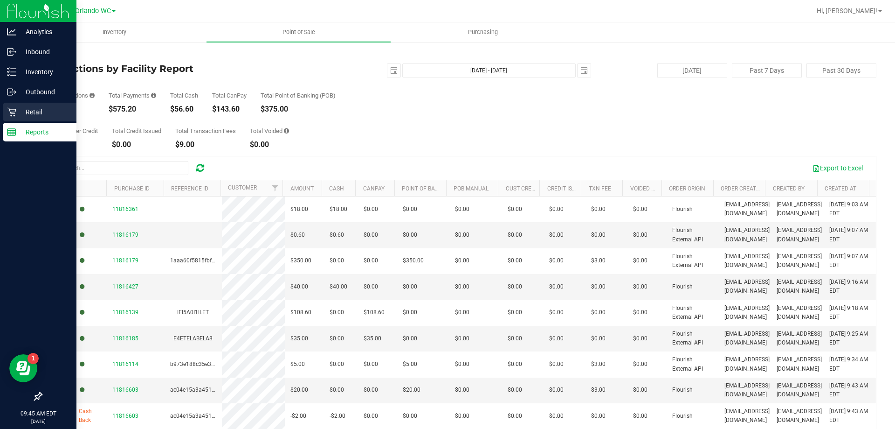
click at [12, 113] on icon at bounding box center [11, 112] width 9 height 9
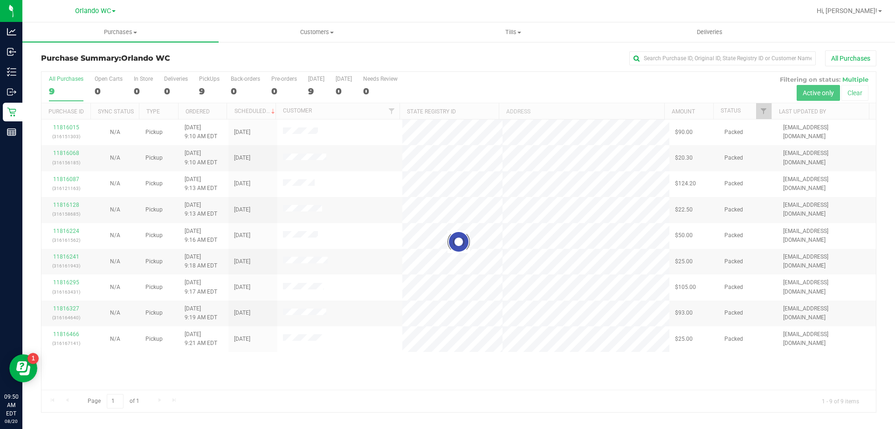
click at [60, 82] on div at bounding box center [459, 242] width 835 height 340
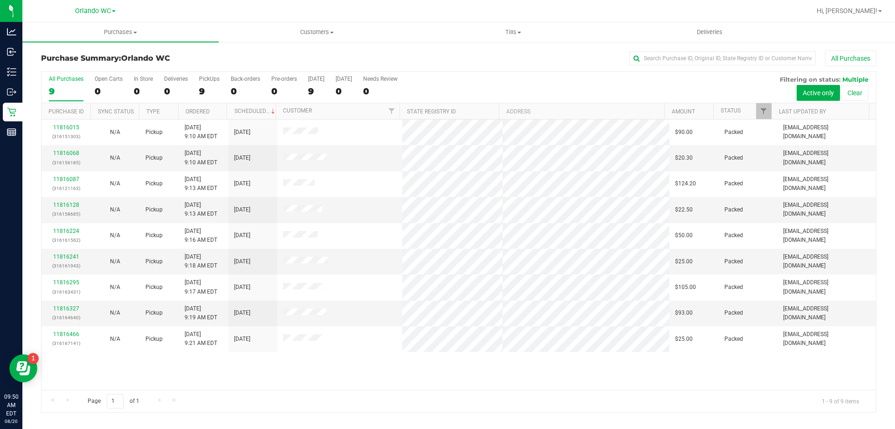
click at [60, 82] on div "All Purchases" at bounding box center [66, 79] width 35 height 7
click at [0, 0] on input "All Purchases 9" at bounding box center [0, 0] width 0 height 0
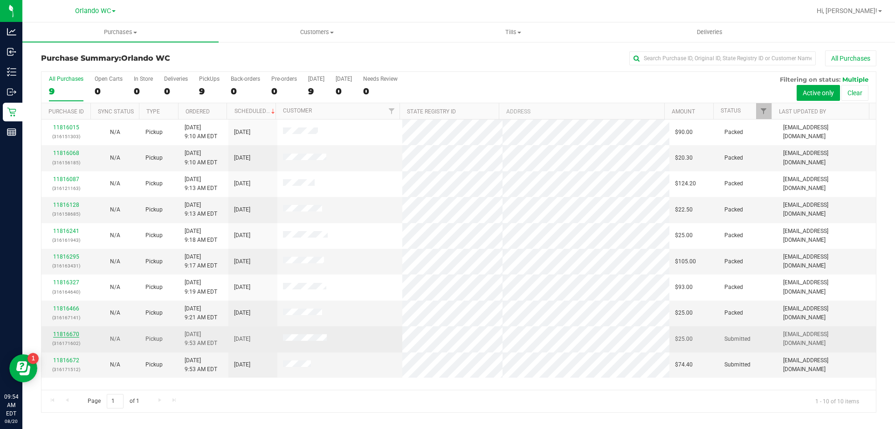
click at [66, 335] on link "11816670" at bounding box center [66, 334] width 26 height 7
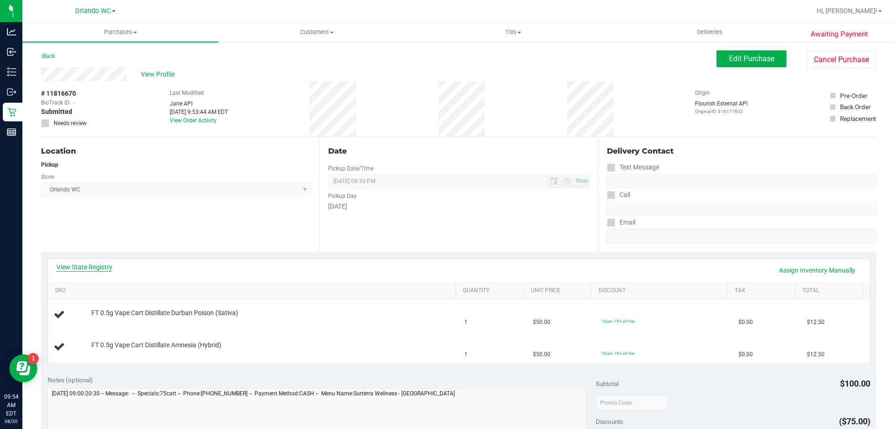
click at [78, 266] on link "View State Registry" at bounding box center [84, 266] width 56 height 9
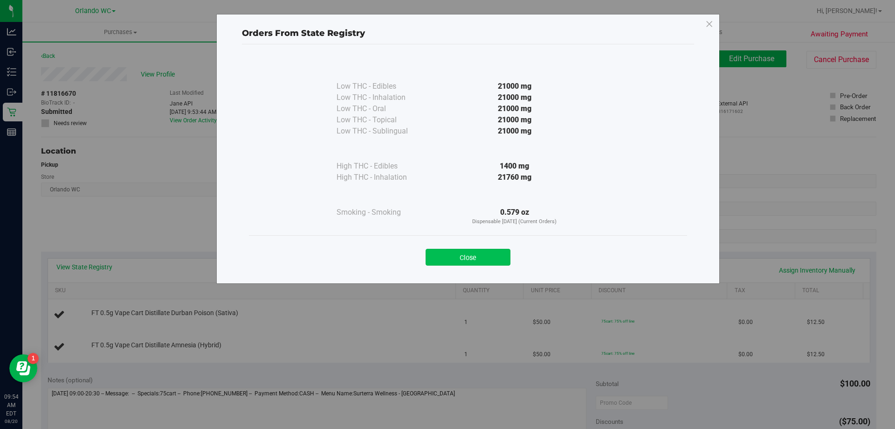
click at [499, 258] on button "Close" at bounding box center [468, 257] width 85 height 17
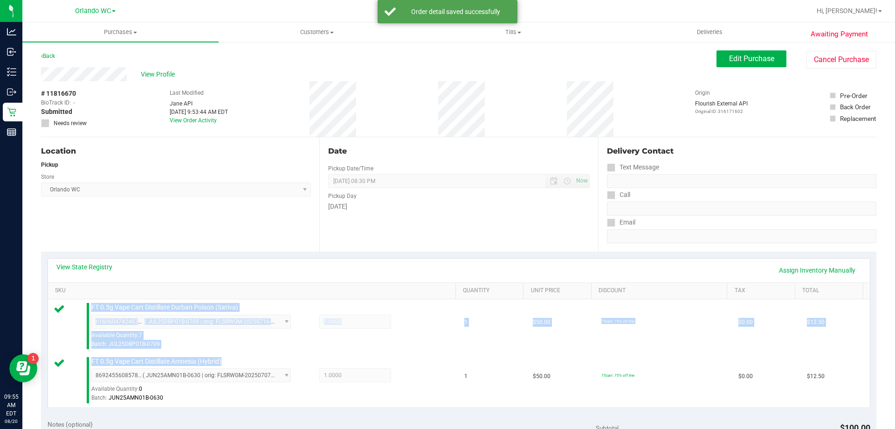
drag, startPoint x: 236, startPoint y: 359, endPoint x: 44, endPoint y: 358, distance: 191.2
click at [44, 358] on div "View State Registry Assign Inventory Manually SKU Quantity Unit Price Discount …" at bounding box center [459, 331] width 836 height 161
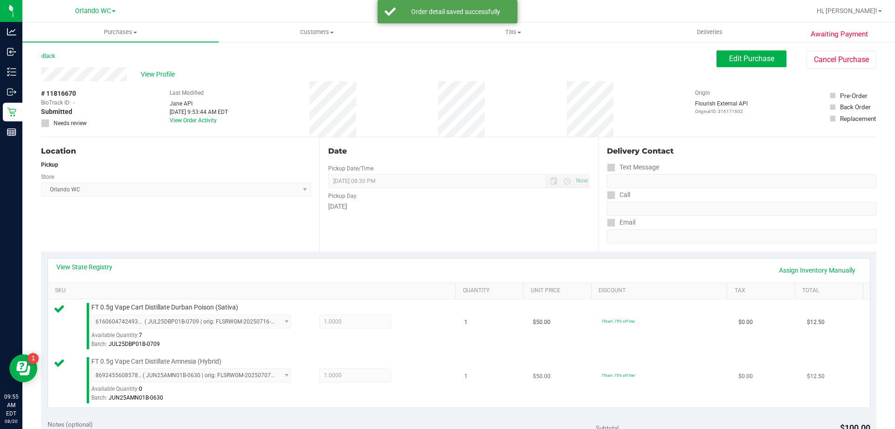
drag, startPoint x: 162, startPoint y: 371, endPoint x: 210, endPoint y: 368, distance: 48.1
click at [163, 371] on span "8692455608578566 ( JUN25AMN01B-0630 | orig: FLSRWGM-20250707-1709 ) 86924556085…" at bounding box center [191, 375] width 200 height 14
drag, startPoint x: 227, startPoint y: 362, endPoint x: 69, endPoint y: 361, distance: 158.1
click at [69, 361] on div "FT 0.5g Vape Cart Distillate Amnesia (Hybrid) 8692455608578566 ( JUN25AMN01B-06…" at bounding box center [254, 380] width 400 height 46
copy div "FT 0.5g Vape Cart Distillate Amnesia (Hybrid)"
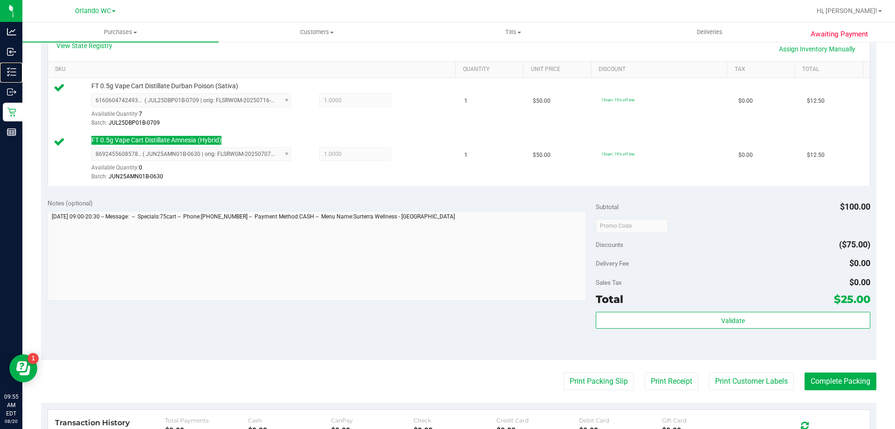
scroll to position [326, 0]
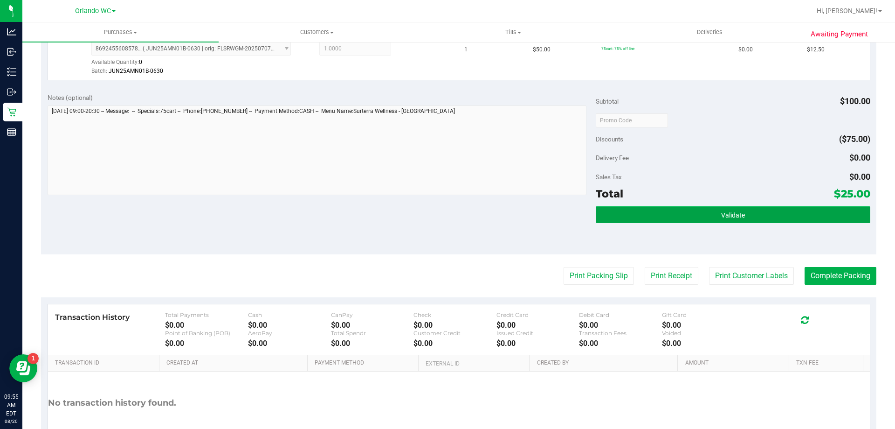
click at [769, 207] on button "Validate" at bounding box center [733, 214] width 274 height 17
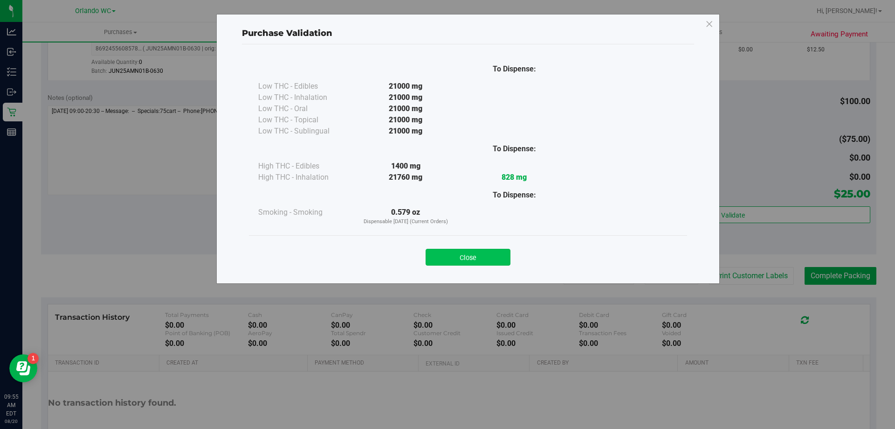
click at [481, 262] on button "Close" at bounding box center [468, 257] width 85 height 17
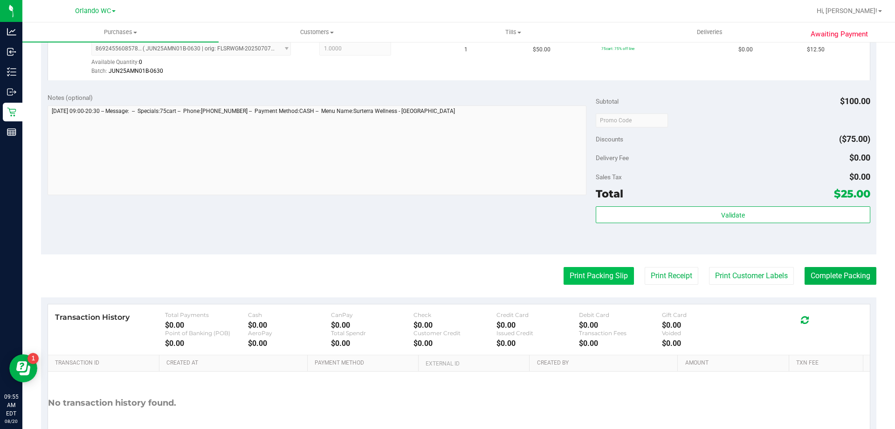
click at [583, 275] on button "Print Packing Slip" at bounding box center [599, 276] width 70 height 18
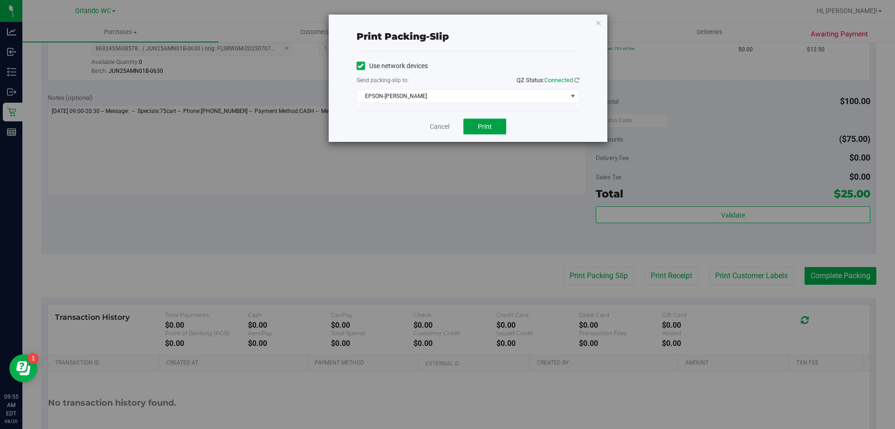
click at [497, 127] on button "Print" at bounding box center [485, 126] width 43 height 16
click at [434, 125] on link "Cancel" at bounding box center [440, 127] width 20 height 10
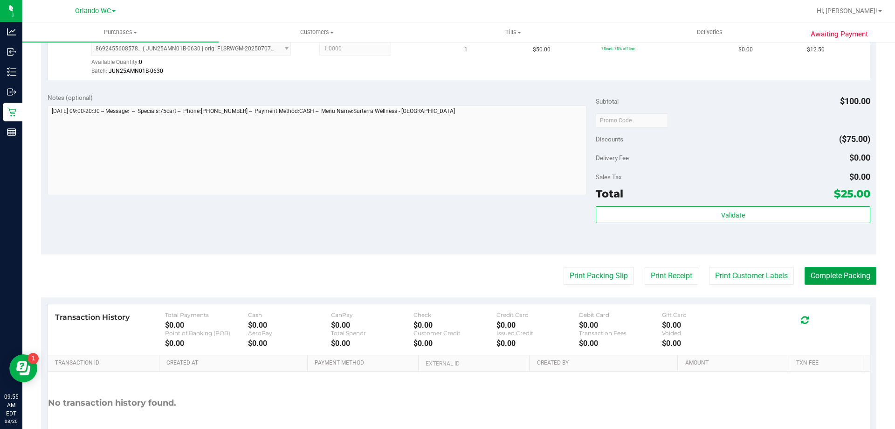
click at [856, 284] on button "Complete Packing" at bounding box center [841, 276] width 72 height 18
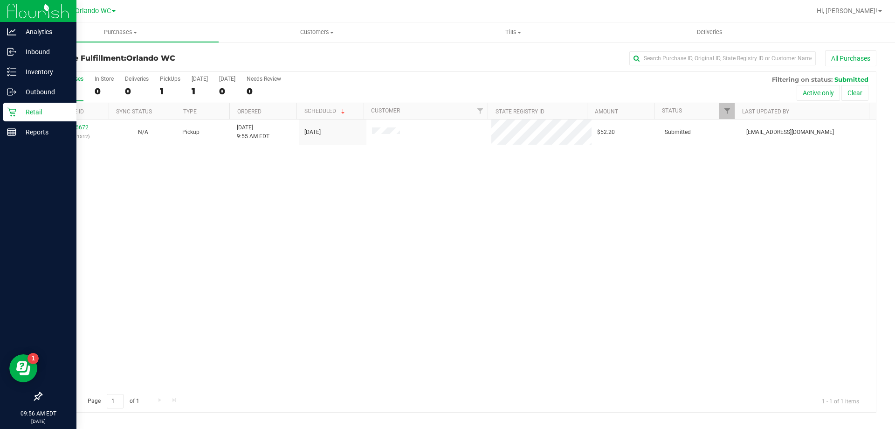
click at [10, 113] on icon at bounding box center [11, 111] width 9 height 9
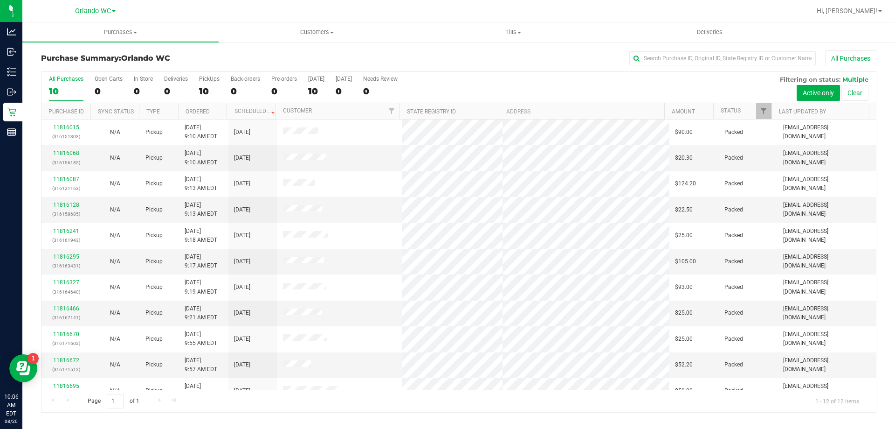
click at [65, 90] on div "10" at bounding box center [66, 91] width 35 height 11
click at [0, 0] on input "All Purchases 10" at bounding box center [0, 0] width 0 height 0
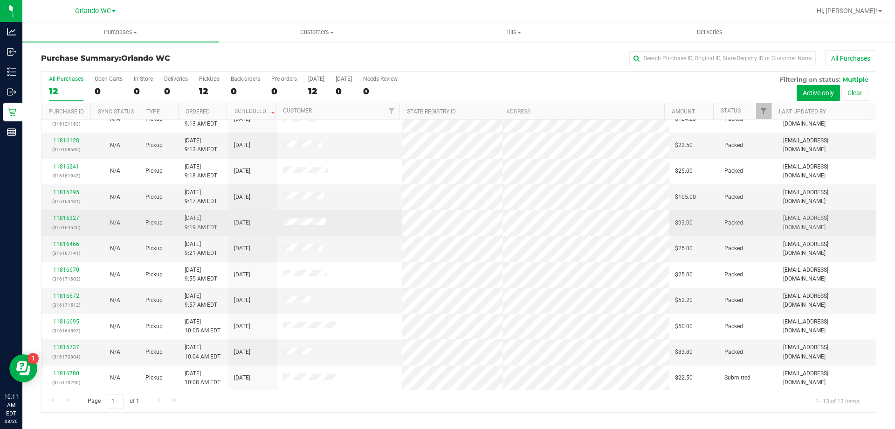
scroll to position [65, 0]
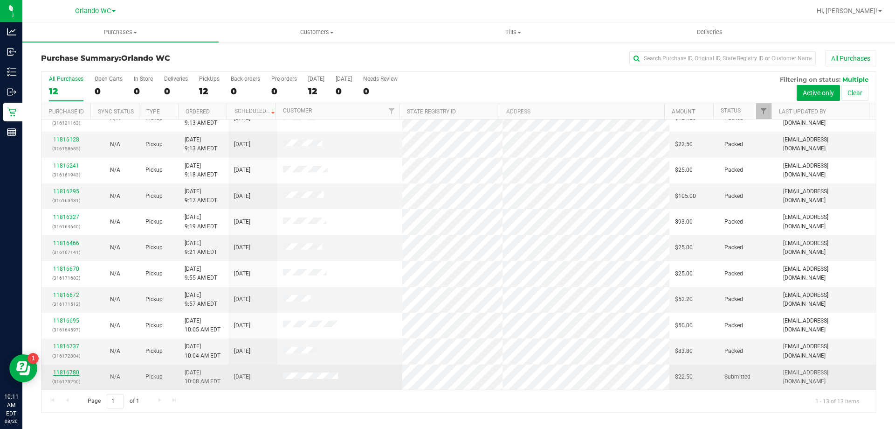
click at [66, 370] on link "11816780" at bounding box center [66, 372] width 26 height 7
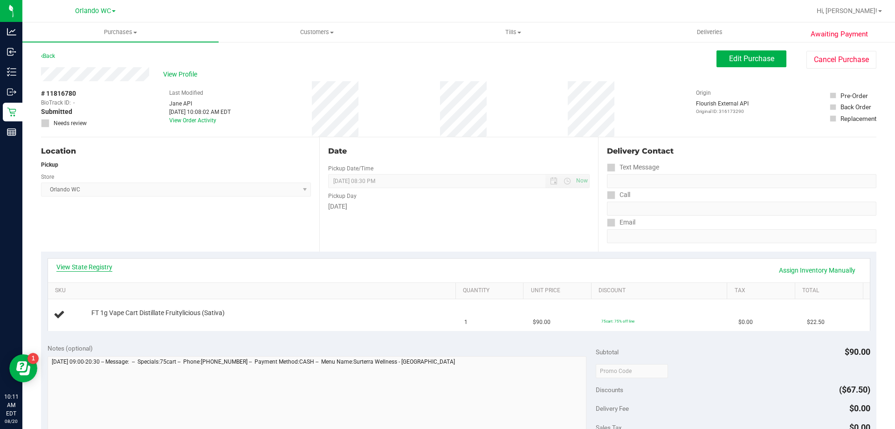
click at [83, 265] on link "View State Registry" at bounding box center [84, 266] width 56 height 9
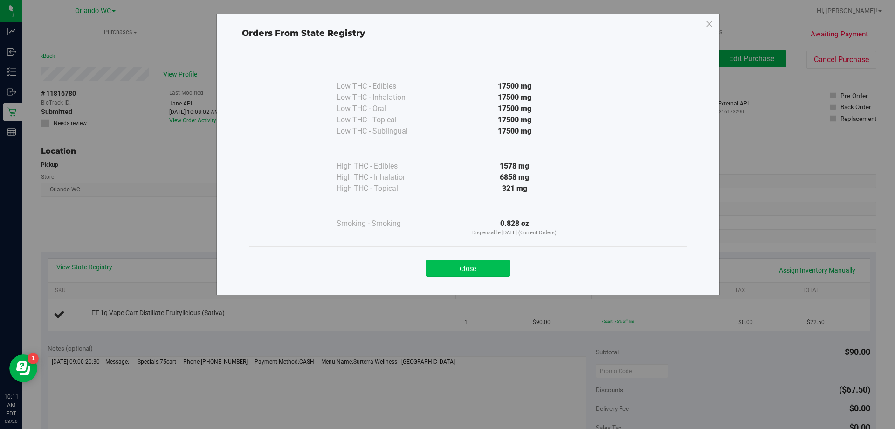
click at [493, 270] on button "Close" at bounding box center [468, 268] width 85 height 17
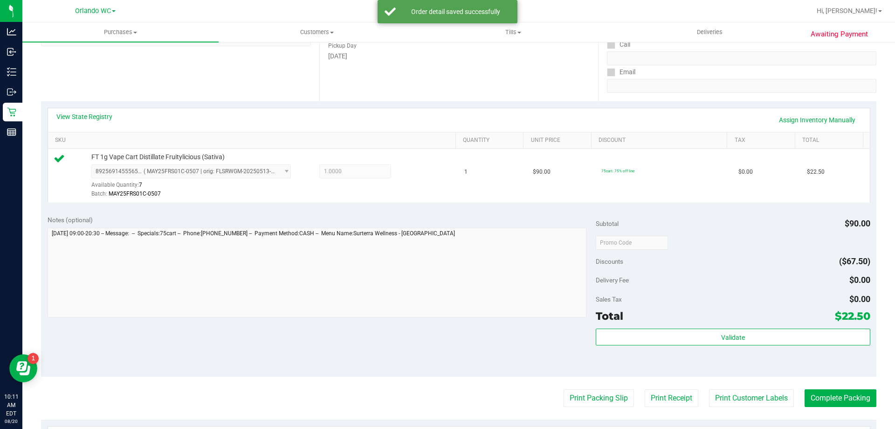
scroll to position [326, 0]
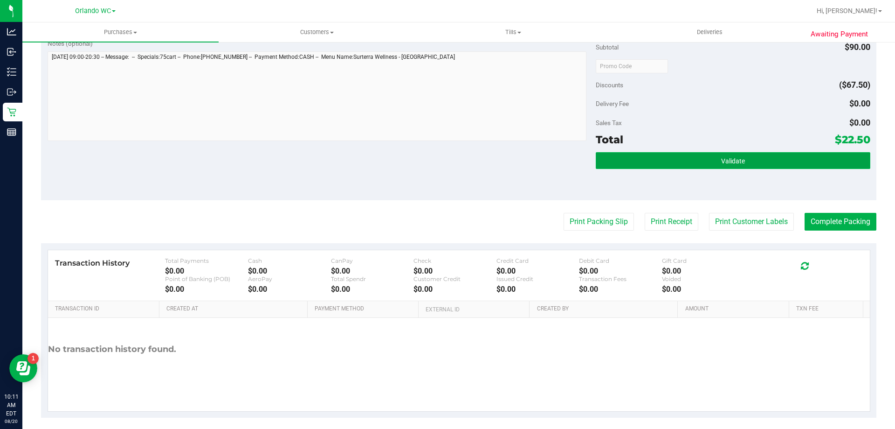
click at [759, 165] on button "Validate" at bounding box center [733, 160] width 274 height 17
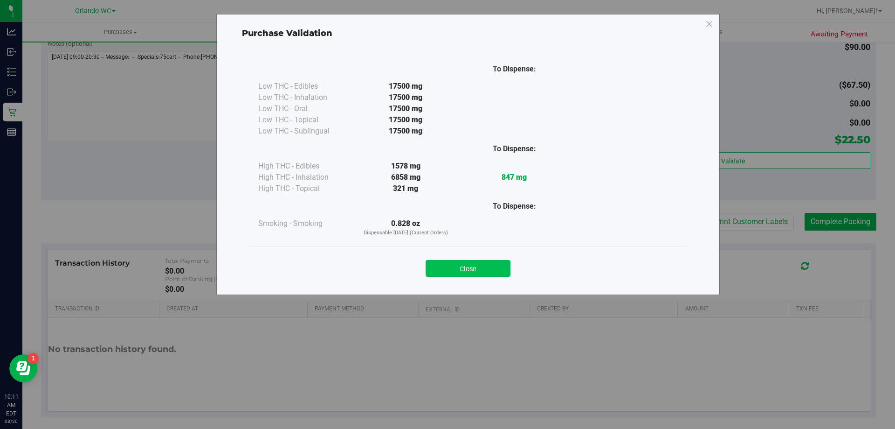
click at [495, 267] on button "Close" at bounding box center [468, 268] width 85 height 17
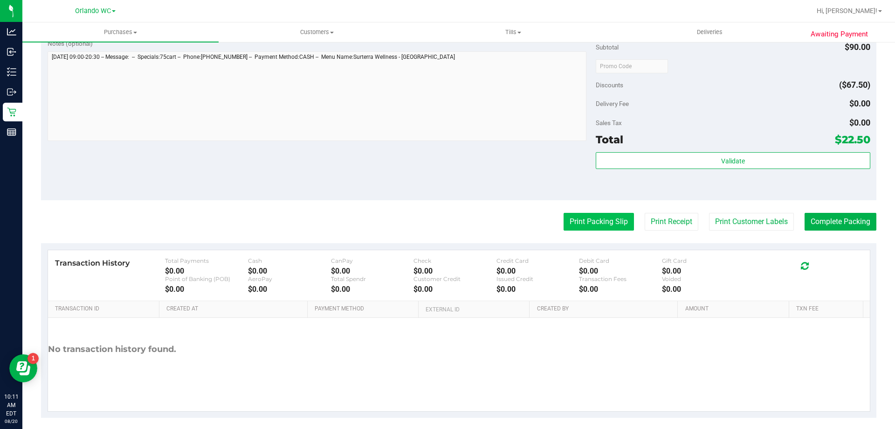
click at [602, 218] on button "Print Packing Slip" at bounding box center [599, 222] width 70 height 18
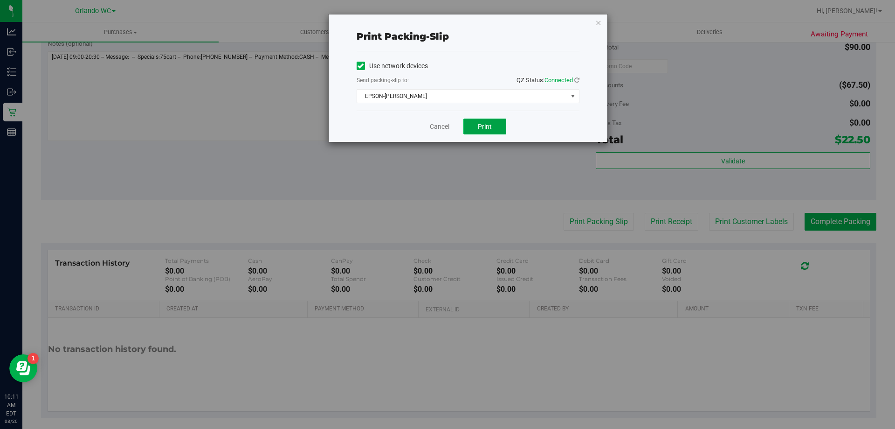
click at [480, 125] on span "Print" at bounding box center [485, 126] width 14 height 7
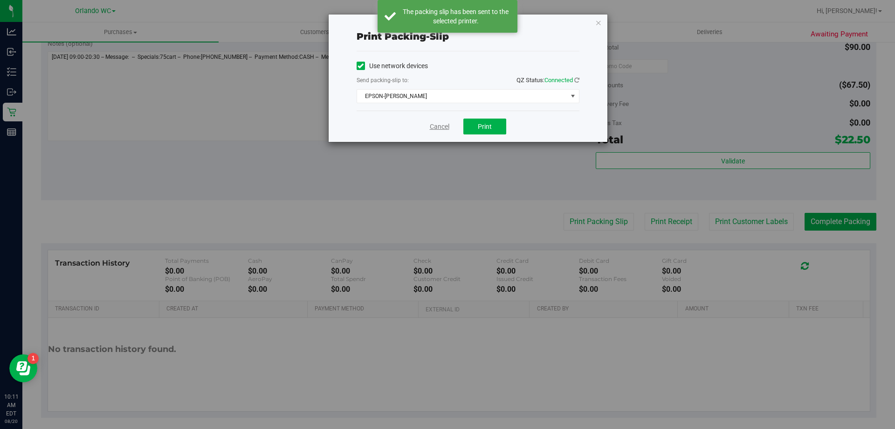
click at [431, 127] on link "Cancel" at bounding box center [440, 127] width 20 height 10
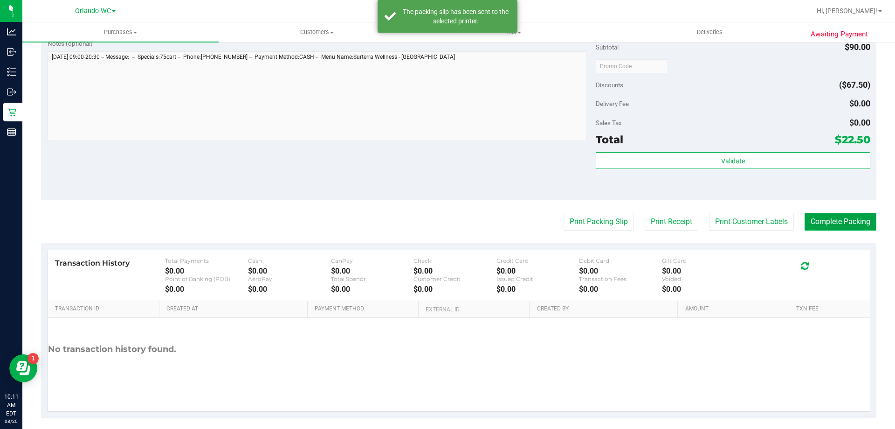
click at [822, 222] on button "Complete Packing" at bounding box center [841, 222] width 72 height 18
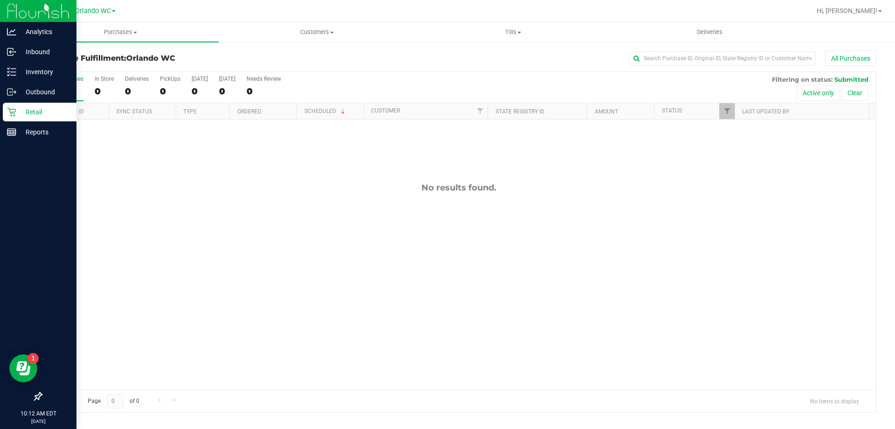
click at [10, 106] on div "Retail" at bounding box center [40, 112] width 74 height 19
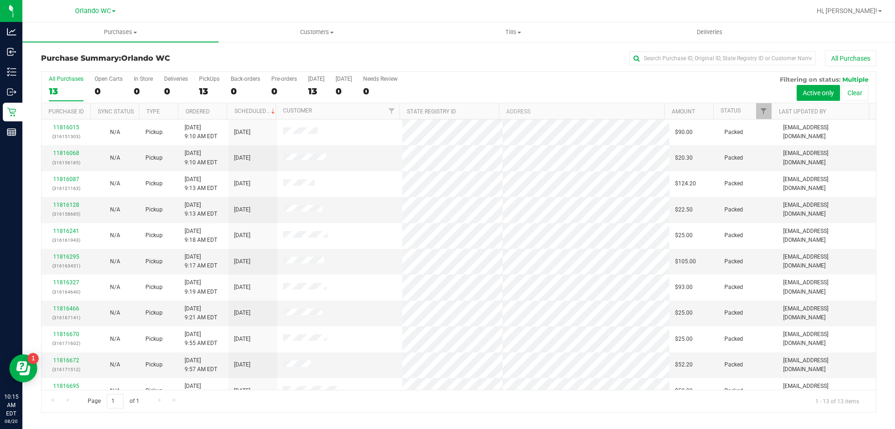
click at [66, 90] on div "13" at bounding box center [66, 91] width 35 height 11
click at [0, 0] on input "All Purchases 13" at bounding box center [0, 0] width 0 height 0
click at [78, 89] on div "13" at bounding box center [66, 91] width 35 height 11
click at [0, 0] on input "All Purchases 13" at bounding box center [0, 0] width 0 height 0
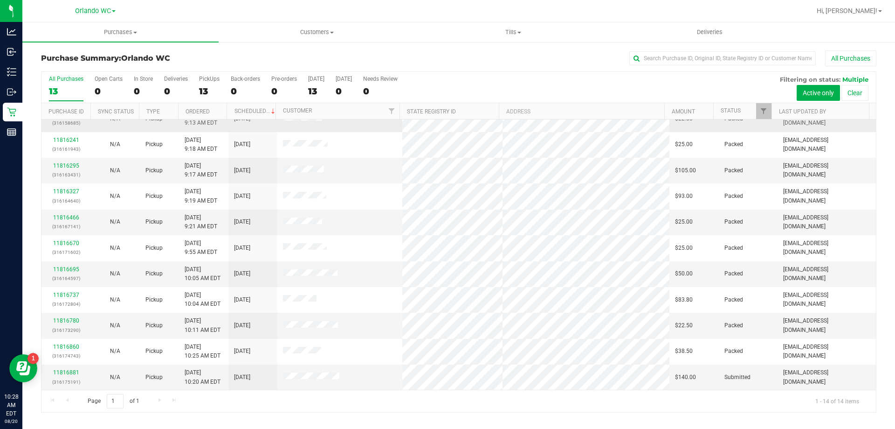
scroll to position [91, 0]
click at [60, 377] on p "(316175191)" at bounding box center [66, 381] width 38 height 9
click at [60, 367] on td "11816881 (316175191)" at bounding box center [66, 376] width 49 height 25
click at [56, 372] on link "11816881" at bounding box center [66, 371] width 26 height 7
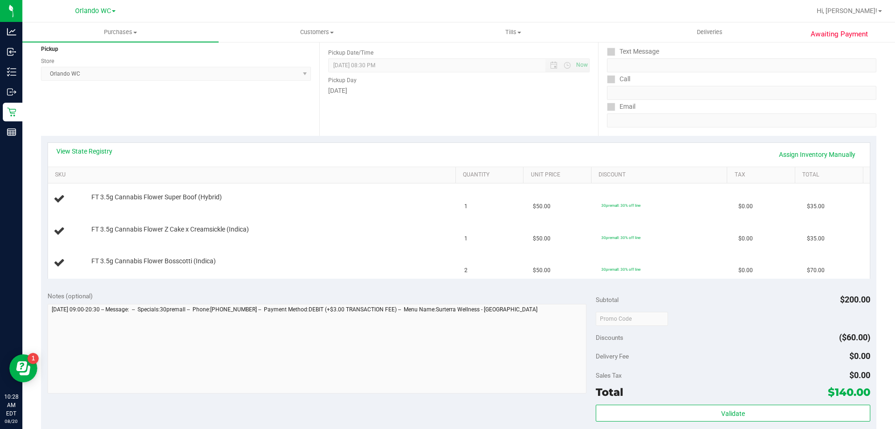
scroll to position [140, 0]
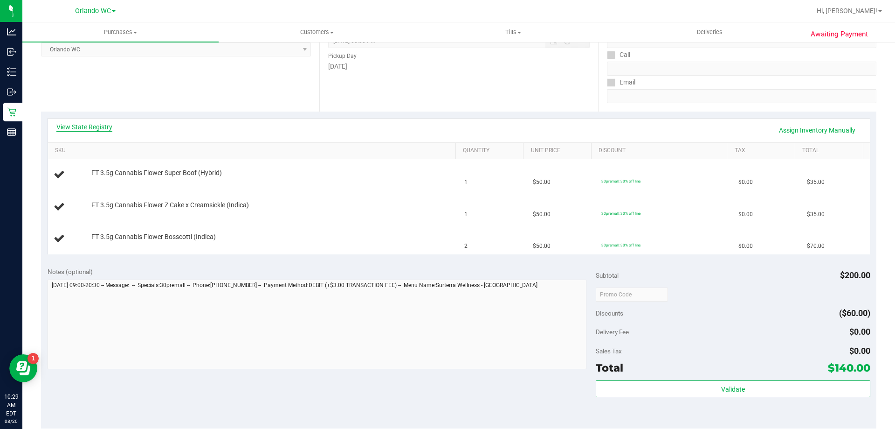
click at [89, 123] on link "View State Registry" at bounding box center [84, 126] width 56 height 9
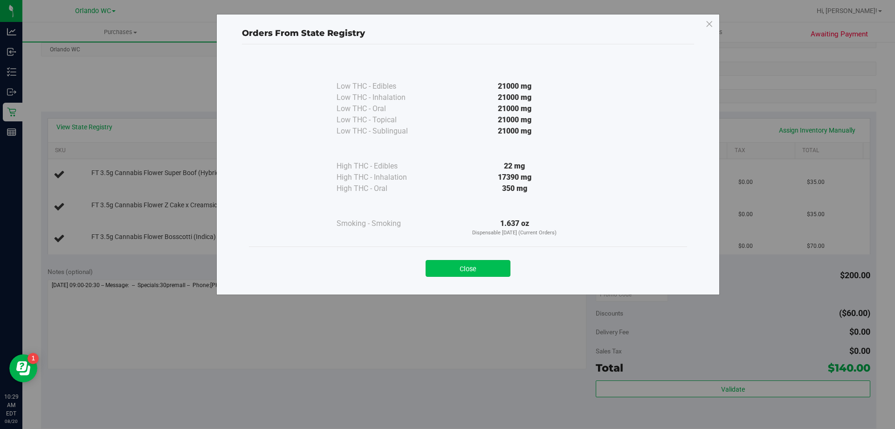
click at [495, 263] on button "Close" at bounding box center [468, 268] width 85 height 17
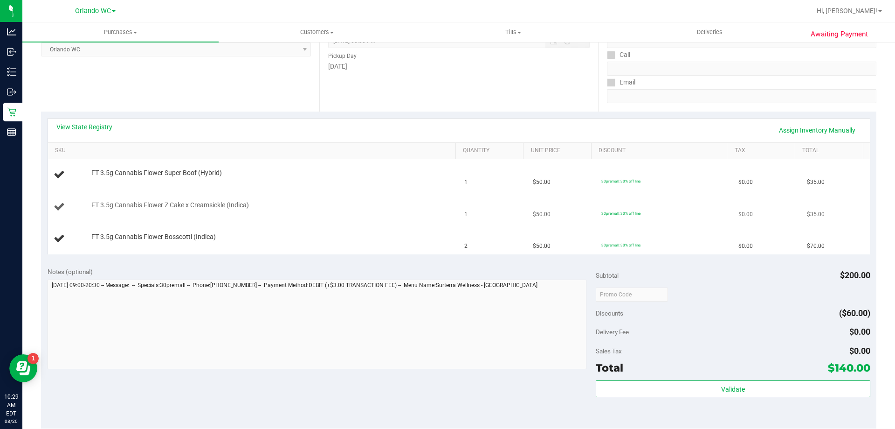
drag, startPoint x: 284, startPoint y: 239, endPoint x: 276, endPoint y: 222, distance: 19.0
click at [283, 236] on div "FT 3.5g Cannabis Flower Bosscotti (Indica)" at bounding box center [269, 236] width 365 height 9
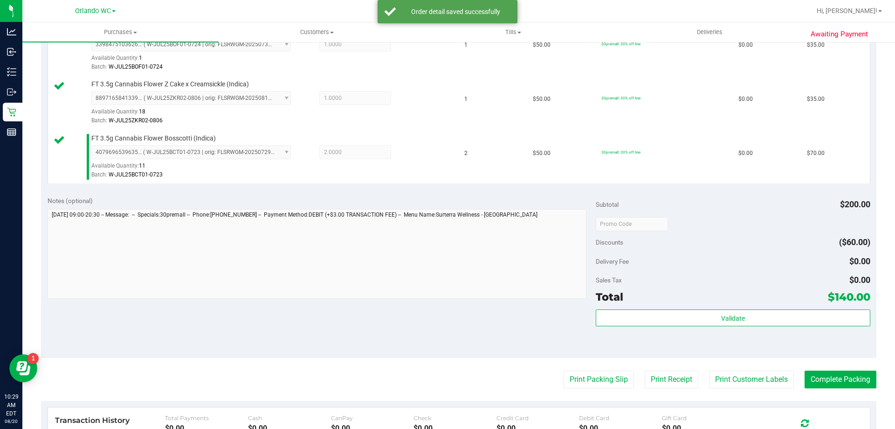
scroll to position [280, 0]
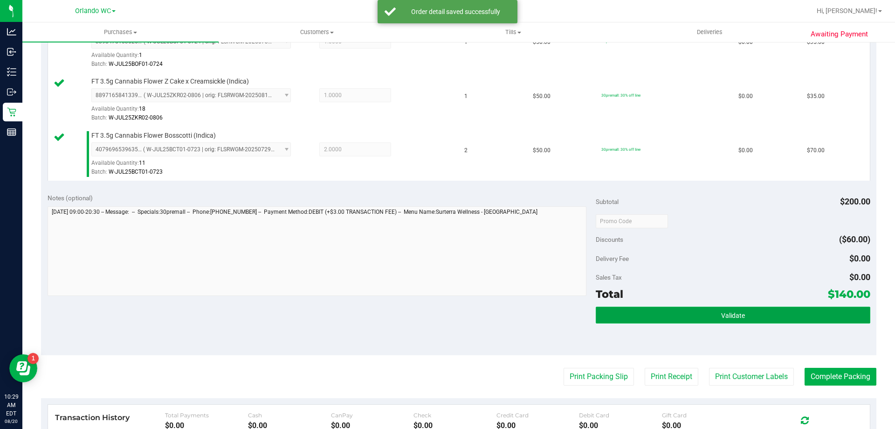
click at [746, 307] on button "Validate" at bounding box center [733, 314] width 274 height 17
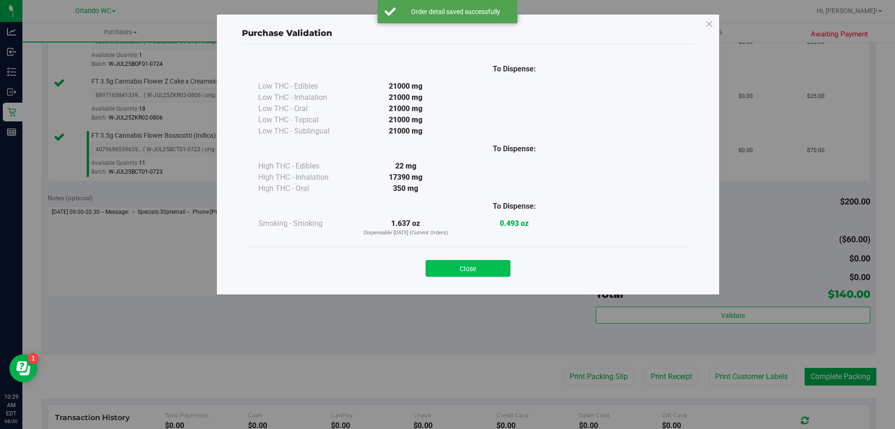
click at [485, 264] on button "Close" at bounding box center [468, 268] width 85 height 17
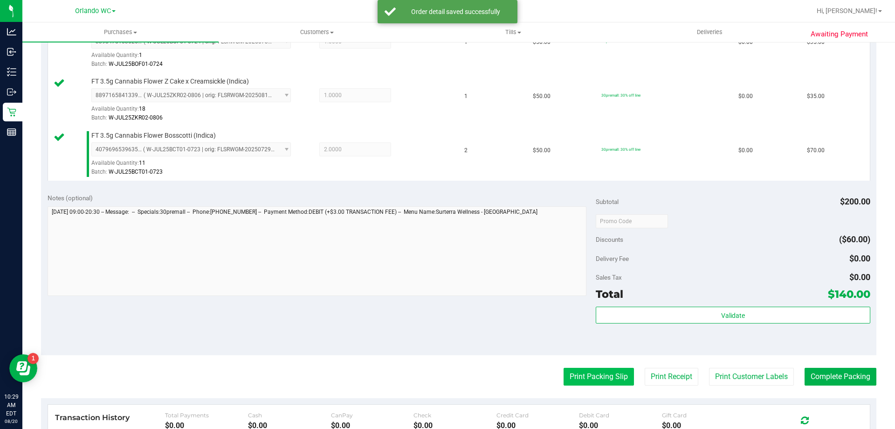
click at [602, 369] on button "Print Packing Slip" at bounding box center [599, 376] width 70 height 18
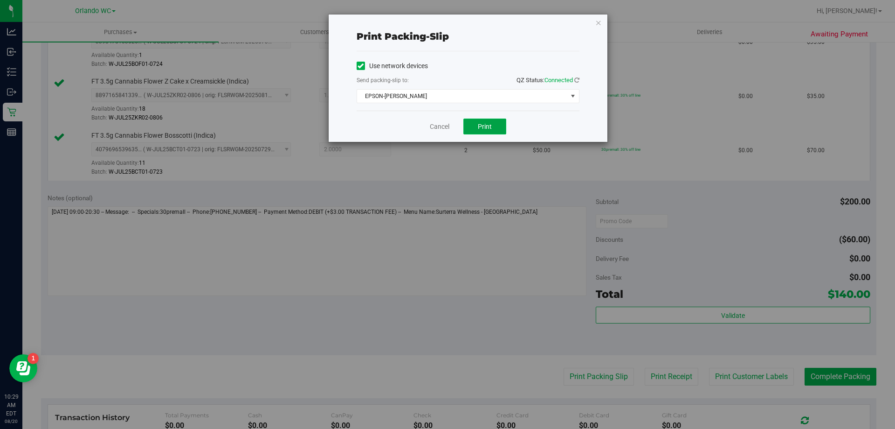
click at [493, 121] on button "Print" at bounding box center [485, 126] width 43 height 16
click at [447, 128] on link "Cancel" at bounding box center [440, 127] width 20 height 10
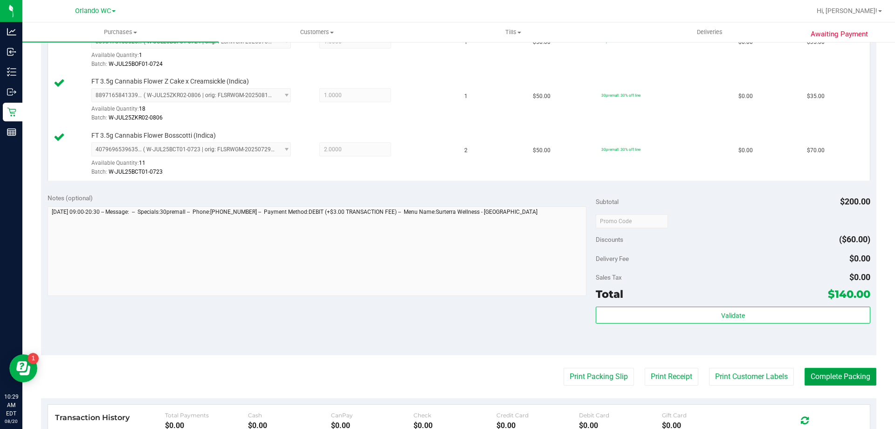
click at [842, 382] on button "Complete Packing" at bounding box center [841, 376] width 72 height 18
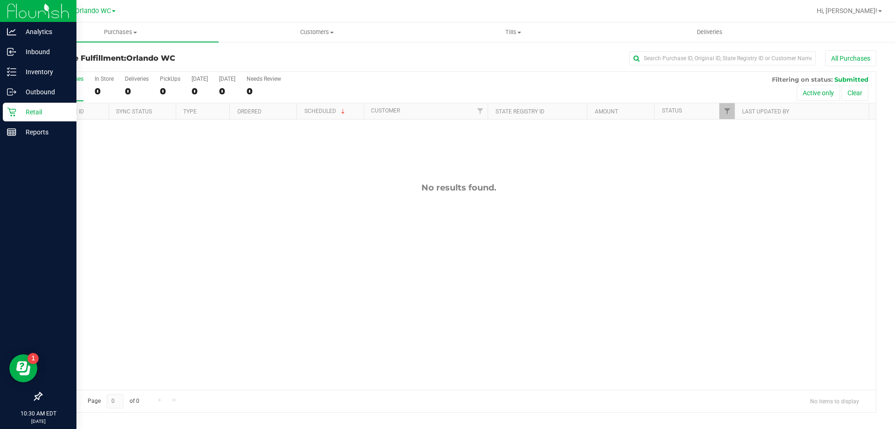
click at [10, 107] on div "Retail" at bounding box center [40, 112] width 74 height 19
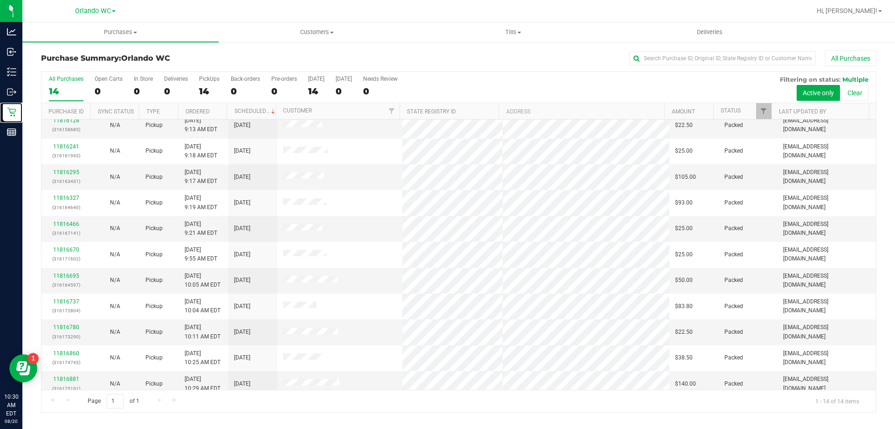
scroll to position [91, 0]
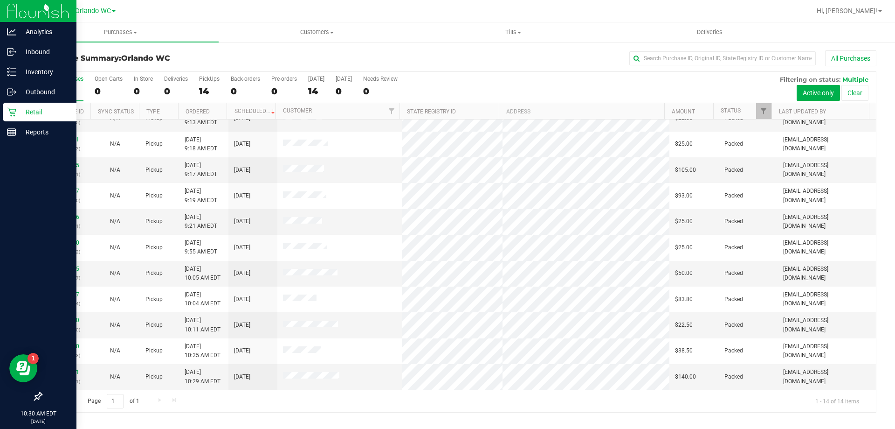
click at [24, 110] on p "Retail" at bounding box center [44, 111] width 56 height 11
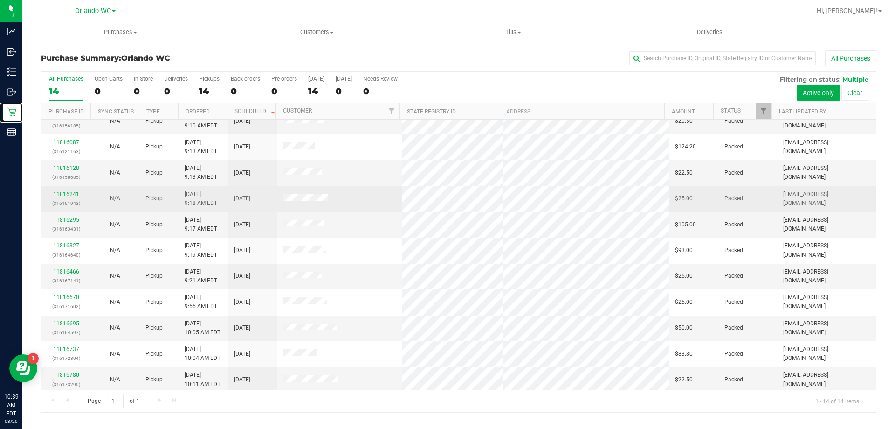
scroll to position [0, 0]
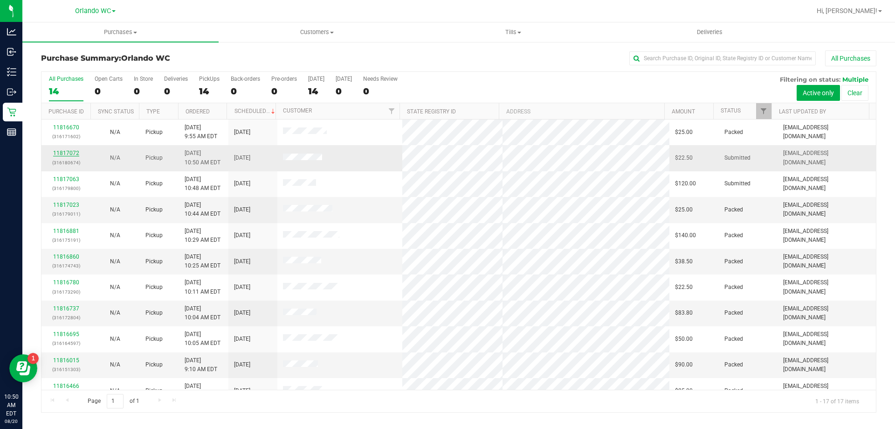
click at [62, 150] on link "11817072" at bounding box center [66, 153] width 26 height 7
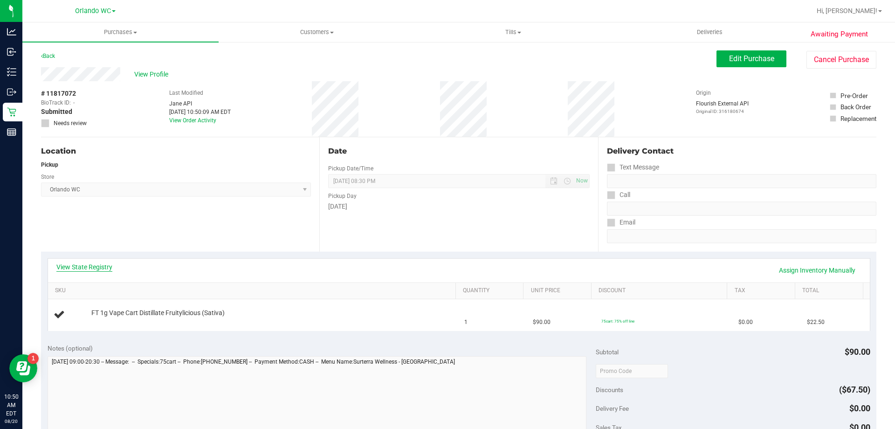
click at [85, 263] on link "View State Registry" at bounding box center [84, 266] width 56 height 9
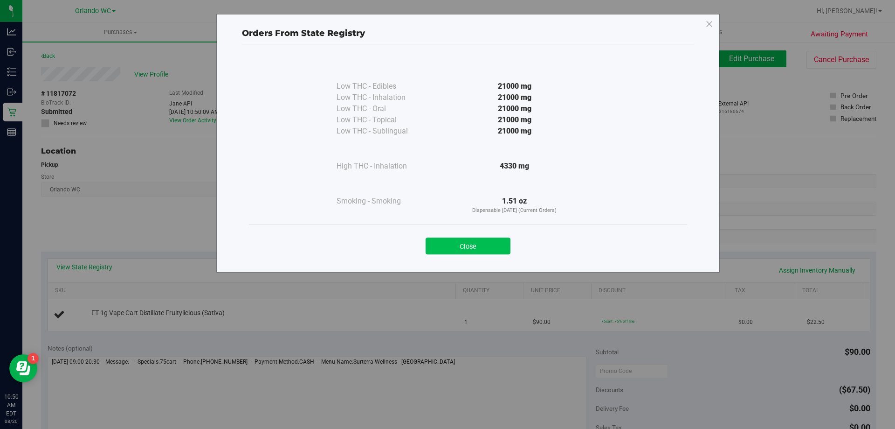
click at [471, 240] on button "Close" at bounding box center [468, 245] width 85 height 17
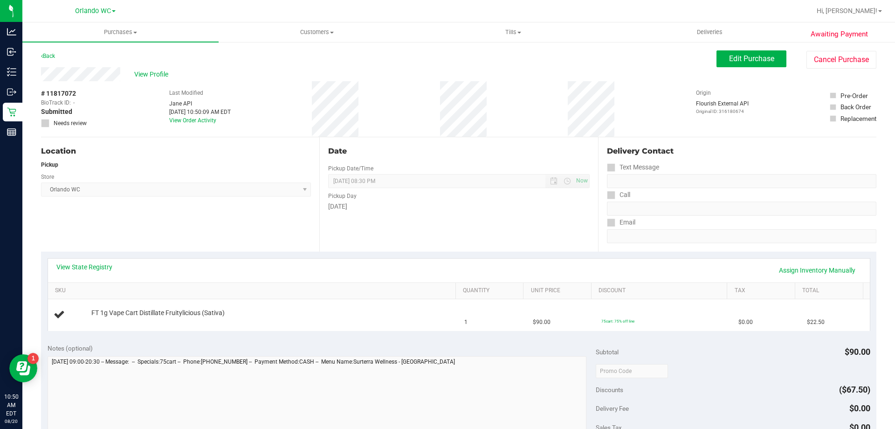
click at [386, 222] on div "Date Pickup Date/Time 08/20/2025 Now 08/20/2025 08:30 PM Now Pickup Day Wednesd…" at bounding box center [458, 194] width 278 height 114
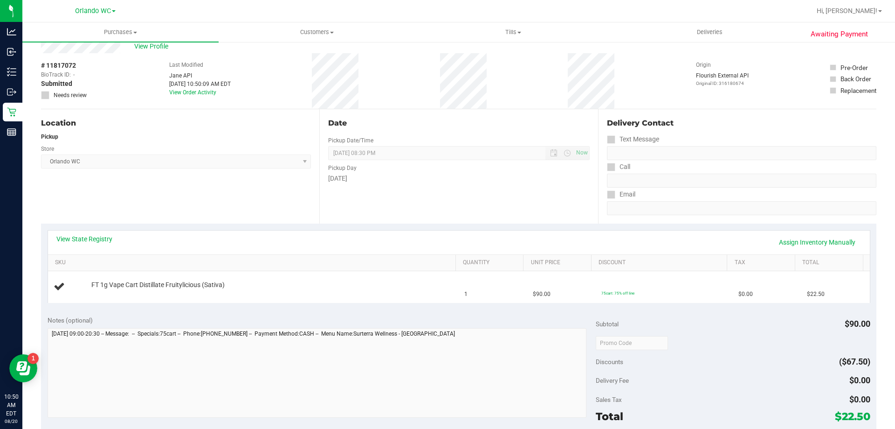
scroll to position [47, 0]
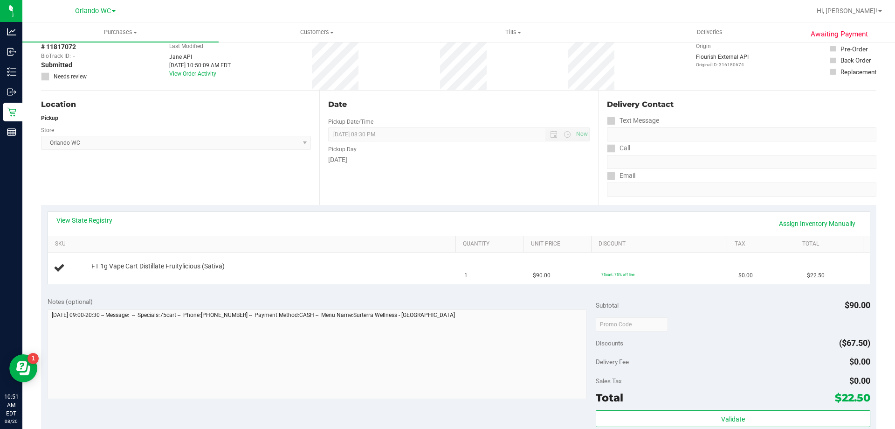
click at [411, 174] on div "Date Pickup Date/Time 08/20/2025 Now 08/20/2025 08:30 PM Now Pickup Day Wednesd…" at bounding box center [458, 147] width 278 height 114
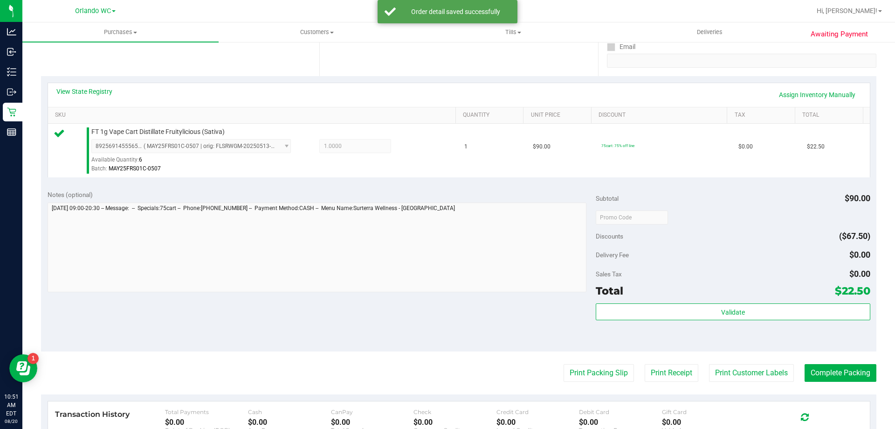
scroll to position [187, 0]
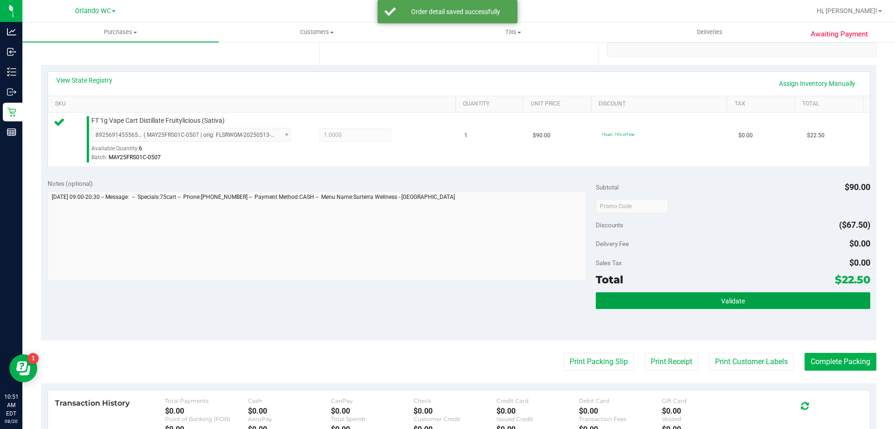
click at [692, 297] on button "Validate" at bounding box center [733, 300] width 274 height 17
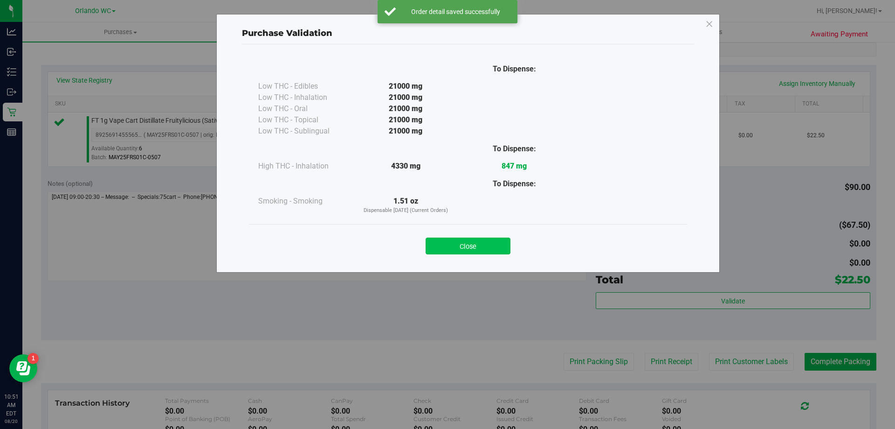
click at [478, 243] on button "Close" at bounding box center [468, 245] width 85 height 17
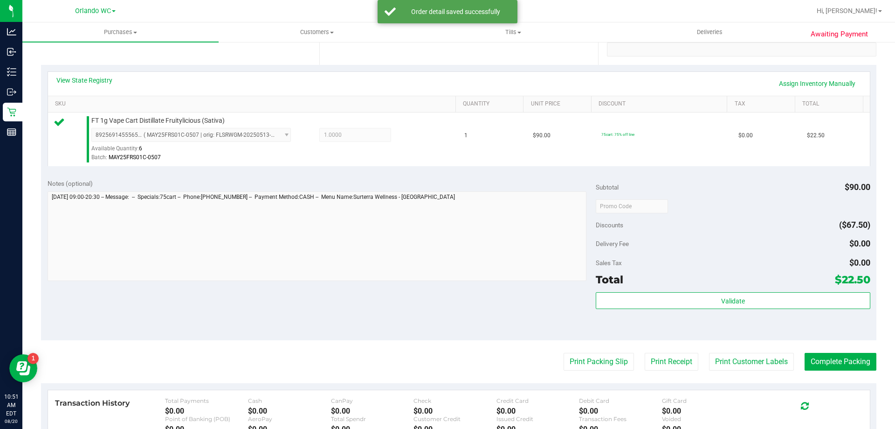
click at [611, 371] on purchase-details "Back Edit Purchase Cancel Purchase View Profile # 11817072 BioTrack ID: - Submi…" at bounding box center [459, 210] width 836 height 693
click at [583, 367] on button "Print Packing Slip" at bounding box center [599, 362] width 70 height 18
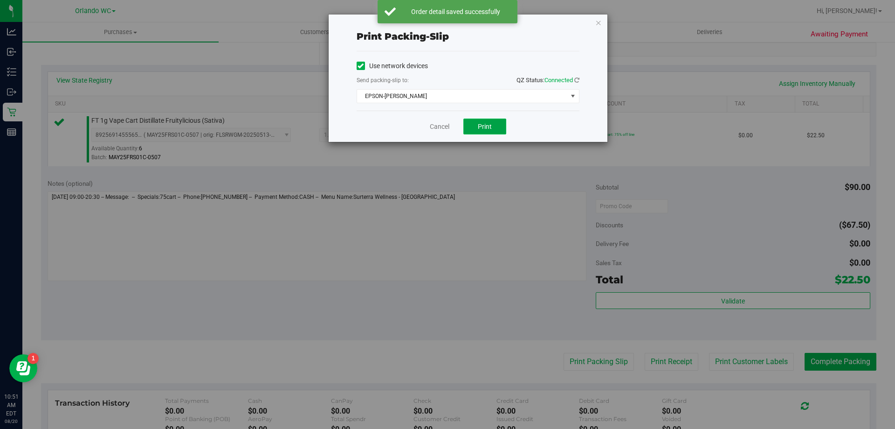
click at [491, 127] on span "Print" at bounding box center [485, 126] width 14 height 7
click at [443, 128] on link "Cancel" at bounding box center [440, 127] width 20 height 10
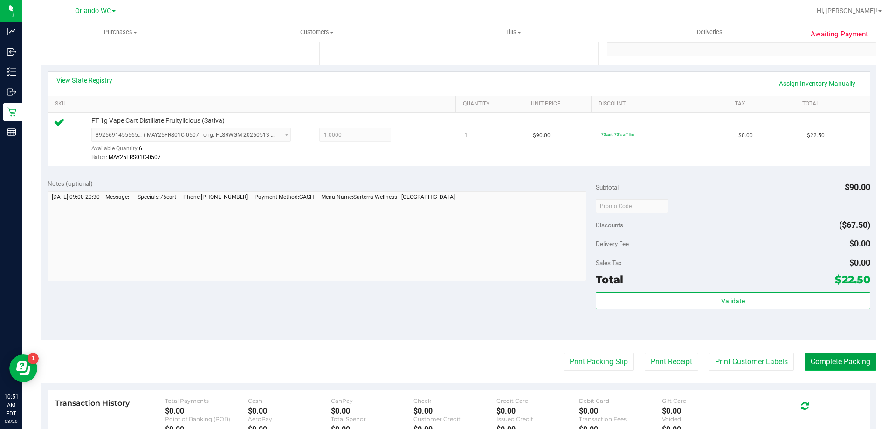
click at [828, 353] on button "Complete Packing" at bounding box center [841, 362] width 72 height 18
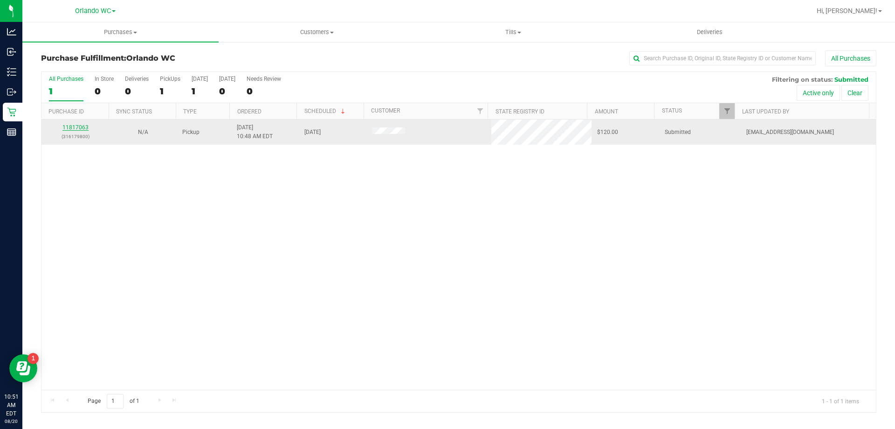
click at [73, 130] on link "11817063" at bounding box center [75, 127] width 26 height 7
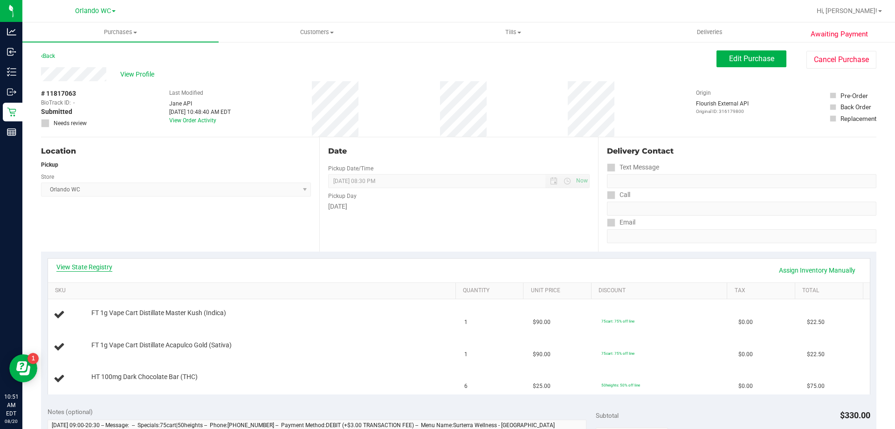
click at [81, 266] on link "View State Registry" at bounding box center [84, 266] width 56 height 9
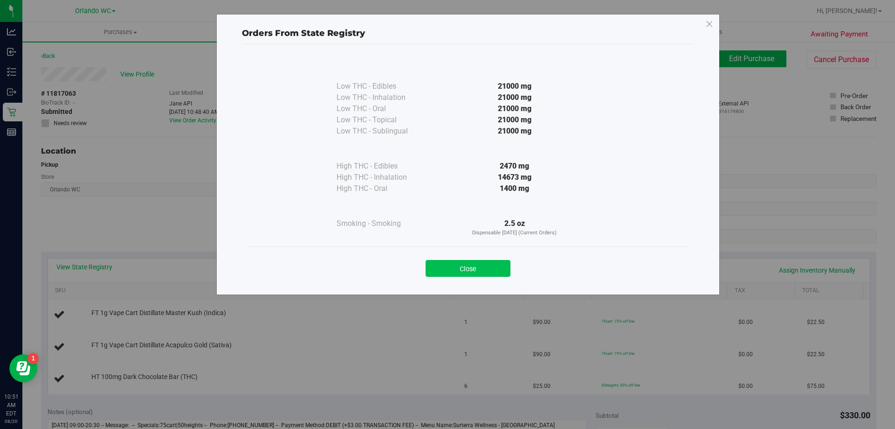
click at [484, 269] on button "Close" at bounding box center [468, 268] width 85 height 17
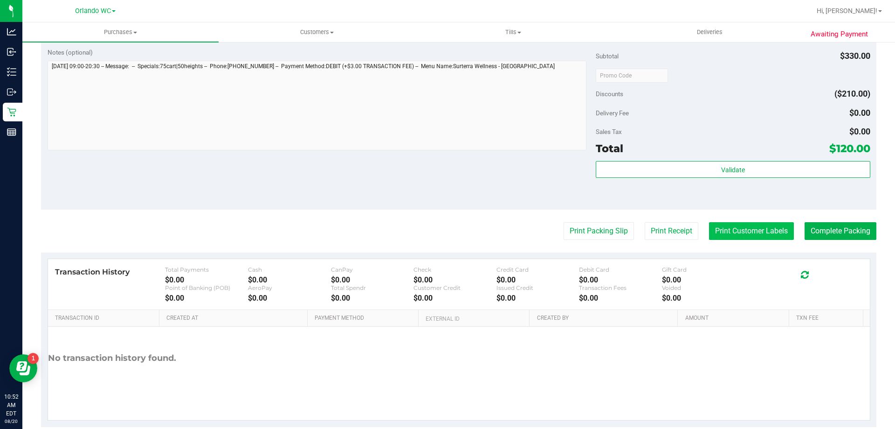
scroll to position [442, 0]
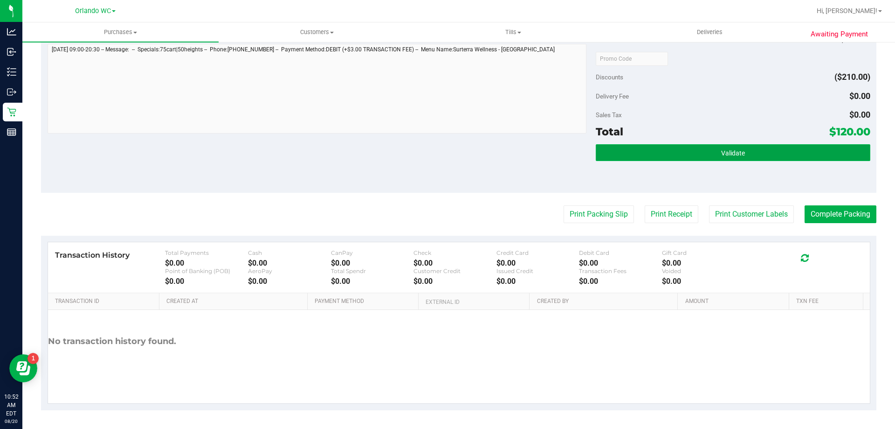
click at [774, 152] on button "Validate" at bounding box center [733, 152] width 274 height 17
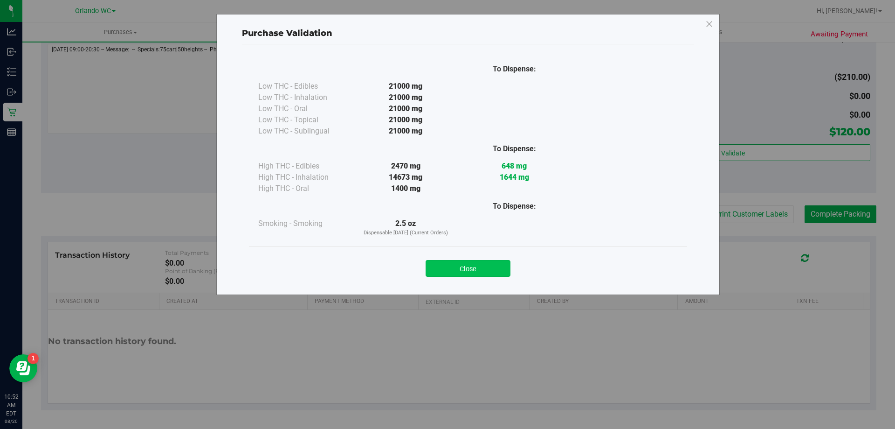
click at [456, 276] on button "Close" at bounding box center [468, 268] width 85 height 17
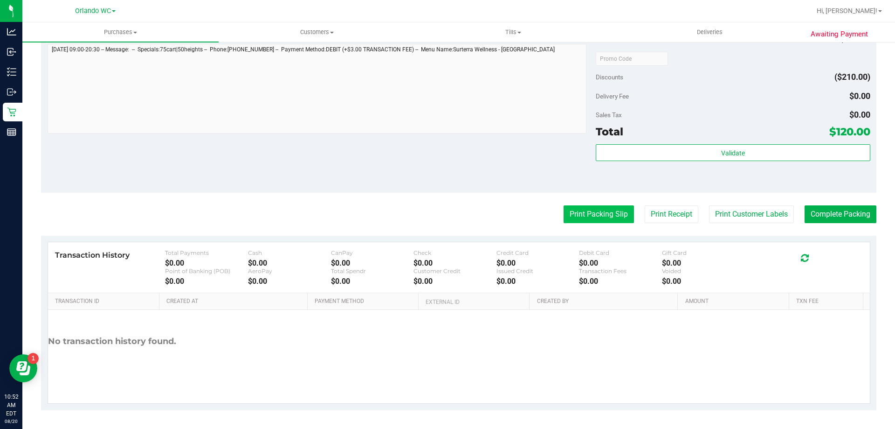
click at [602, 206] on button "Print Packing Slip" at bounding box center [599, 214] width 70 height 18
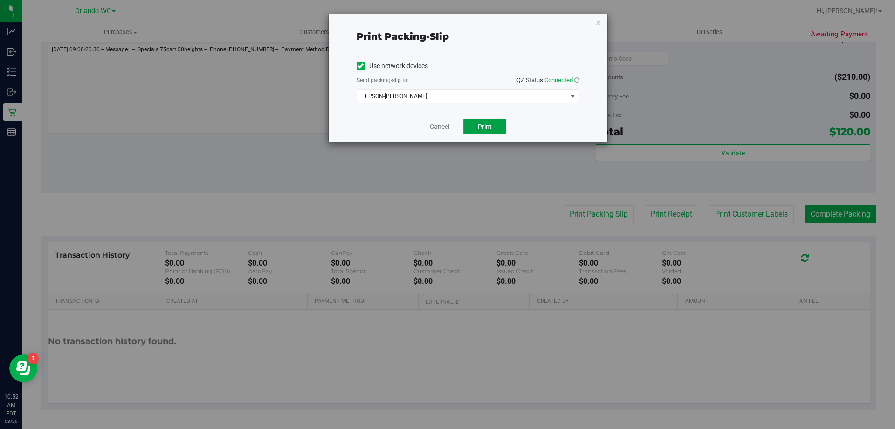
click at [492, 124] on span "Print" at bounding box center [485, 126] width 14 height 7
click at [436, 122] on link "Cancel" at bounding box center [440, 127] width 20 height 10
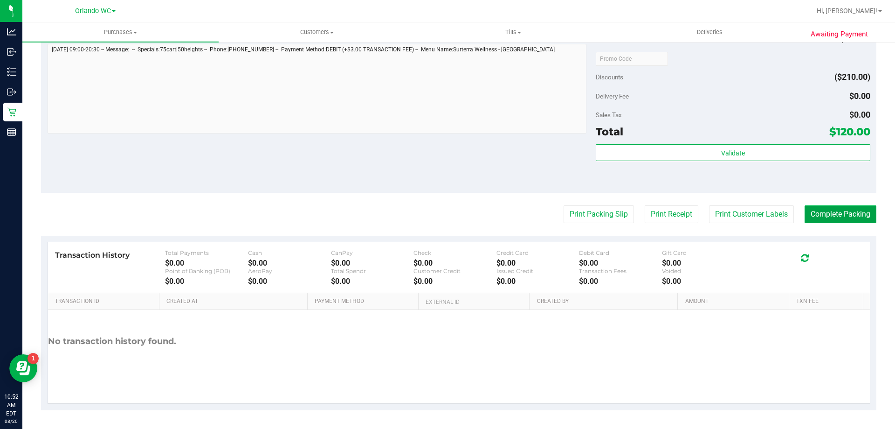
click at [854, 220] on button "Complete Packing" at bounding box center [841, 214] width 72 height 18
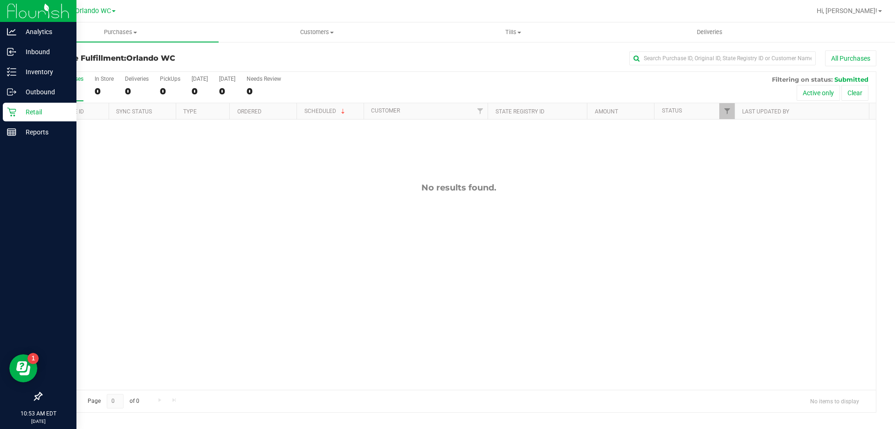
click at [15, 113] on icon at bounding box center [11, 111] width 9 height 9
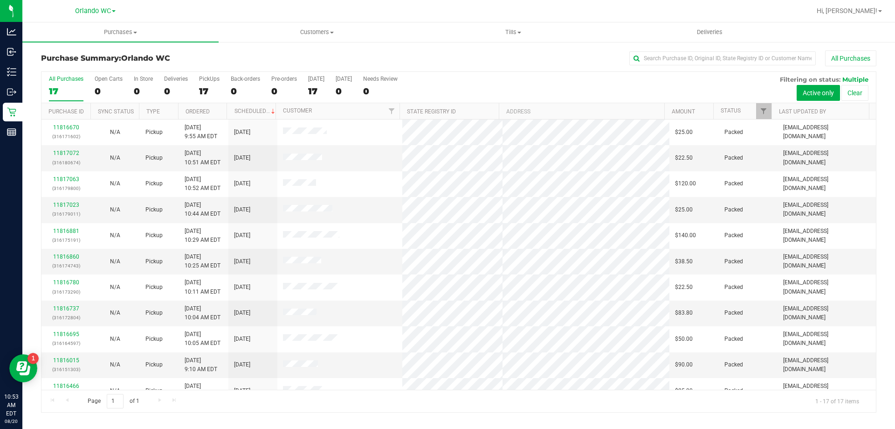
click at [54, 87] on div "17" at bounding box center [66, 91] width 35 height 11
click at [0, 0] on input "All Purchases 17" at bounding box center [0, 0] width 0 height 0
click at [64, 90] on div "17" at bounding box center [66, 91] width 35 height 11
click at [0, 0] on input "All Purchases 17" at bounding box center [0, 0] width 0 height 0
click at [57, 94] on div "17" at bounding box center [66, 91] width 35 height 11
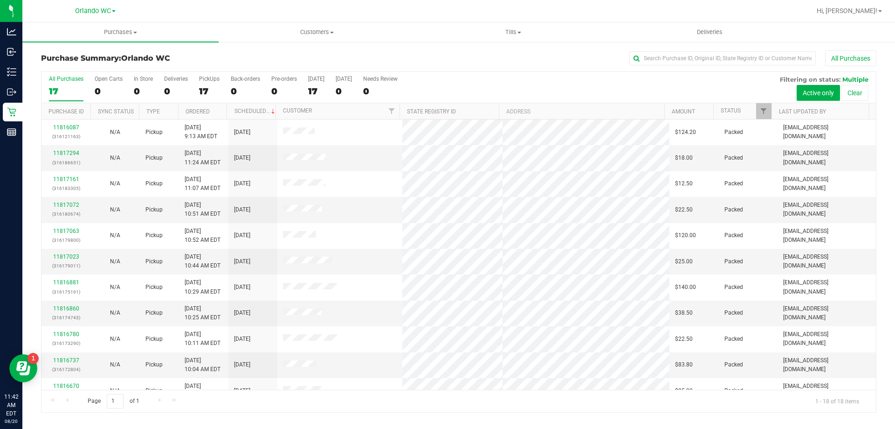
click at [0, 0] on input "All Purchases 17" at bounding box center [0, 0] width 0 height 0
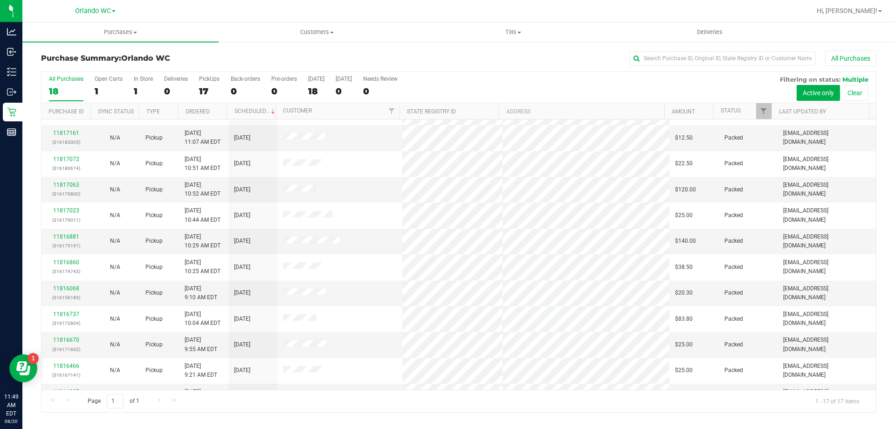
scroll to position [169, 0]
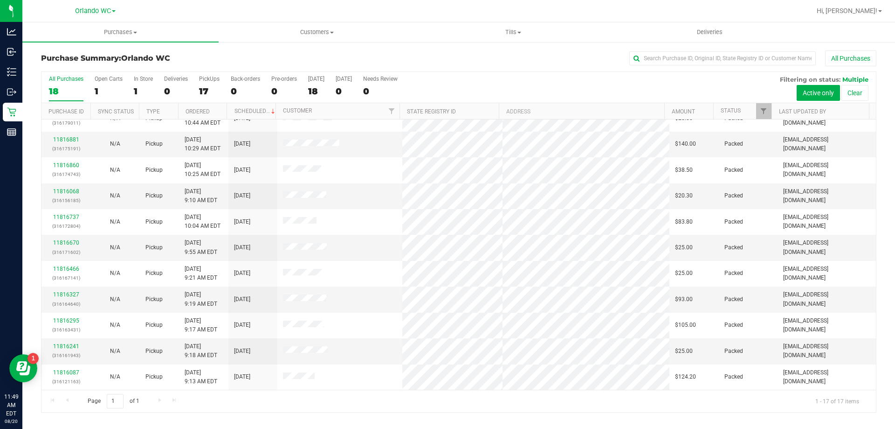
click at [74, 95] on div "18" at bounding box center [66, 91] width 35 height 11
click at [0, 0] on input "All Purchases 18" at bounding box center [0, 0] width 0 height 0
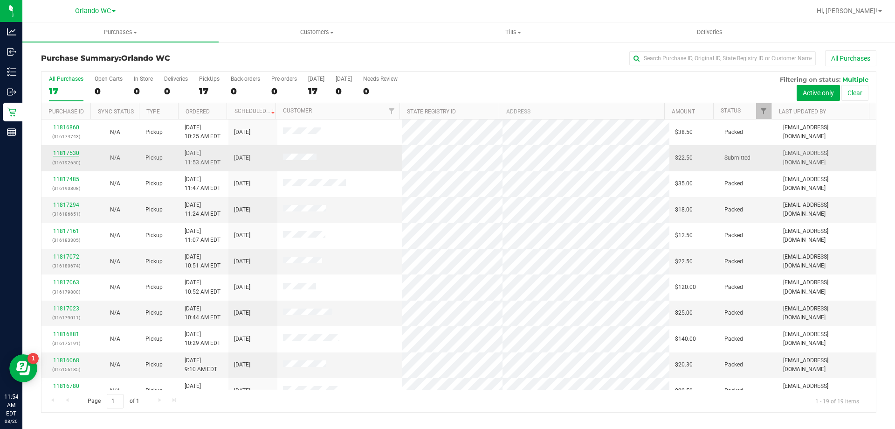
click at [66, 152] on link "11817530" at bounding box center [66, 153] width 26 height 7
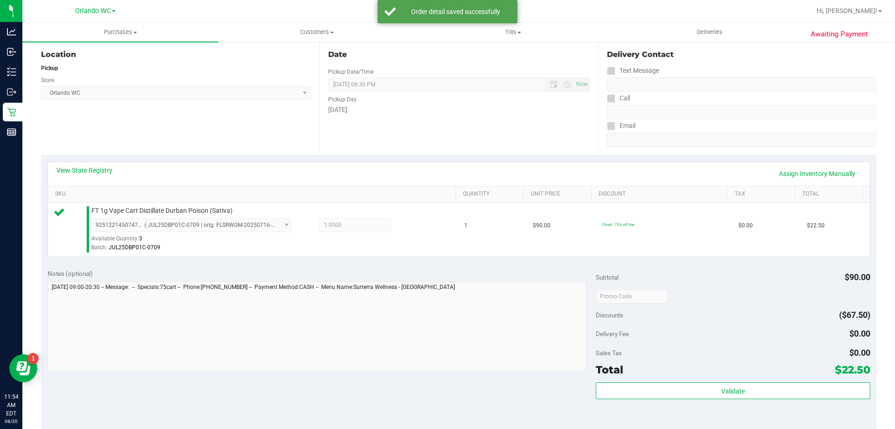
scroll to position [233, 0]
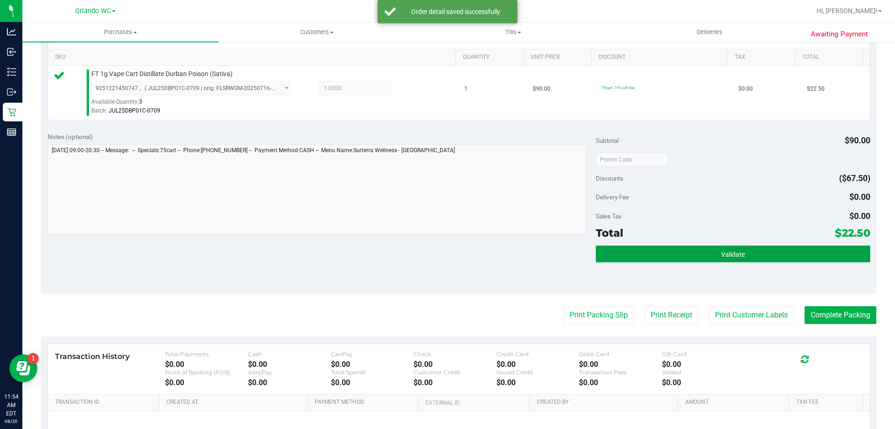
click at [767, 248] on button "Validate" at bounding box center [733, 253] width 274 height 17
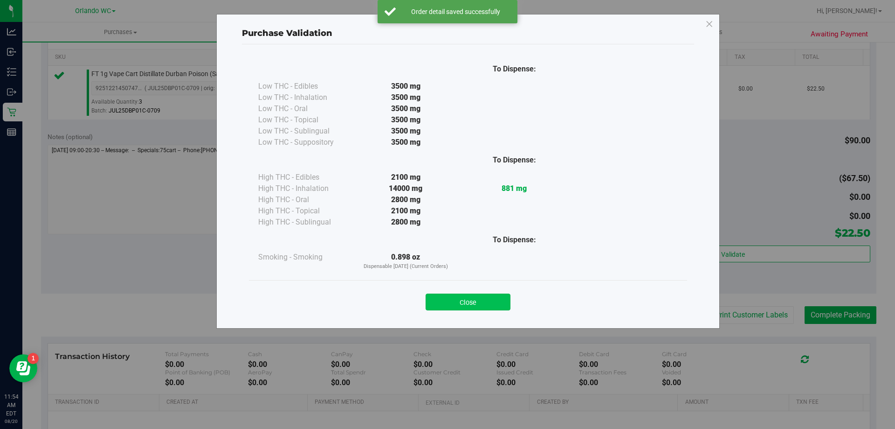
click at [485, 297] on button "Close" at bounding box center [468, 301] width 85 height 17
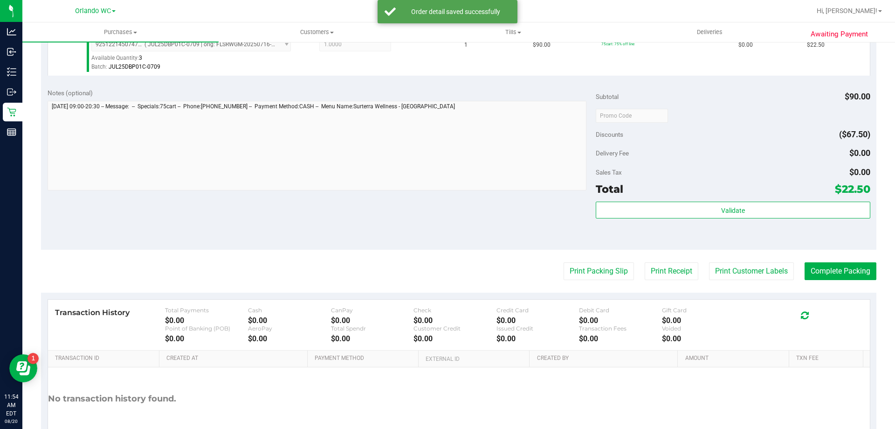
scroll to position [326, 0]
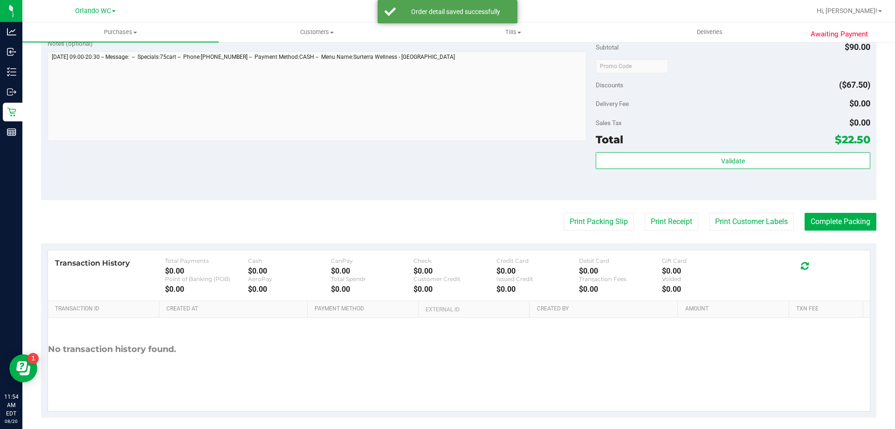
click at [588, 204] on purchase-details "Back Edit Purchase Cancel Purchase View Profile # 11817530 BioTrack ID: - Submi…" at bounding box center [459, 70] width 836 height 693
click at [572, 222] on button "Print Packing Slip" at bounding box center [599, 222] width 70 height 18
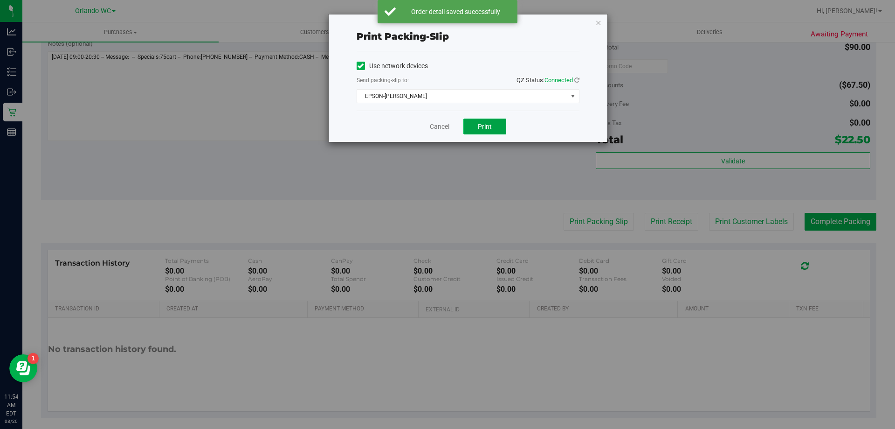
click at [478, 128] on span "Print" at bounding box center [485, 126] width 14 height 7
click at [433, 126] on link "Cancel" at bounding box center [440, 127] width 20 height 10
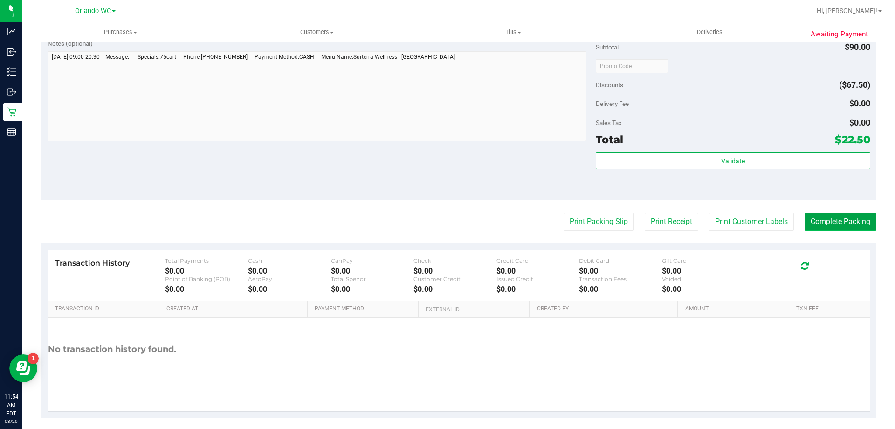
click at [831, 229] on button "Complete Packing" at bounding box center [841, 222] width 72 height 18
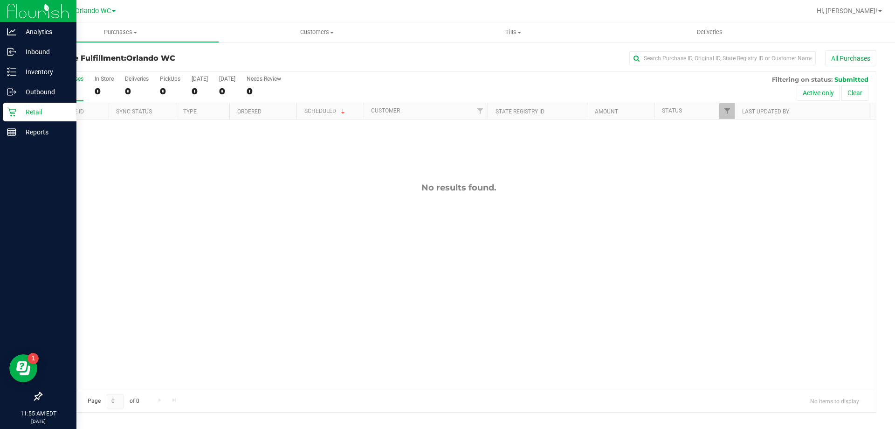
click at [23, 108] on p "Retail" at bounding box center [44, 111] width 56 height 11
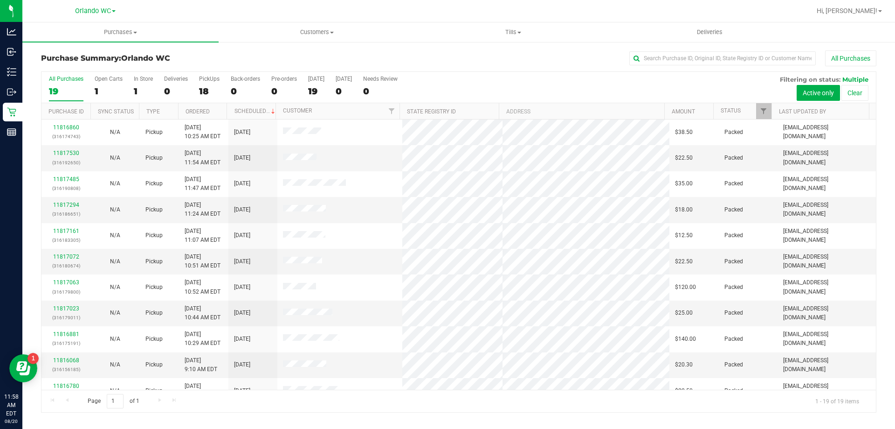
click at [60, 97] on label "All Purchases 19" at bounding box center [66, 89] width 35 height 26
click at [0, 0] on input "All Purchases 19" at bounding box center [0, 0] width 0 height 0
click at [62, 80] on div "All Purchases" at bounding box center [66, 79] width 35 height 7
click at [0, 0] on input "All Purchases 19" at bounding box center [0, 0] width 0 height 0
click at [58, 152] on link "11817602" at bounding box center [66, 153] width 26 height 7
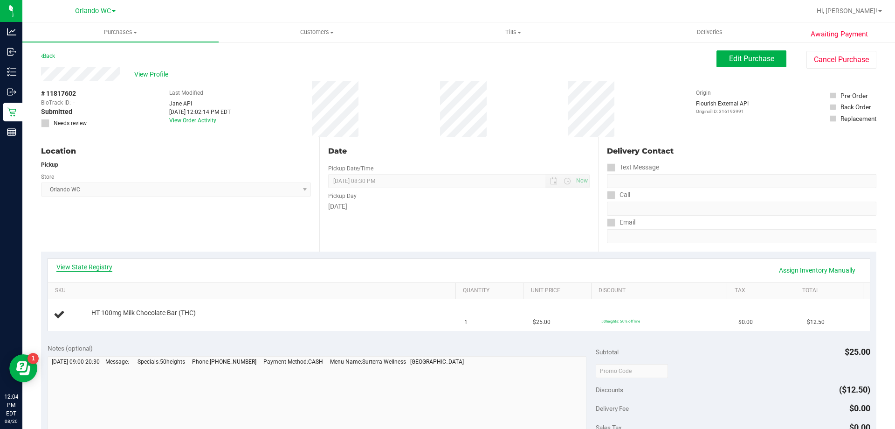
click at [102, 269] on link "View State Registry" at bounding box center [84, 266] width 56 height 9
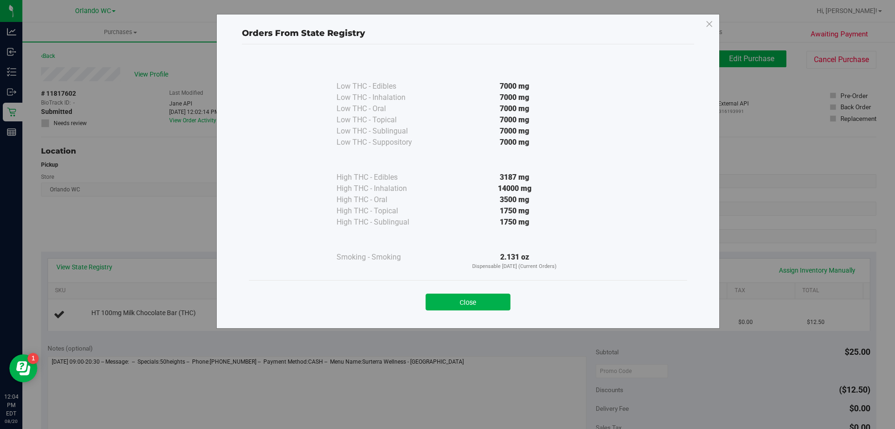
click at [473, 293] on div "Close" at bounding box center [468, 298] width 424 height 23
click at [474, 297] on button "Close" at bounding box center [468, 301] width 85 height 17
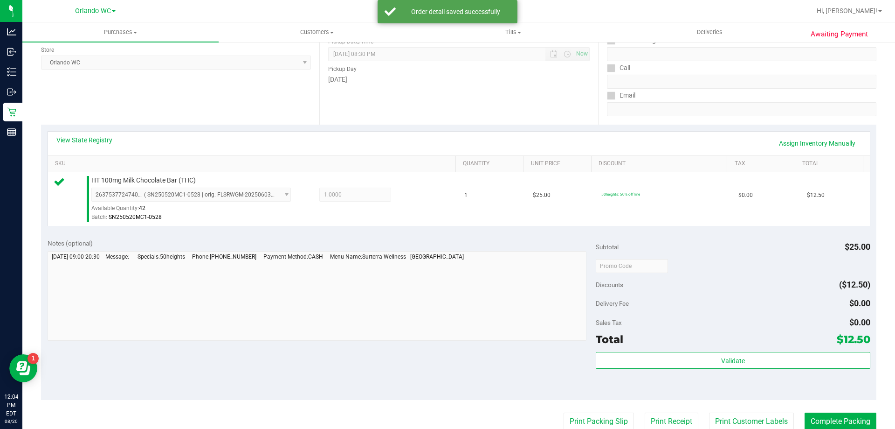
scroll to position [233, 0]
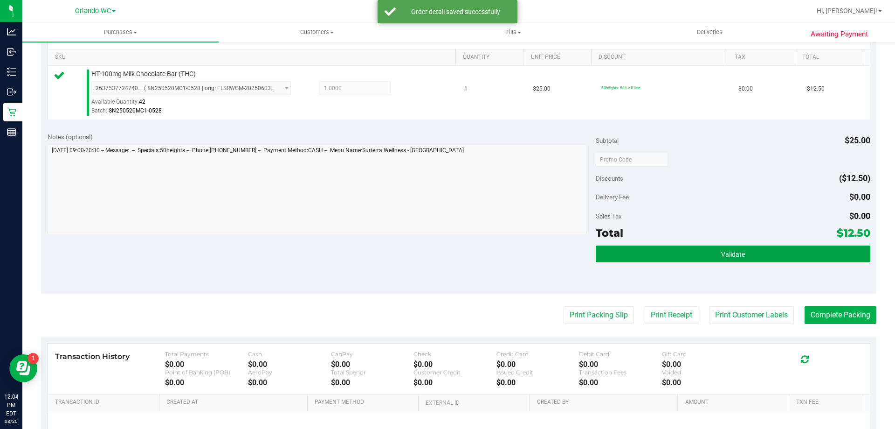
click at [769, 253] on button "Validate" at bounding box center [733, 253] width 274 height 17
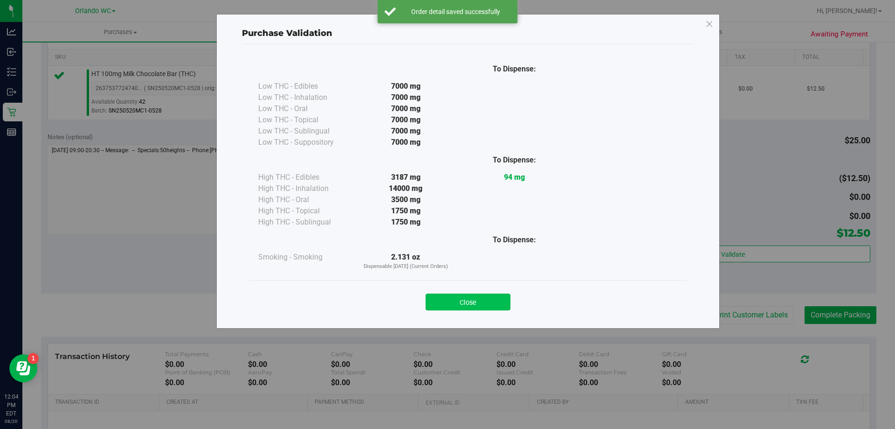
click at [461, 308] on button "Close" at bounding box center [468, 301] width 85 height 17
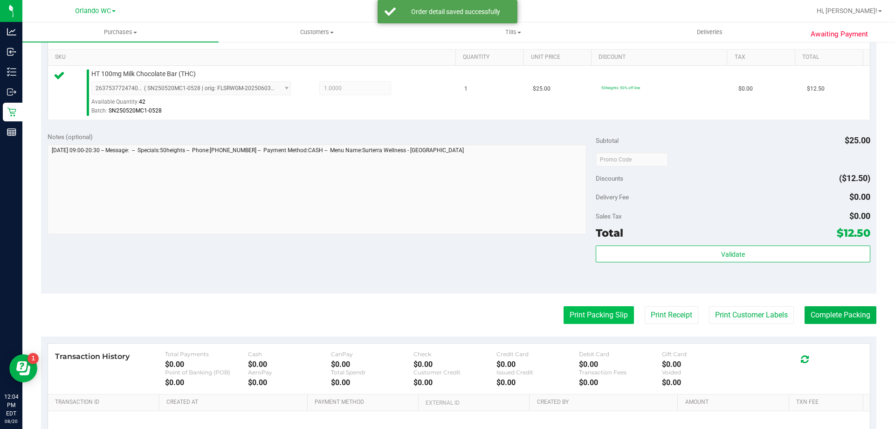
click at [596, 318] on button "Print Packing Slip" at bounding box center [599, 315] width 70 height 18
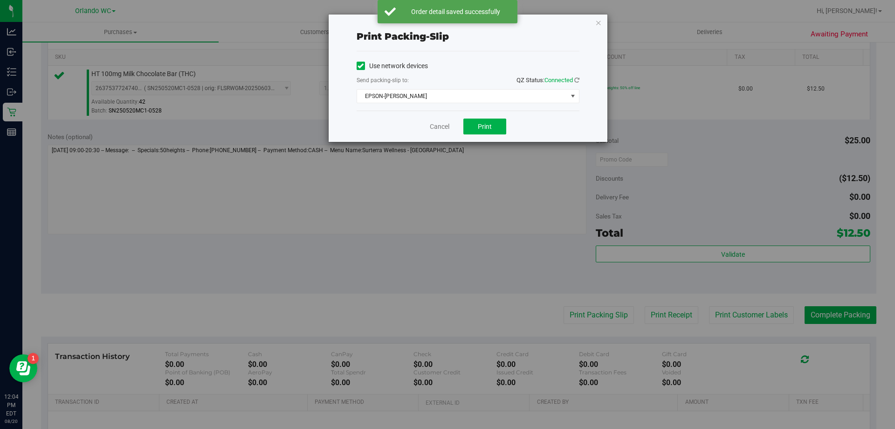
click at [477, 38] on div "Print packing-slip" at bounding box center [468, 36] width 223 height 14
click at [484, 128] on span "Print" at bounding box center [485, 126] width 14 height 7
click at [436, 129] on link "Cancel" at bounding box center [440, 127] width 20 height 10
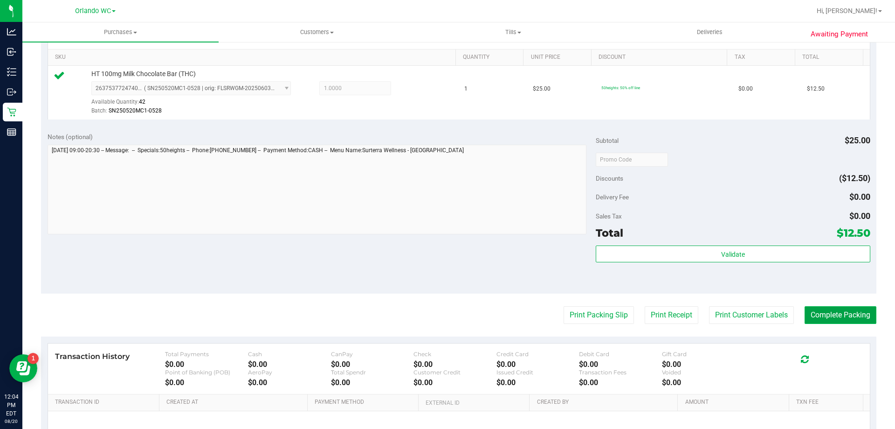
click at [839, 312] on button "Complete Packing" at bounding box center [841, 315] width 72 height 18
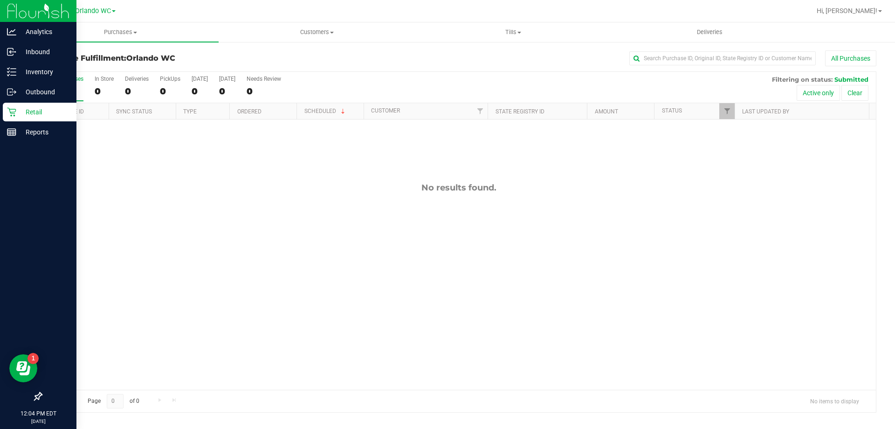
click at [22, 108] on p "Retail" at bounding box center [44, 111] width 56 height 11
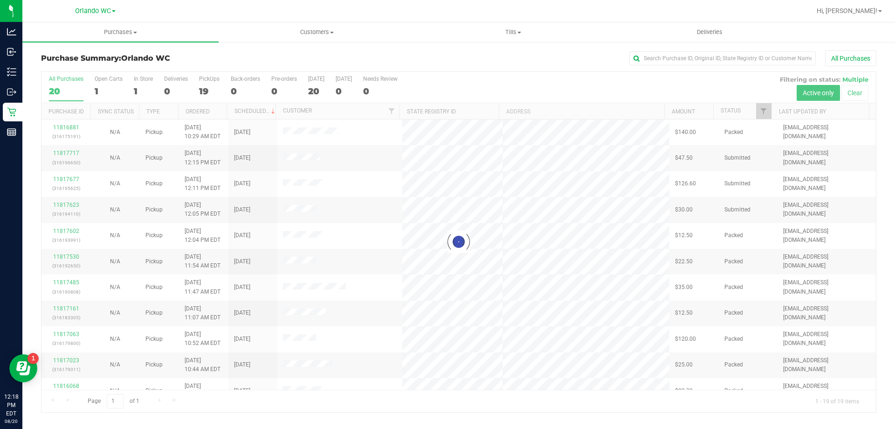
click at [77, 85] on div at bounding box center [459, 242] width 835 height 340
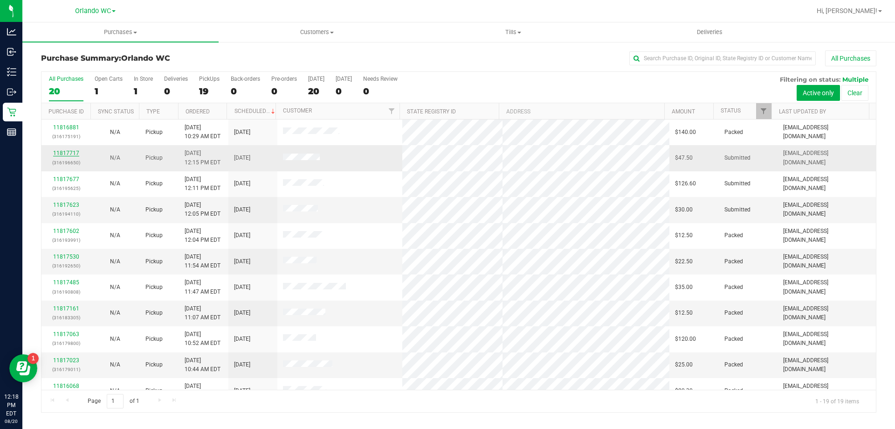
click at [64, 150] on link "11817717" at bounding box center [66, 153] width 26 height 7
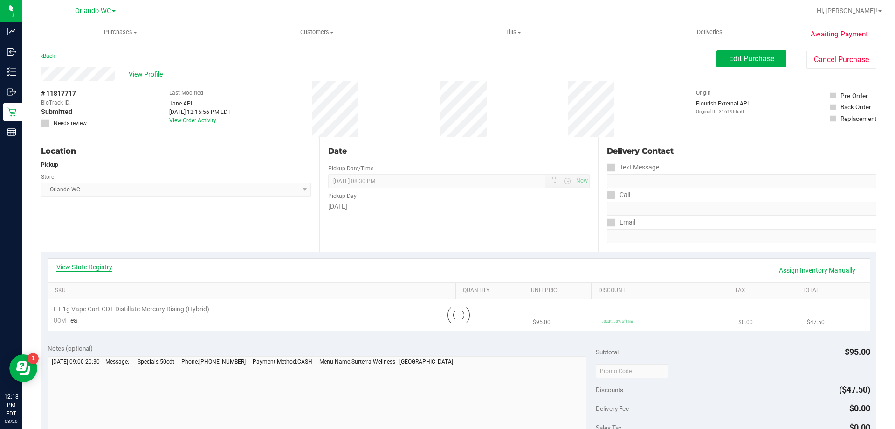
click at [94, 263] on link "View State Registry" at bounding box center [84, 266] width 56 height 9
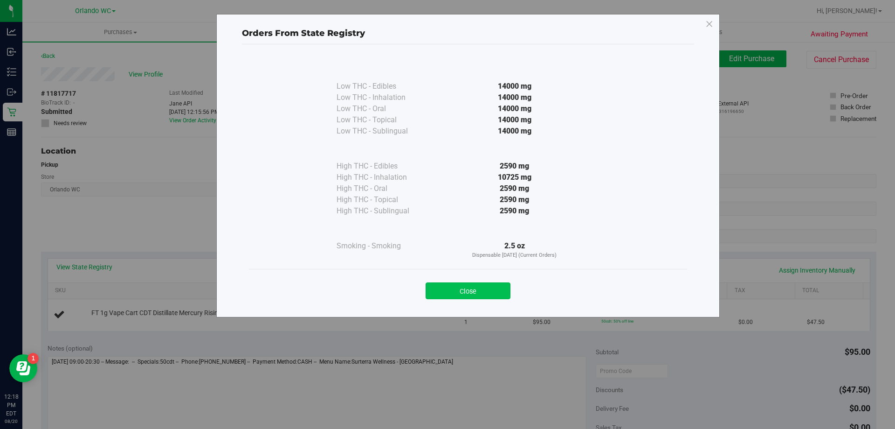
click at [497, 287] on button "Close" at bounding box center [468, 290] width 85 height 17
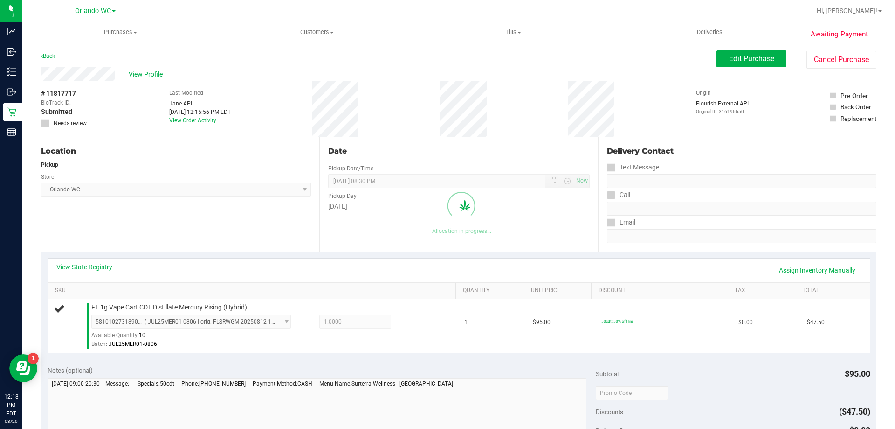
scroll to position [233, 0]
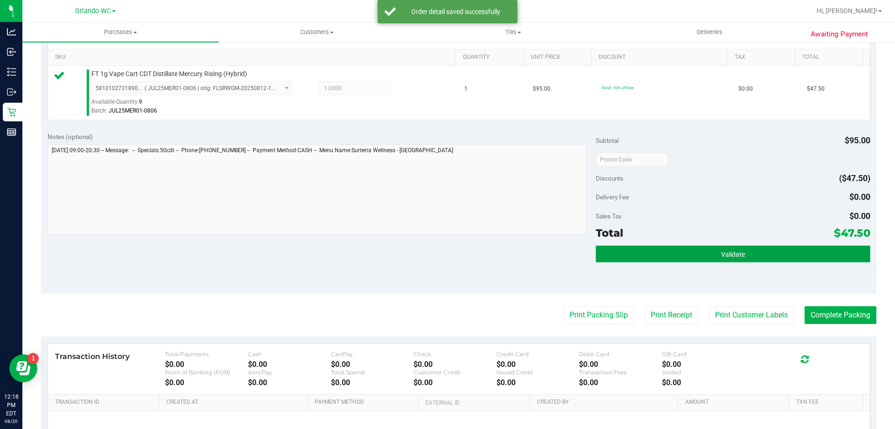
click at [748, 250] on button "Validate" at bounding box center [733, 253] width 274 height 17
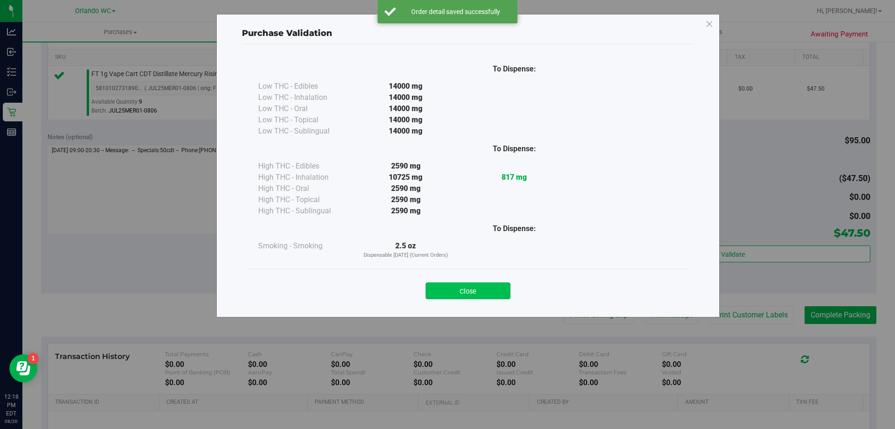
click at [488, 285] on button "Close" at bounding box center [468, 290] width 85 height 17
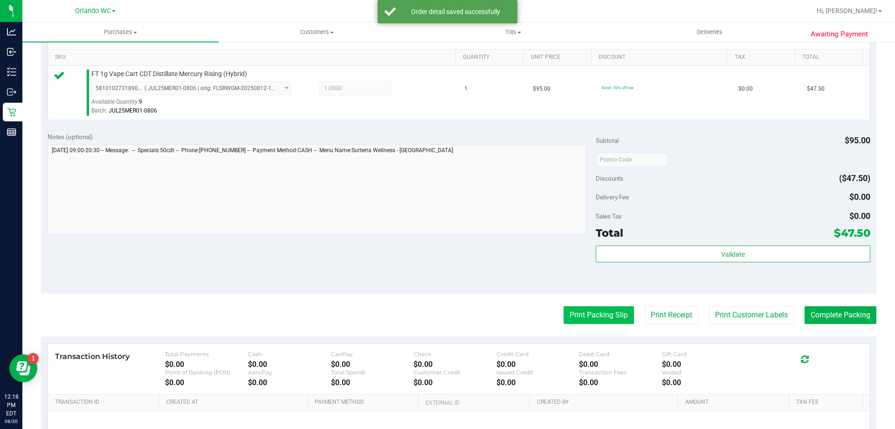
click at [584, 310] on button "Print Packing Slip" at bounding box center [599, 315] width 70 height 18
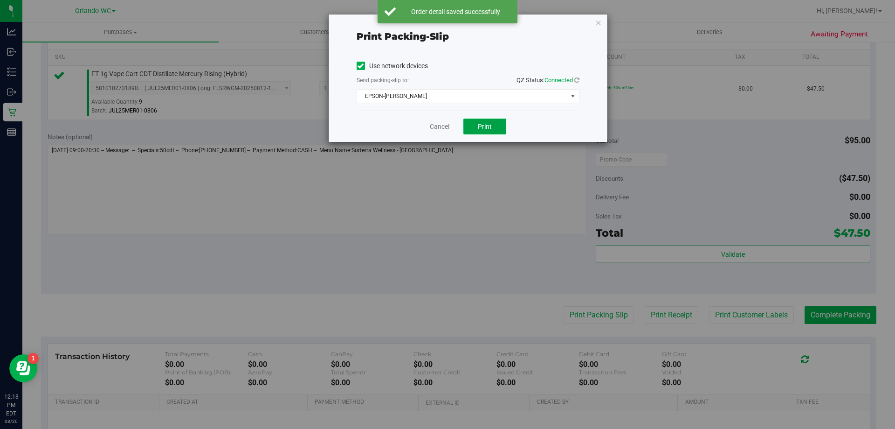
click at [472, 129] on button "Print" at bounding box center [485, 126] width 43 height 16
click at [436, 126] on link "Cancel" at bounding box center [440, 127] width 20 height 10
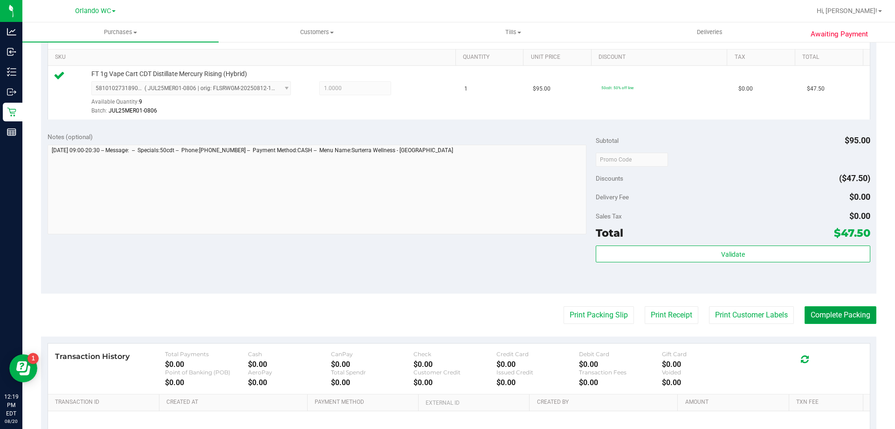
click at [835, 321] on button "Complete Packing" at bounding box center [841, 315] width 72 height 18
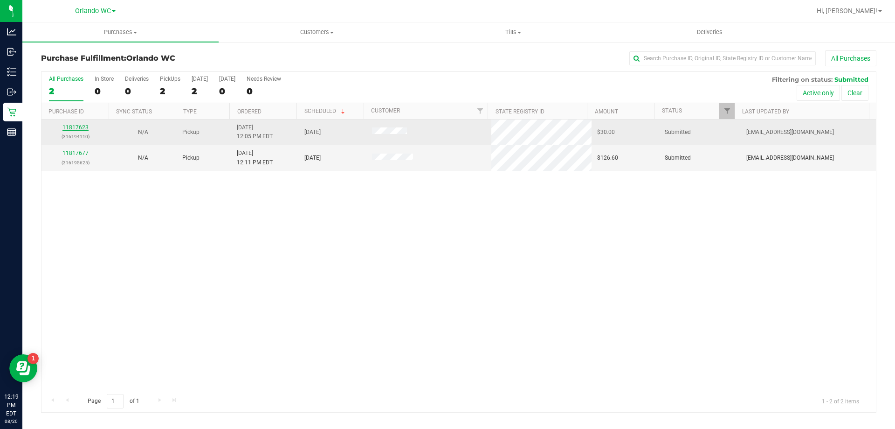
click at [79, 127] on link "11817623" at bounding box center [75, 127] width 26 height 7
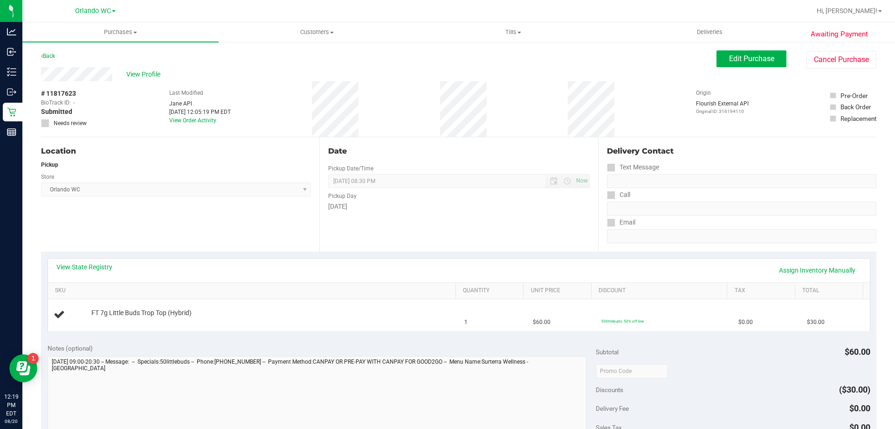
drag, startPoint x: 53, startPoint y: 44, endPoint x: 49, endPoint y: 47, distance: 5.0
click at [53, 43] on div "Awaiting Payment Back Edit Purchase Cancel Purchase View Profile # 11817623 Bio…" at bounding box center [458, 391] width 873 height 700
click at [48, 56] on link "Back" at bounding box center [48, 56] width 14 height 7
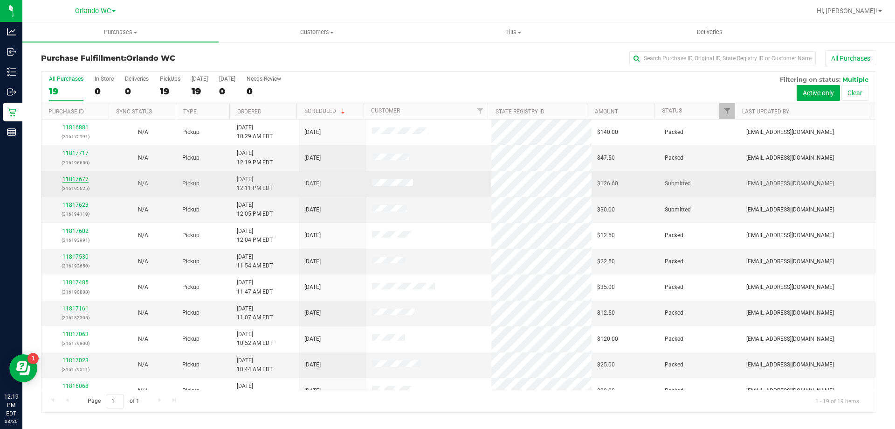
click at [73, 178] on link "11817677" at bounding box center [75, 179] width 26 height 7
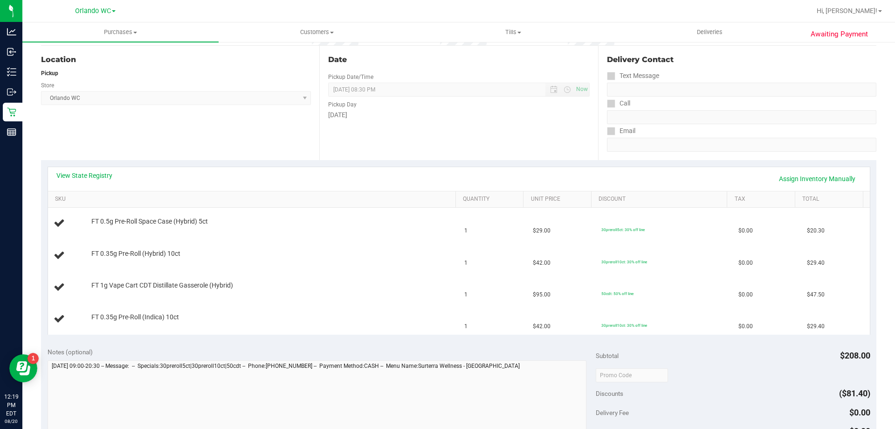
scroll to position [93, 0]
click at [109, 180] on div "View State Registry Assign Inventory Manually" at bounding box center [458, 177] width 805 height 16
click at [97, 176] on link "View State Registry" at bounding box center [84, 173] width 56 height 9
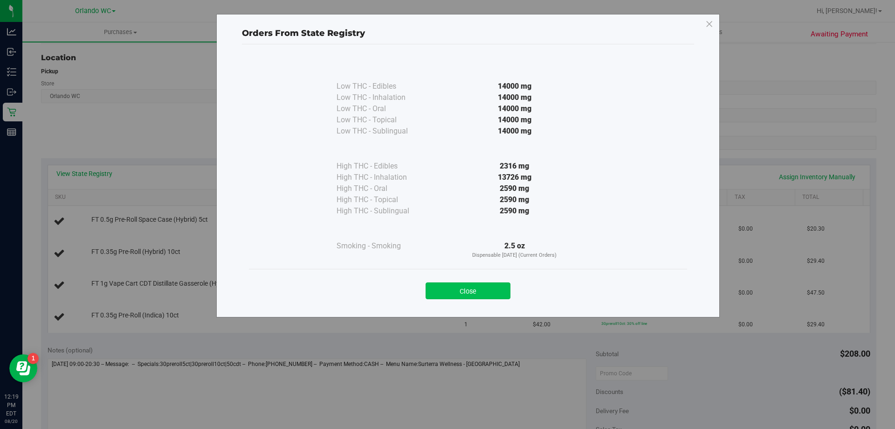
click at [472, 294] on button "Close" at bounding box center [468, 290] width 85 height 17
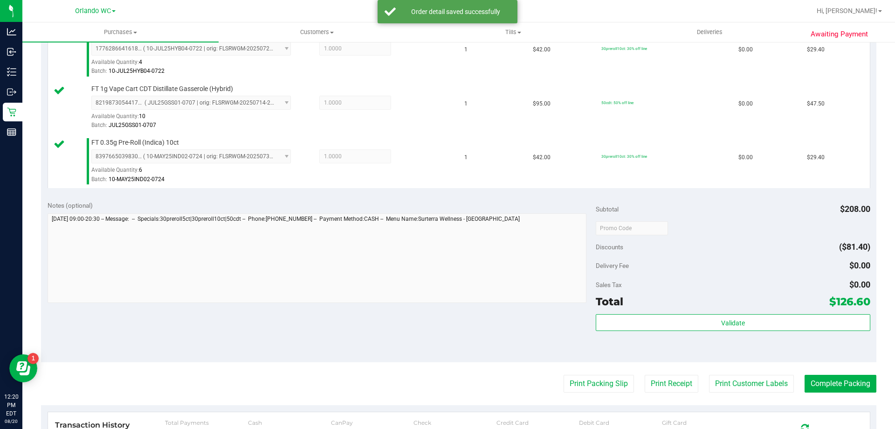
scroll to position [420, 0]
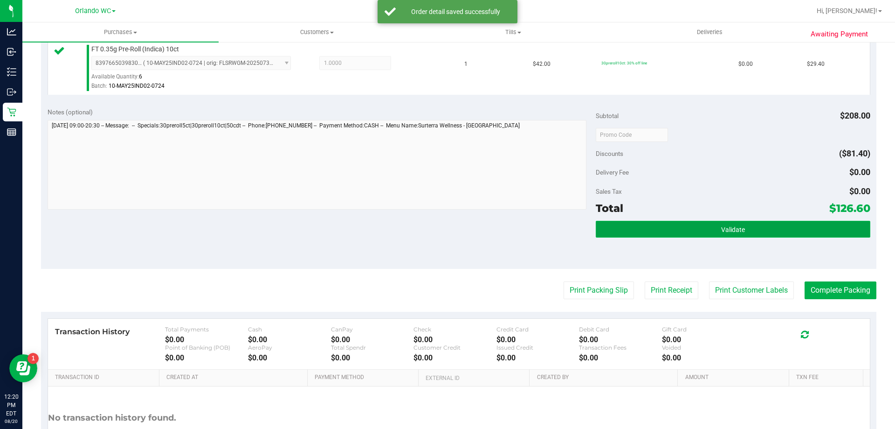
click at [764, 232] on button "Validate" at bounding box center [733, 229] width 274 height 17
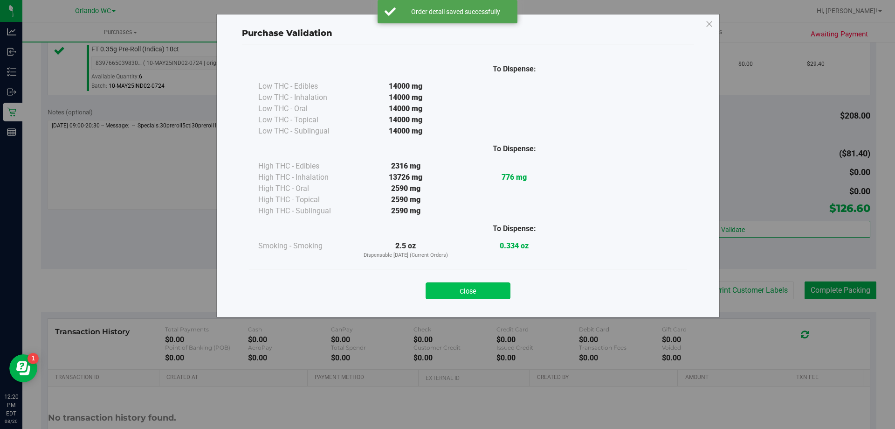
click at [484, 285] on button "Close" at bounding box center [468, 290] width 85 height 17
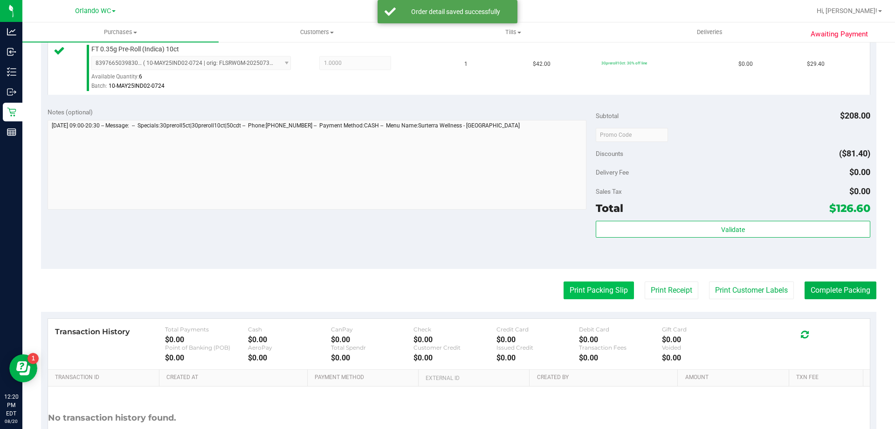
click at [571, 285] on button "Print Packing Slip" at bounding box center [599, 290] width 70 height 18
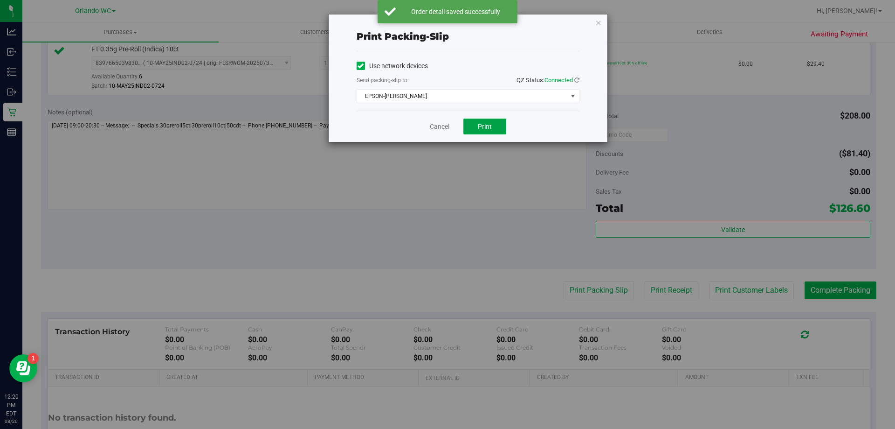
click at [491, 123] on span "Print" at bounding box center [485, 126] width 14 height 7
click at [433, 123] on link "Cancel" at bounding box center [440, 127] width 20 height 10
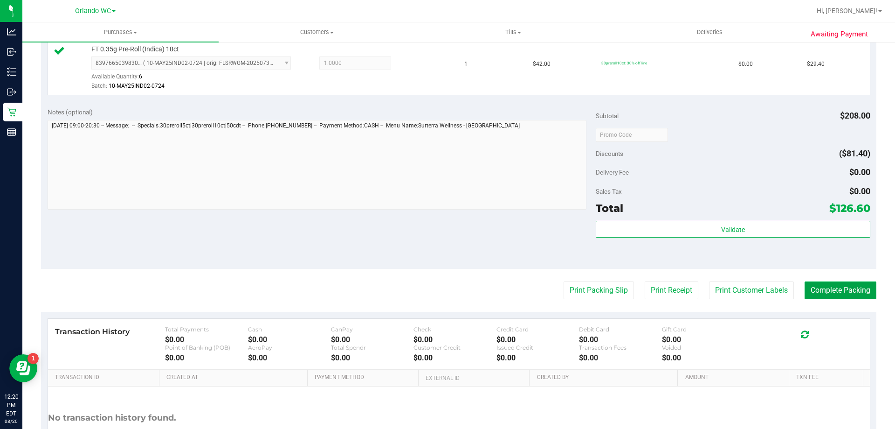
click at [861, 291] on button "Complete Packing" at bounding box center [841, 290] width 72 height 18
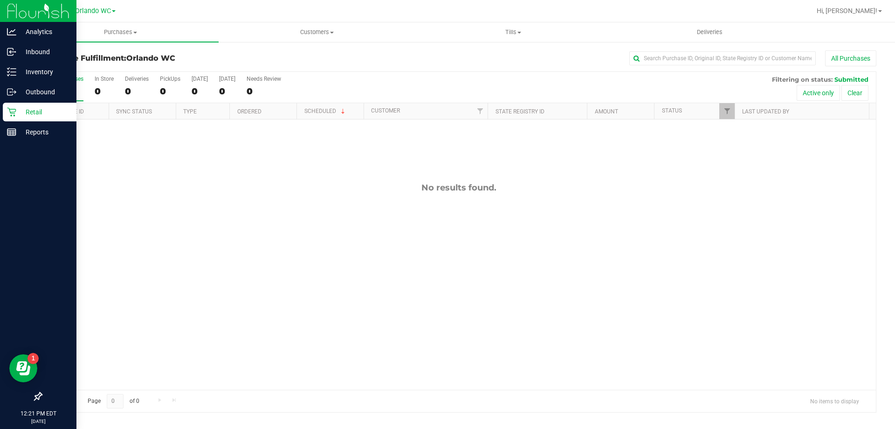
click at [18, 112] on p "Retail" at bounding box center [44, 111] width 56 height 11
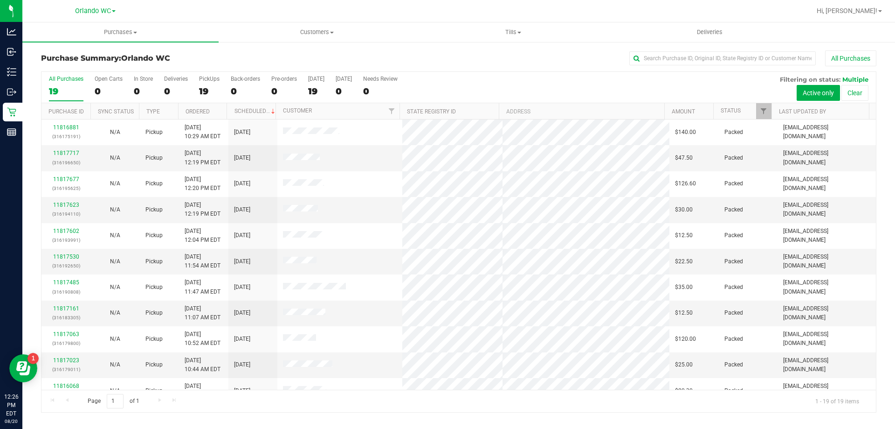
click at [67, 86] on div "19" at bounding box center [66, 91] width 35 height 11
click at [0, 0] on input "All Purchases 19" at bounding box center [0, 0] width 0 height 0
click at [67, 152] on link "11818048" at bounding box center [66, 153] width 26 height 7
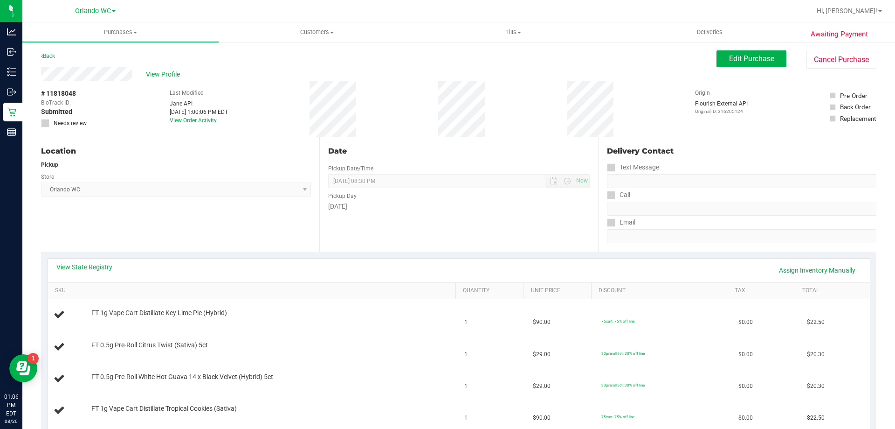
click at [144, 70] on div "View Profile" at bounding box center [379, 74] width 676 height 14
click at [148, 72] on span "View Profile" at bounding box center [164, 74] width 37 height 10
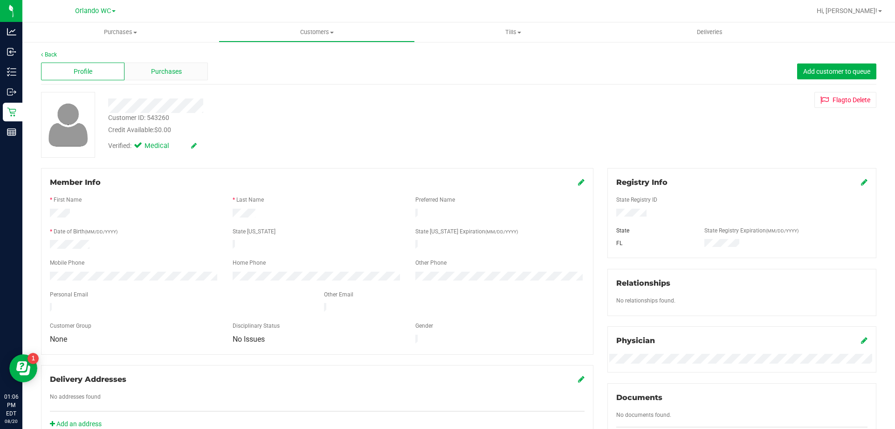
click at [175, 62] on div "Purchases" at bounding box center [166, 71] width 83 height 18
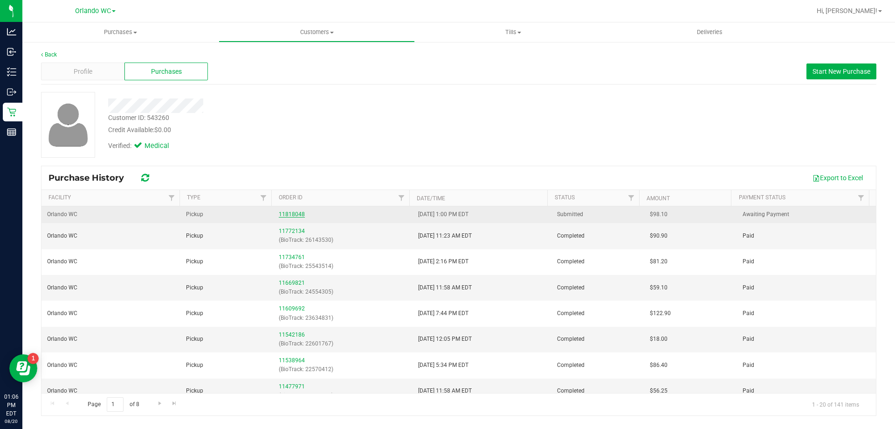
click at [284, 212] on link "11818048" at bounding box center [292, 214] width 26 height 7
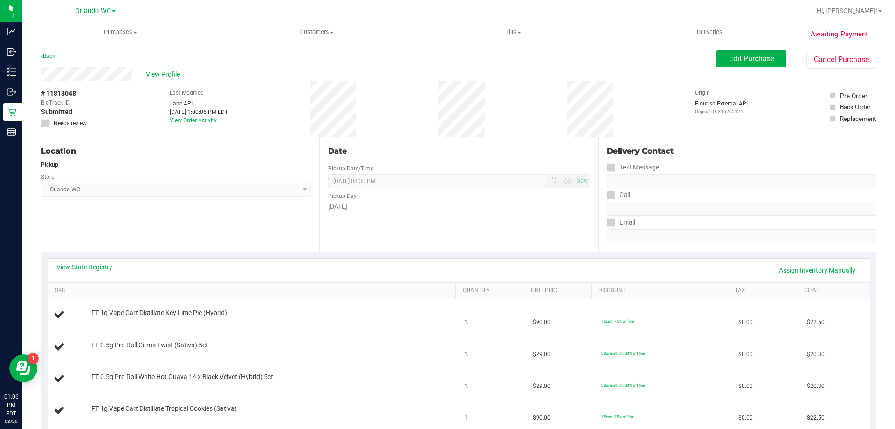
click at [152, 76] on span "View Profile" at bounding box center [164, 74] width 37 height 10
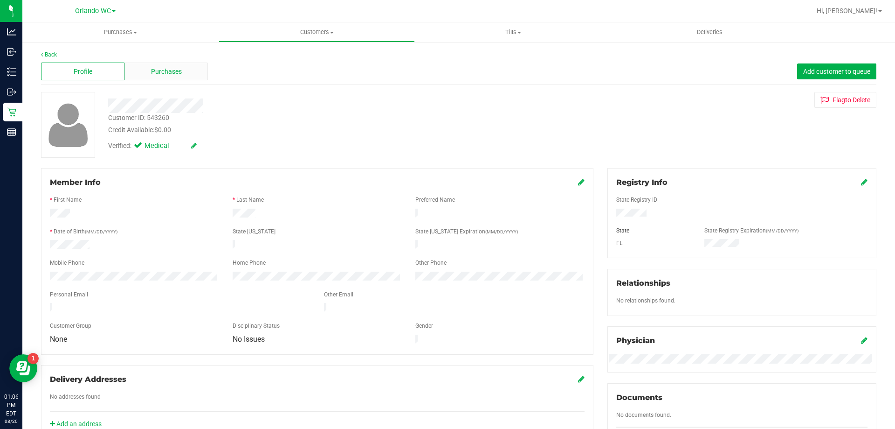
click at [167, 78] on div "Purchases" at bounding box center [166, 71] width 83 height 18
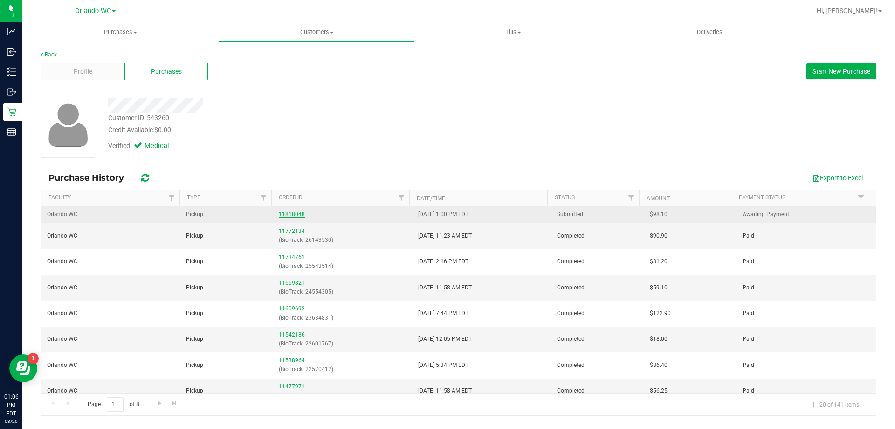
click at [283, 215] on link "11818048" at bounding box center [292, 214] width 26 height 7
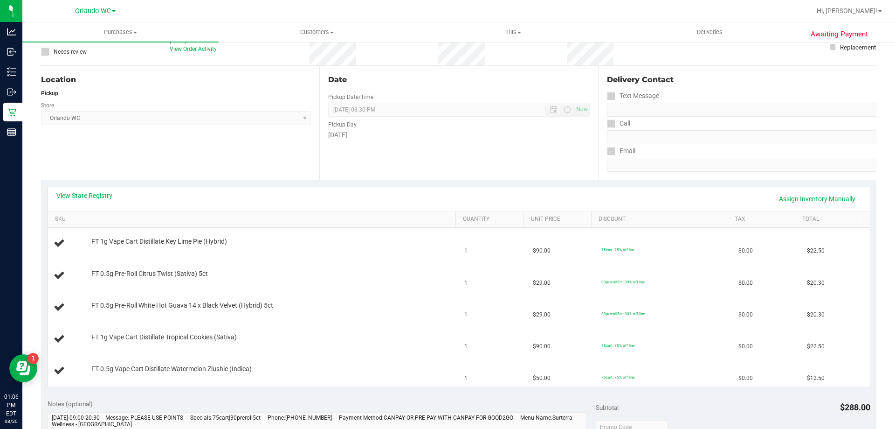
scroll to position [47, 0]
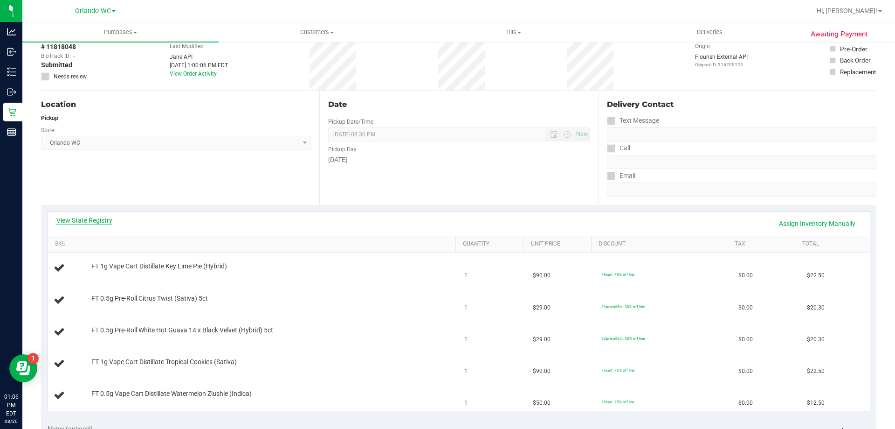
click at [101, 219] on link "View State Registry" at bounding box center [84, 219] width 56 height 9
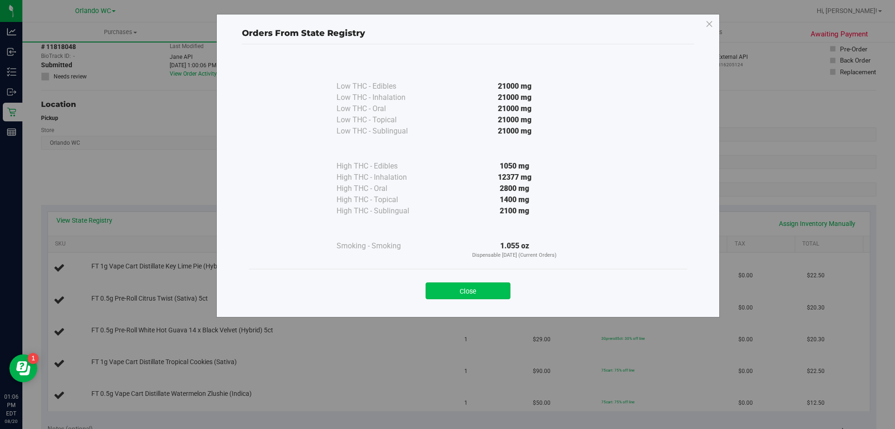
click at [504, 293] on button "Close" at bounding box center [468, 290] width 85 height 17
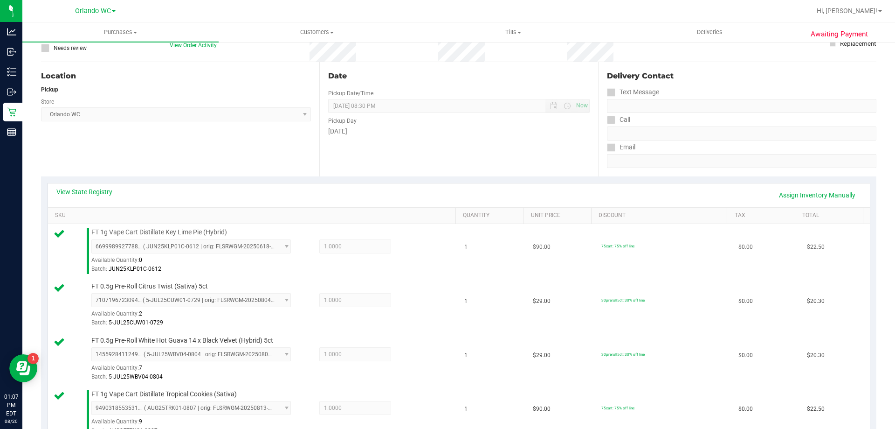
scroll to position [187, 0]
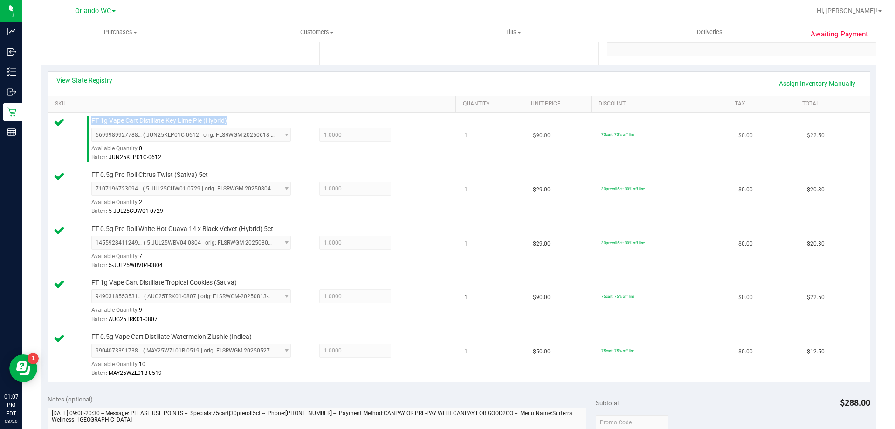
drag, startPoint x: 252, startPoint y: 120, endPoint x: 82, endPoint y: 121, distance: 170.7
click at [82, 121] on div "FT 1g Vape Cart Distillate Key Lime Pie (Hybrid) 6699989927788149 ( JUN25KLP01C…" at bounding box center [254, 139] width 400 height 46
copy div "FT 1g Vape Cart Distillate Key Lime Pie (Hybrid)"
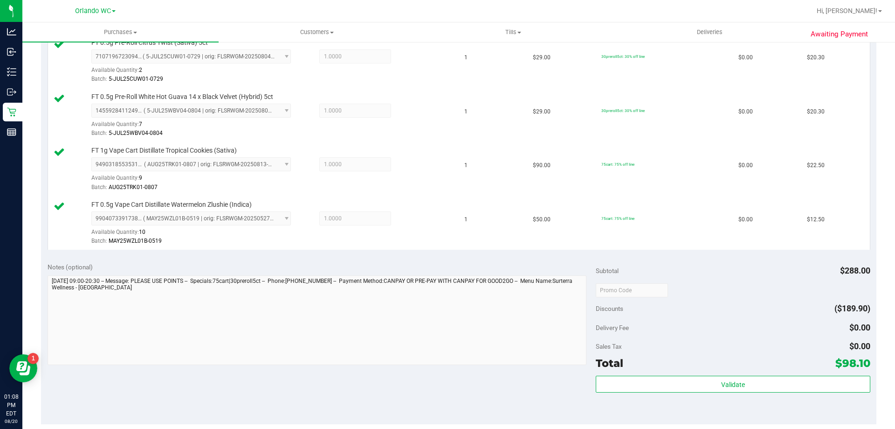
scroll to position [326, 0]
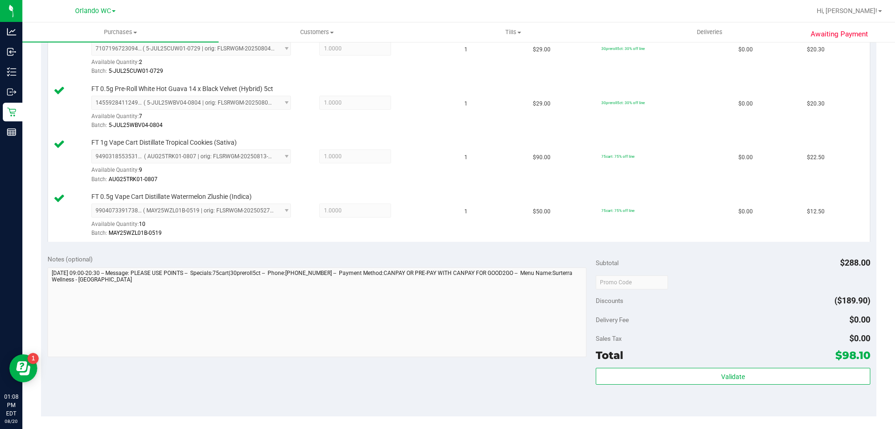
click at [761, 385] on div "Validate" at bounding box center [733, 376] width 274 height 18
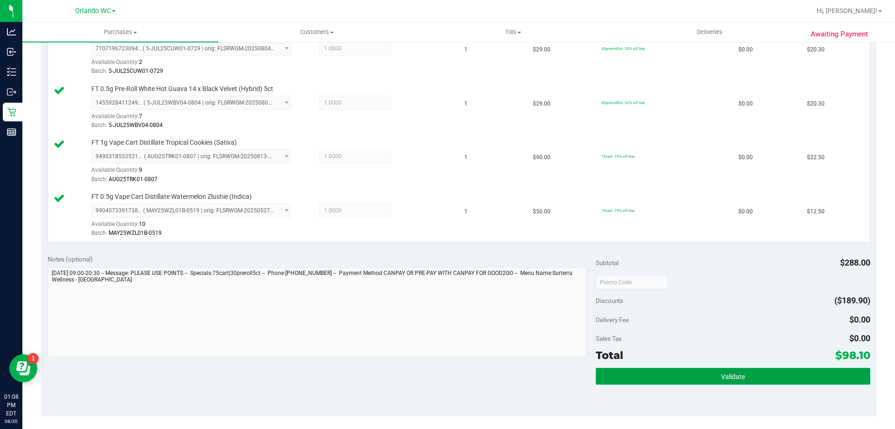
click at [758, 377] on button "Validate" at bounding box center [733, 375] width 274 height 17
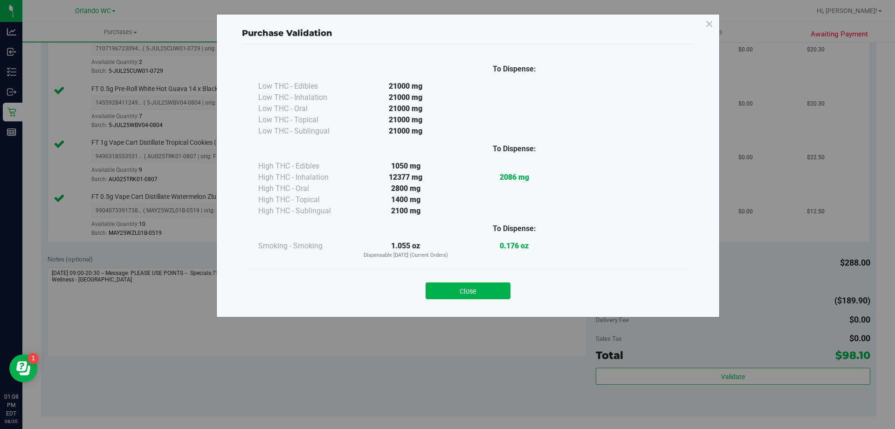
click at [496, 282] on div "Close" at bounding box center [468, 287] width 424 height 23
click at [497, 289] on button "Close" at bounding box center [468, 290] width 85 height 17
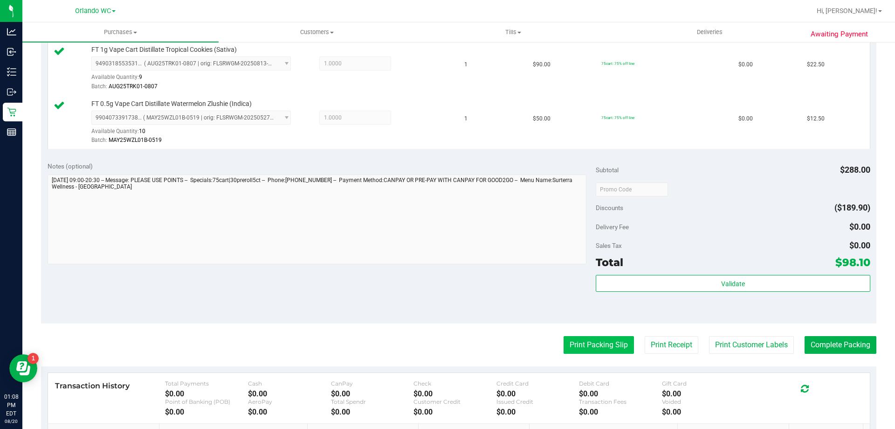
scroll to position [420, 0]
click at [599, 346] on button "Print Packing Slip" at bounding box center [599, 344] width 70 height 18
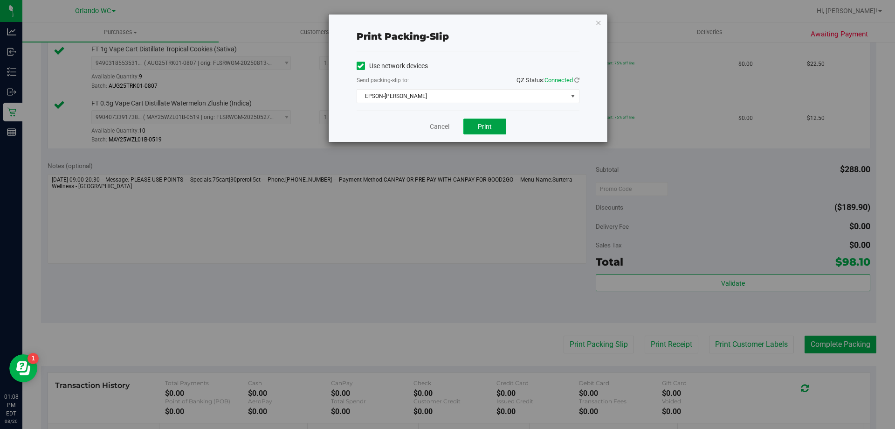
click at [472, 123] on button "Print" at bounding box center [485, 126] width 43 height 16
click at [431, 129] on link "Cancel" at bounding box center [440, 127] width 20 height 10
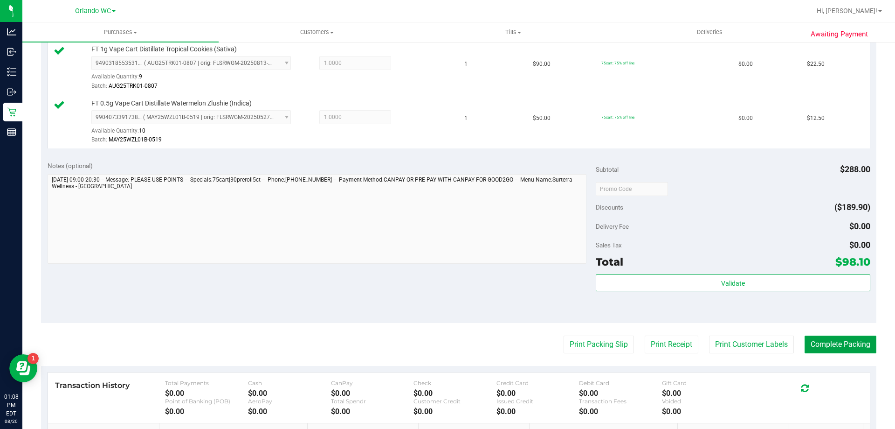
click at [835, 347] on button "Complete Packing" at bounding box center [841, 344] width 72 height 18
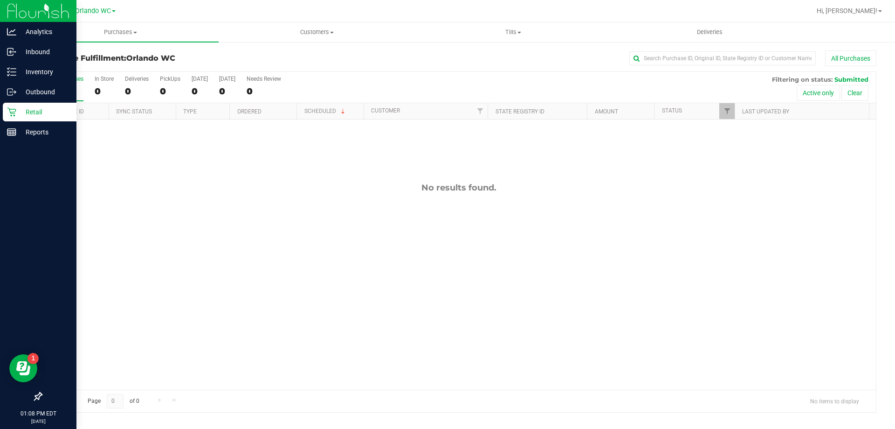
click at [2, 108] on link "Retail" at bounding box center [38, 113] width 76 height 20
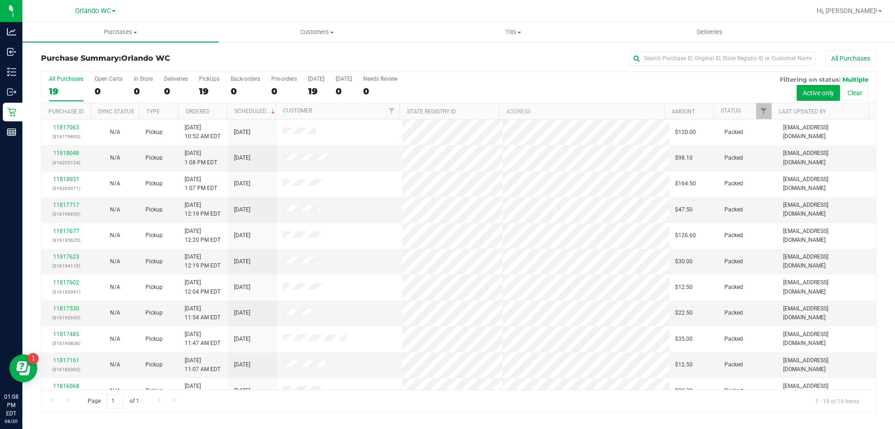
click at [364, 55] on div "All Purchases" at bounding box center [597, 58] width 557 height 16
click at [71, 92] on div "19" at bounding box center [66, 91] width 35 height 11
click at [0, 0] on input "All Purchases 19" at bounding box center [0, 0] width 0 height 0
click at [65, 84] on label "All Purchases 19" at bounding box center [66, 89] width 35 height 26
click at [0, 0] on input "All Purchases 19" at bounding box center [0, 0] width 0 height 0
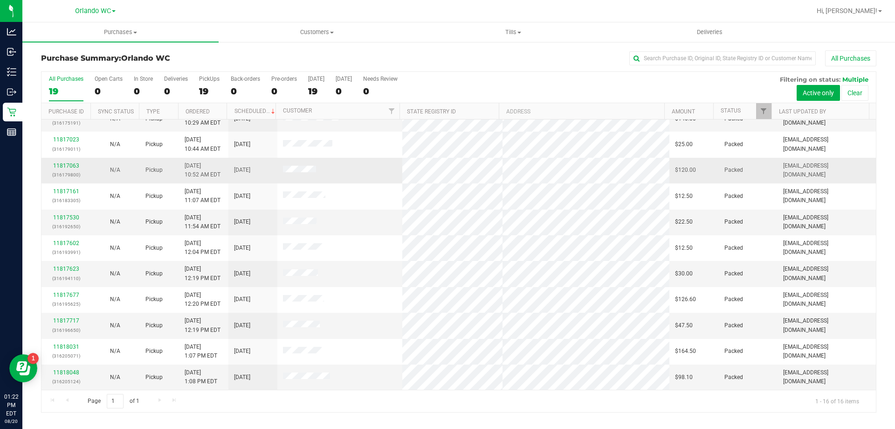
scroll to position [143, 0]
click at [65, 86] on div "19" at bounding box center [66, 91] width 35 height 11
click at [0, 0] on input "All Purchases 19" at bounding box center [0, 0] width 0 height 0
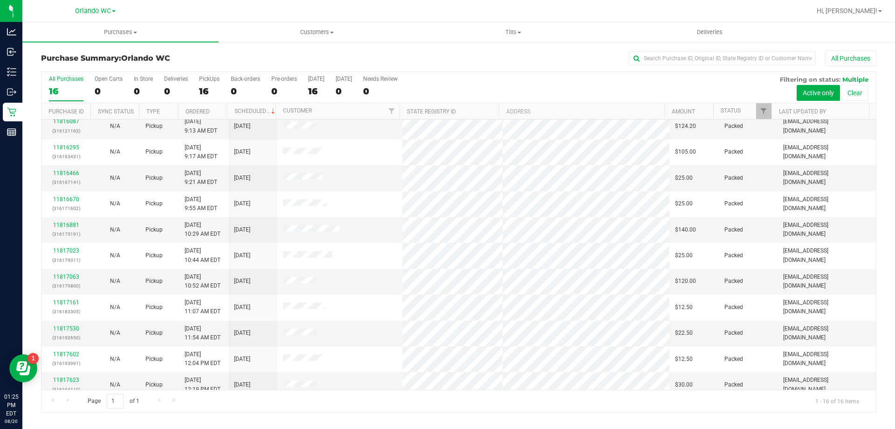
scroll to position [0, 0]
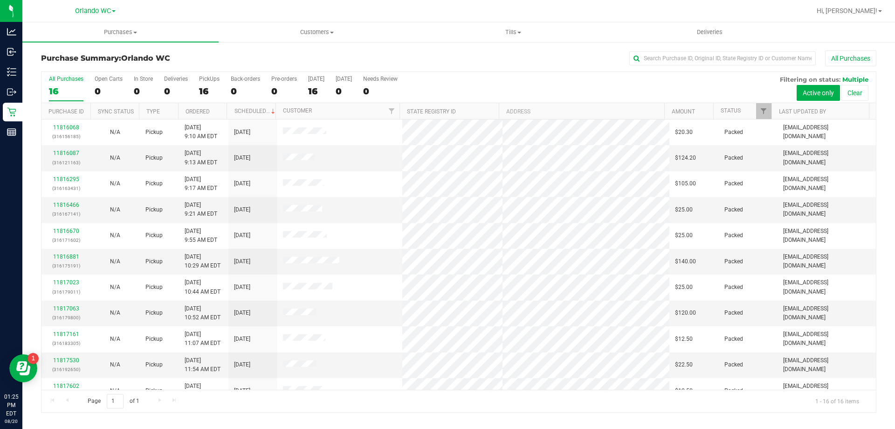
click at [57, 81] on div "All Purchases" at bounding box center [66, 79] width 35 height 7
click at [0, 0] on input "All Purchases 16" at bounding box center [0, 0] width 0 height 0
click at [83, 81] on div "All Purchases" at bounding box center [66, 79] width 35 height 7
click at [0, 0] on input "All Purchases 16" at bounding box center [0, 0] width 0 height 0
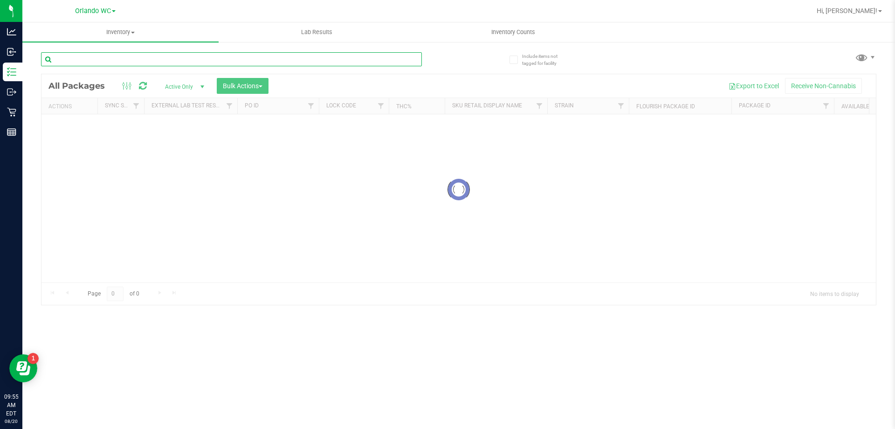
click at [132, 57] on input "text" at bounding box center [231, 59] width 381 height 14
paste input "FT 0.5g Vape Cart Distillate Amnesia (Hybrid)"
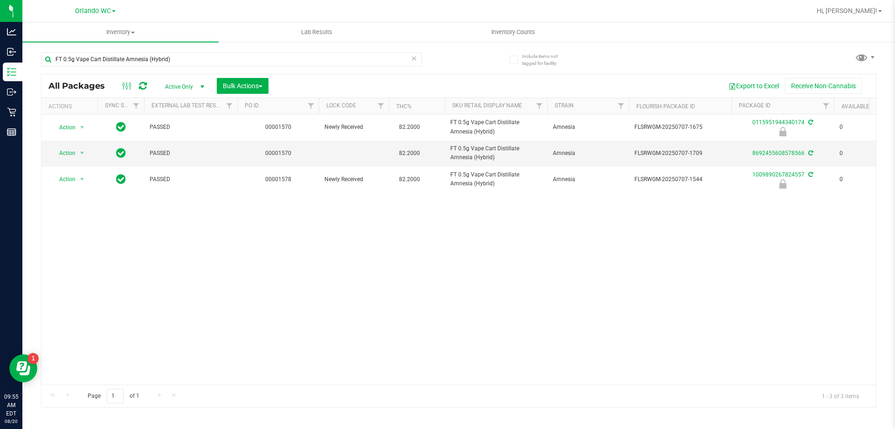
click at [322, 324] on div "Action Action Edit attributes Global inventory Locate package Package audit log…" at bounding box center [459, 249] width 835 height 270
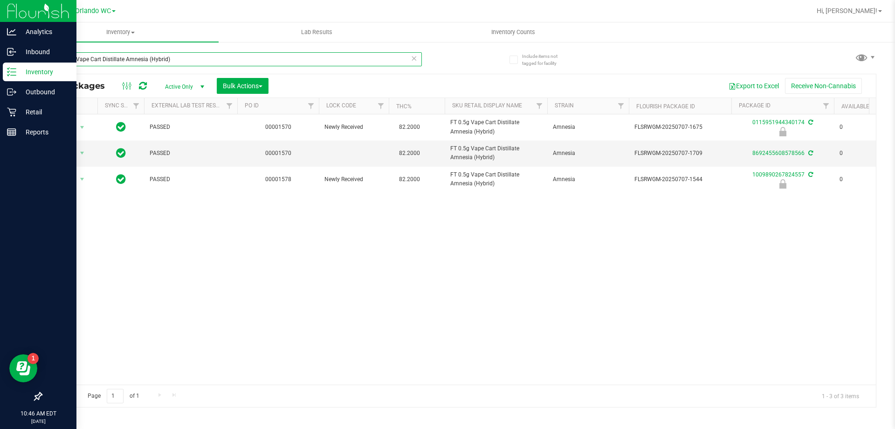
drag, startPoint x: 202, startPoint y: 56, endPoint x: 0, endPoint y: 15, distance: 206.0
click at [0, 33] on div "Analytics Inbound Inventory Outbound Retail Reports 10:46 AM EDT 08/20/2025 08/…" at bounding box center [447, 214] width 895 height 429
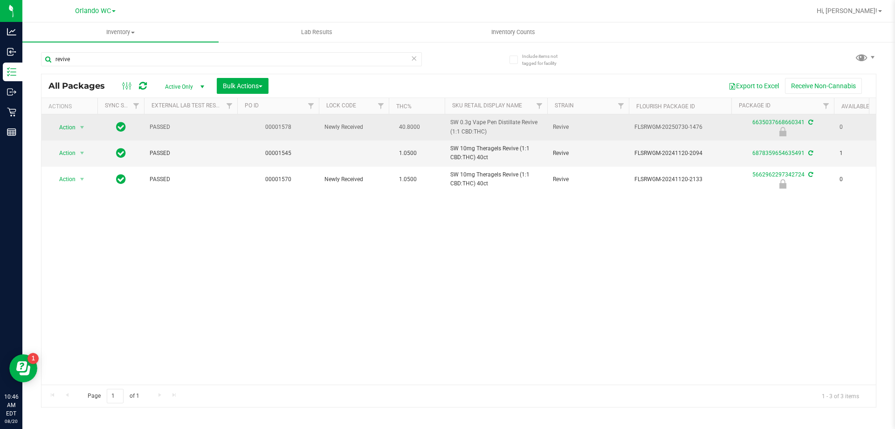
drag, startPoint x: 506, startPoint y: 133, endPoint x: 437, endPoint y: 121, distance: 70.1
click at [437, 121] on tr "Action Action Edit attributes Global inventory Locate package Package audit log…" at bounding box center [725, 127] width 1366 height 26
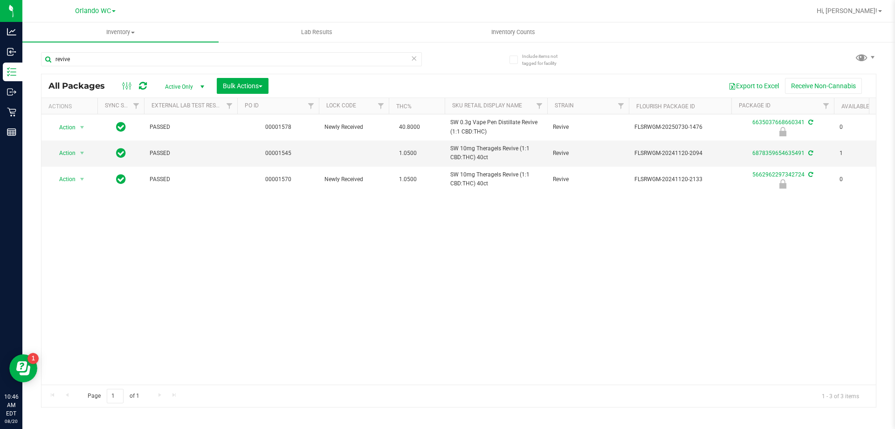
copy tr "SW 0.3g Vape Pen Distillate Revive (1:1 CBD:THC)"
click at [283, 253] on div "Action Action Edit attributes Global inventory Locate package Package audit log…" at bounding box center [459, 249] width 835 height 270
click at [187, 62] on input "revive" at bounding box center [231, 59] width 381 height 14
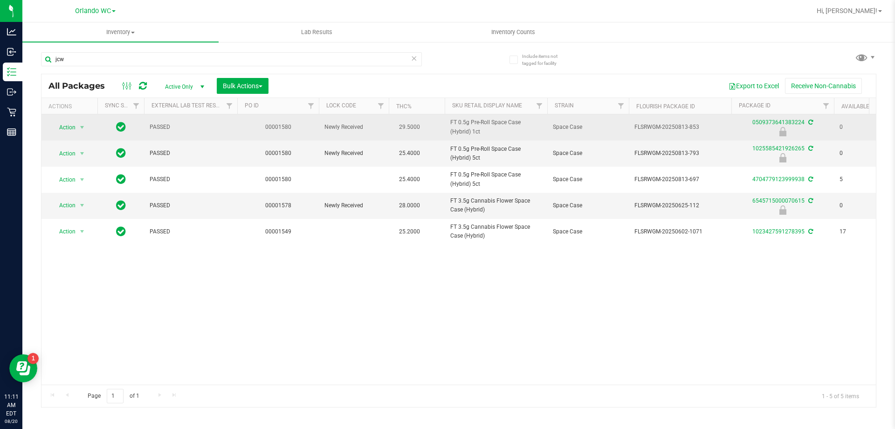
drag, startPoint x: 487, startPoint y: 132, endPoint x: 449, endPoint y: 129, distance: 38.8
click at [449, 129] on td "FT 0.5g Pre-Roll Space Case (Hybrid) 1ct" at bounding box center [496, 127] width 103 height 26
copy span "FT 0.5g Pre-Roll Space Case (Hybrid) 1ct"
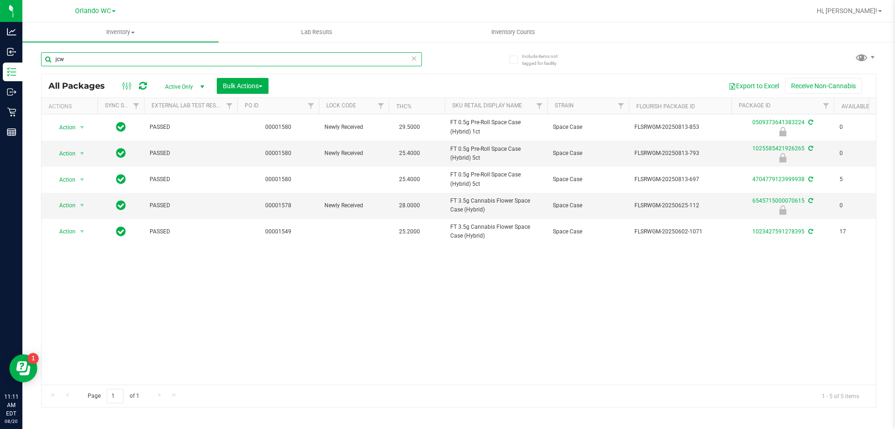
click at [182, 62] on input "jcw" at bounding box center [231, 59] width 381 height 14
paste input "FT 0.5g Pre-Roll Space Case (Hybrid) 1ct"
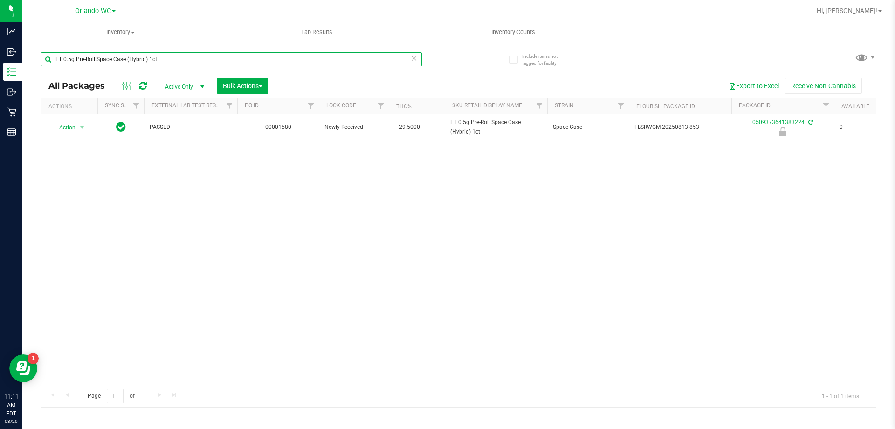
type input "FT 0.5g Pre-Roll Space Case (Hybrid) 1ct"
drag, startPoint x: 177, startPoint y: 241, endPoint x: 177, endPoint y: 216, distance: 24.7
click at [177, 241] on div "Action Action Edit attributes Global inventory Locate package Package audit log…" at bounding box center [459, 249] width 835 height 270
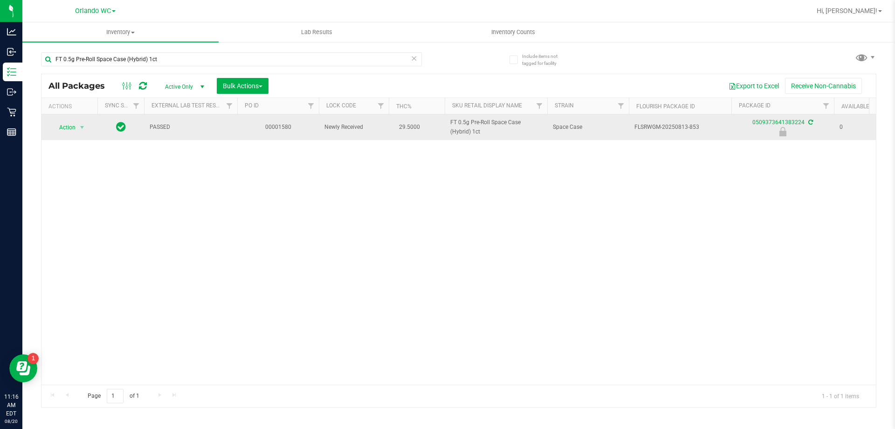
click at [69, 127] on span "Action" at bounding box center [63, 127] width 25 height 13
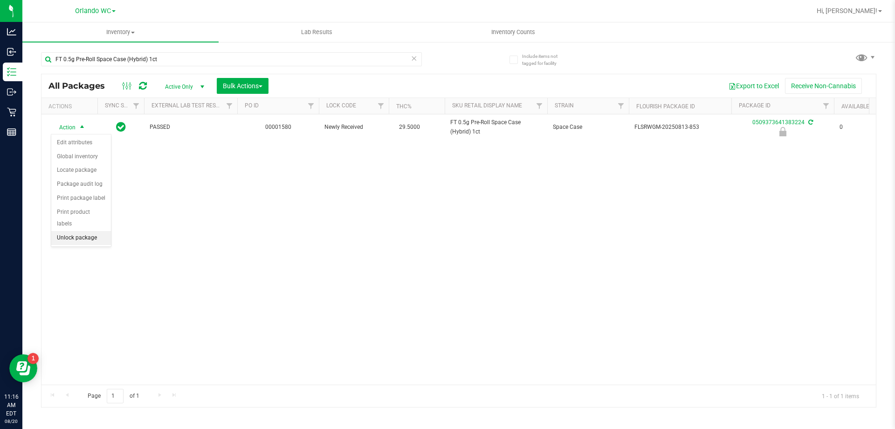
click at [62, 231] on li "Unlock package" at bounding box center [81, 238] width 60 height 14
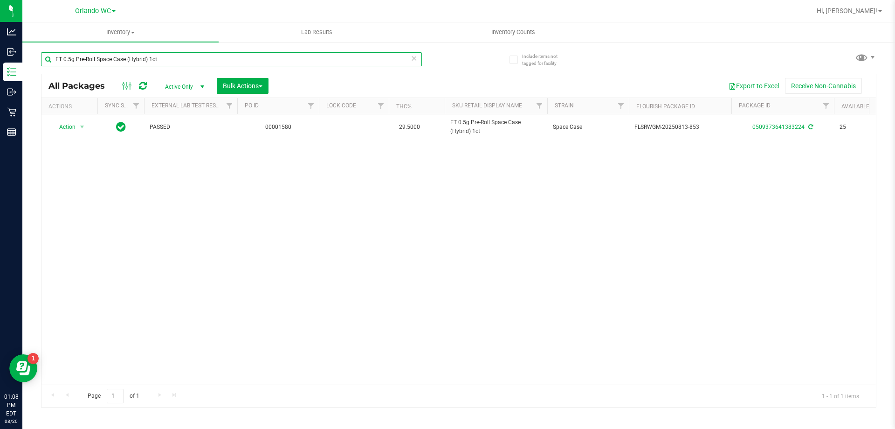
click at [123, 62] on input "FT 0.5g Pre-Roll Space Case (Hybrid) 1ct" at bounding box center [231, 59] width 381 height 14
paste input "FT 1g Vape Cart Distillate Key Lime Pie (Hybrid)"
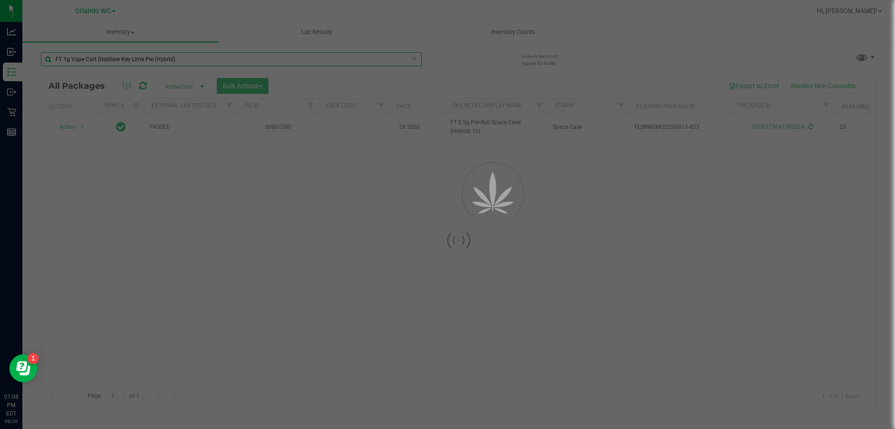
type input "FT 1g Vape Cart Distillate Key Lime Pie (Hybrid)"
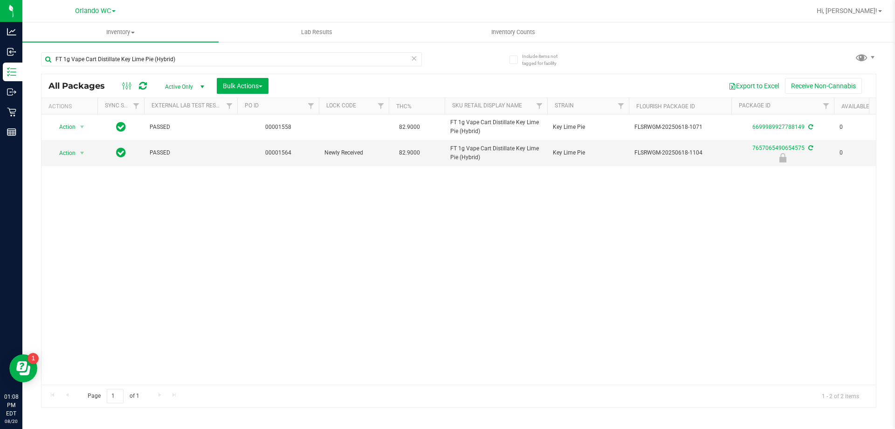
click at [421, 270] on div "Action Action Adjust qty Create package Edit attributes Global inventory Locate…" at bounding box center [459, 249] width 835 height 270
click at [532, 270] on div "Action Action Adjust qty Create package Edit attributes Global inventory Locate…" at bounding box center [459, 249] width 835 height 270
click at [392, 225] on div "Action Action Adjust qty Create package Edit attributes Global inventory Locate…" at bounding box center [459, 249] width 835 height 270
click at [555, 235] on div "Action Action Adjust qty Create package Edit attributes Global inventory Locate…" at bounding box center [459, 249] width 835 height 270
click at [380, 242] on div "Action Action Adjust qty Create package Edit attributes Global inventory Locate…" at bounding box center [459, 249] width 835 height 270
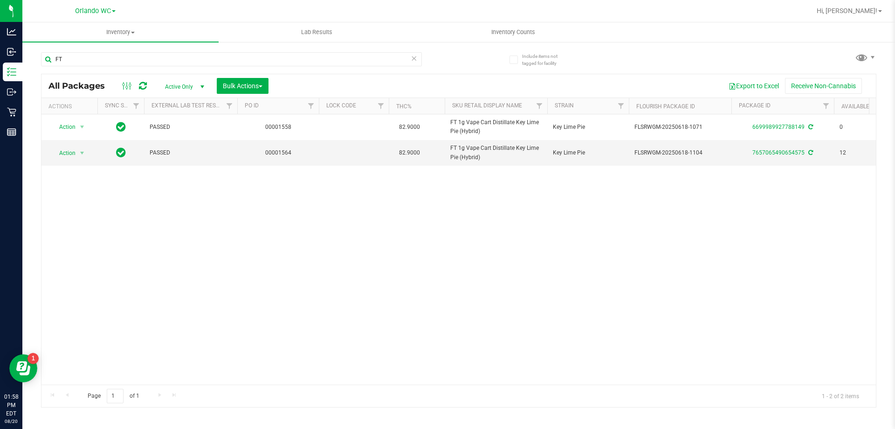
type input "F"
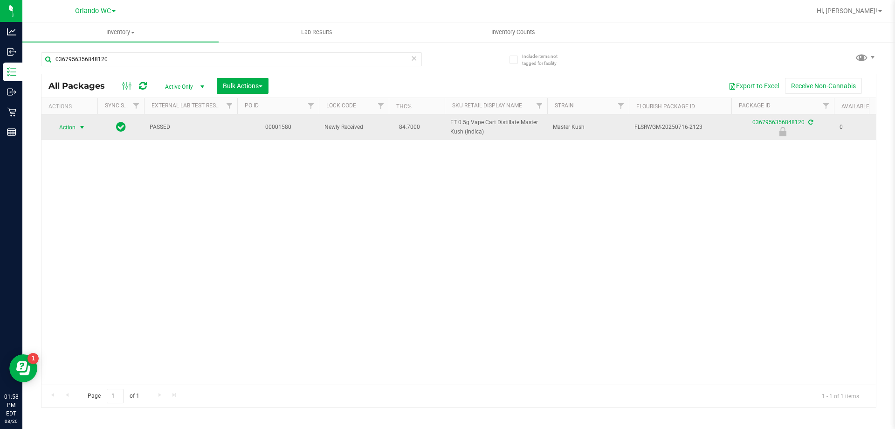
type input "0367956356848120"
click at [84, 128] on span "select" at bounding box center [81, 127] width 7 height 7
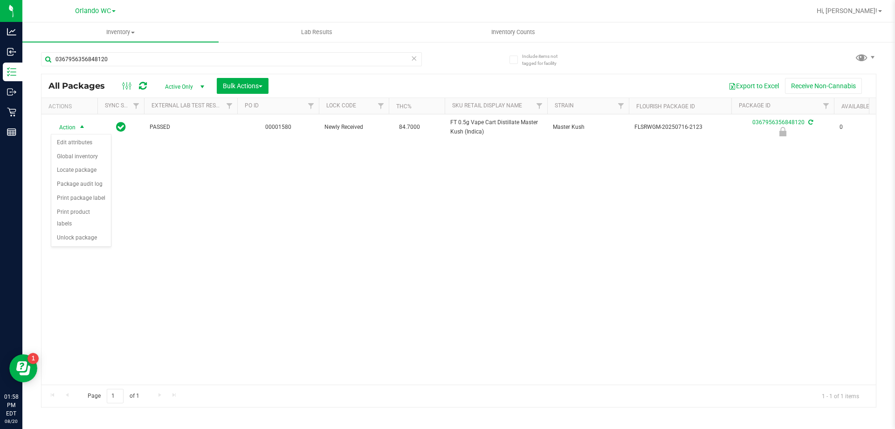
click at [100, 235] on div "Action Action Edit attributes Global inventory Locate package Package audit log…" at bounding box center [459, 249] width 835 height 270
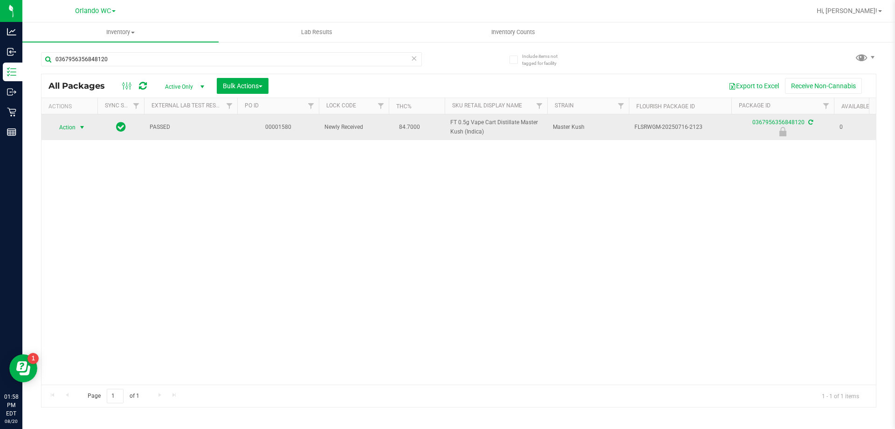
click at [78, 126] on span "select" at bounding box center [81, 127] width 7 height 7
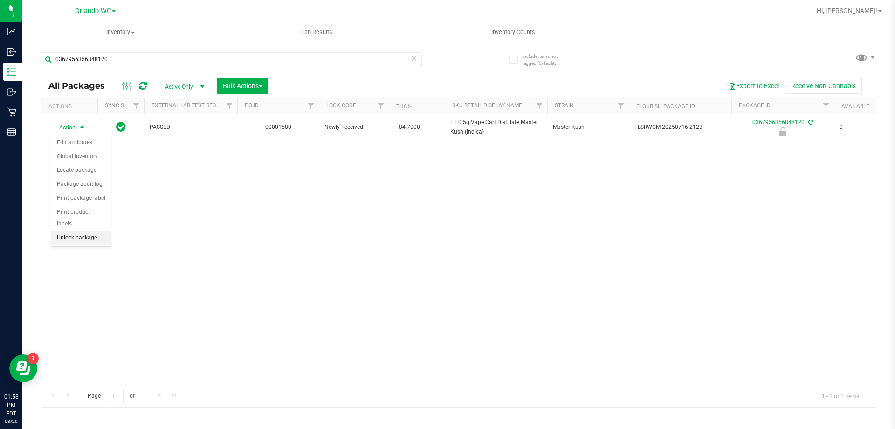
click at [89, 231] on li "Unlock package" at bounding box center [81, 238] width 60 height 14
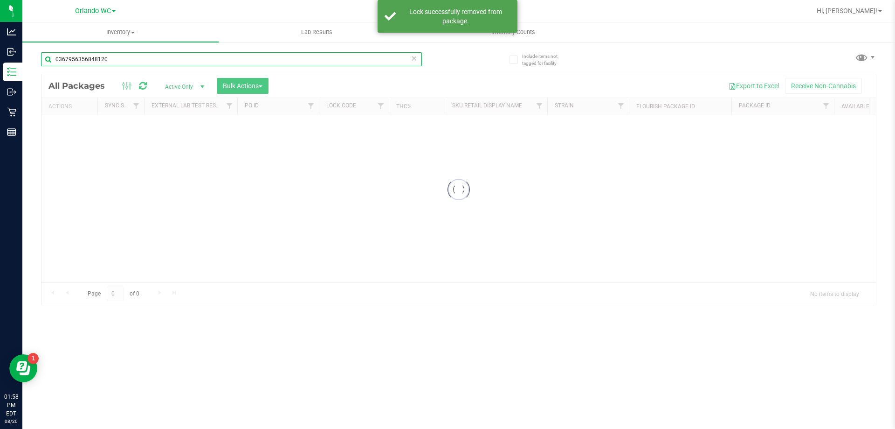
click at [158, 61] on input "0367956356848120" at bounding box center [231, 59] width 381 height 14
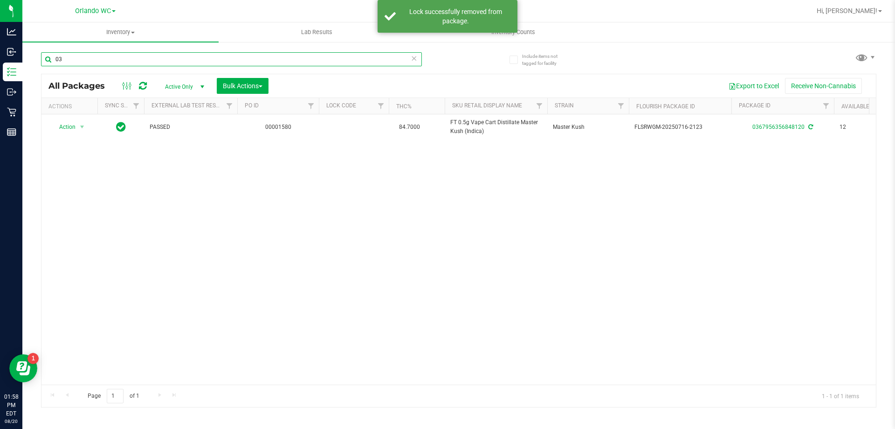
type input "0"
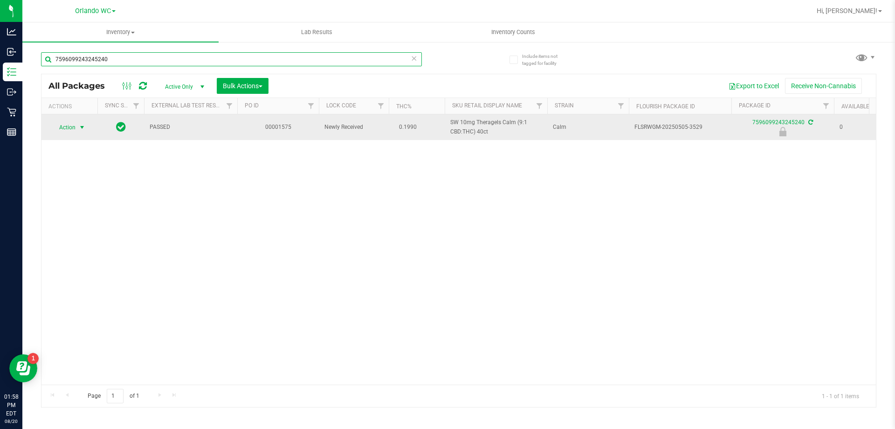
type input "7596099243245240"
click at [84, 130] on span "select" at bounding box center [81, 127] width 7 height 7
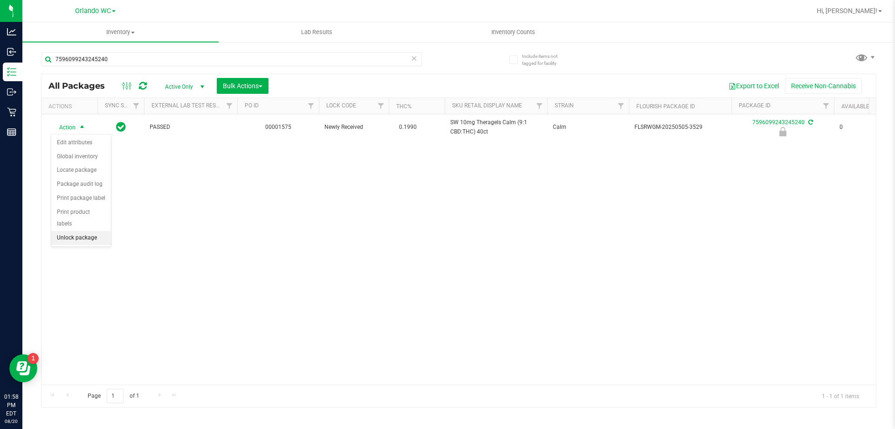
click at [94, 231] on li "Unlock package" at bounding box center [81, 238] width 60 height 14
